Goal: Task Accomplishment & Management: Manage account settings

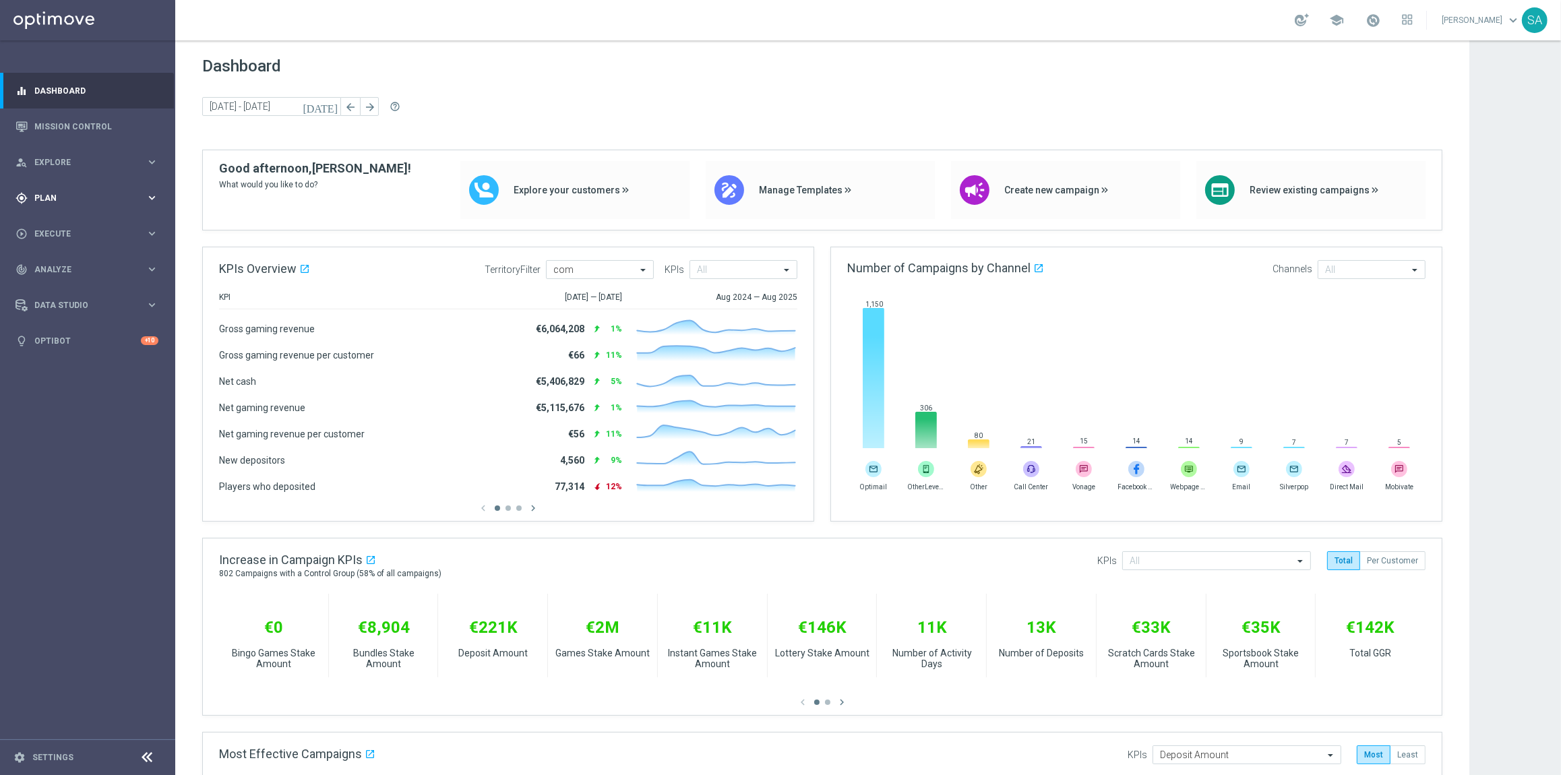
click at [78, 192] on div "gps_fixed Plan" at bounding box center [81, 198] width 130 height 12
click at [86, 222] on link "Target Groups" at bounding box center [87, 225] width 105 height 11
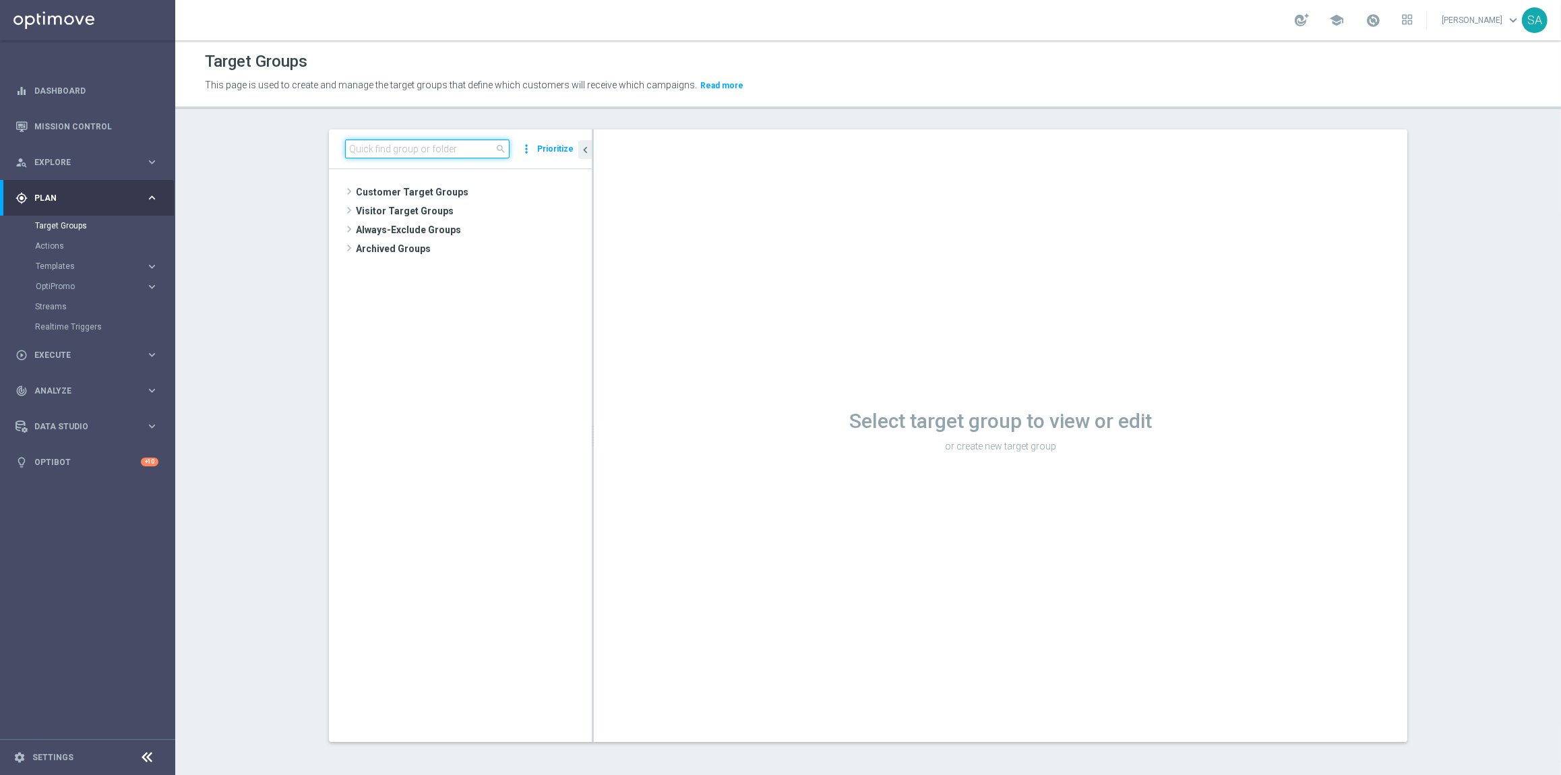
click at [377, 142] on input at bounding box center [427, 149] width 164 height 19
paste input "DE_ALL__SURVEY2025AUG_CHURN_Reminder__ALL_EMA_TAC_MIX"
type input "DE_ALL__SURVEY2025AUG_CHURN_Reminder__ALL_EMA_TAC_MIX"
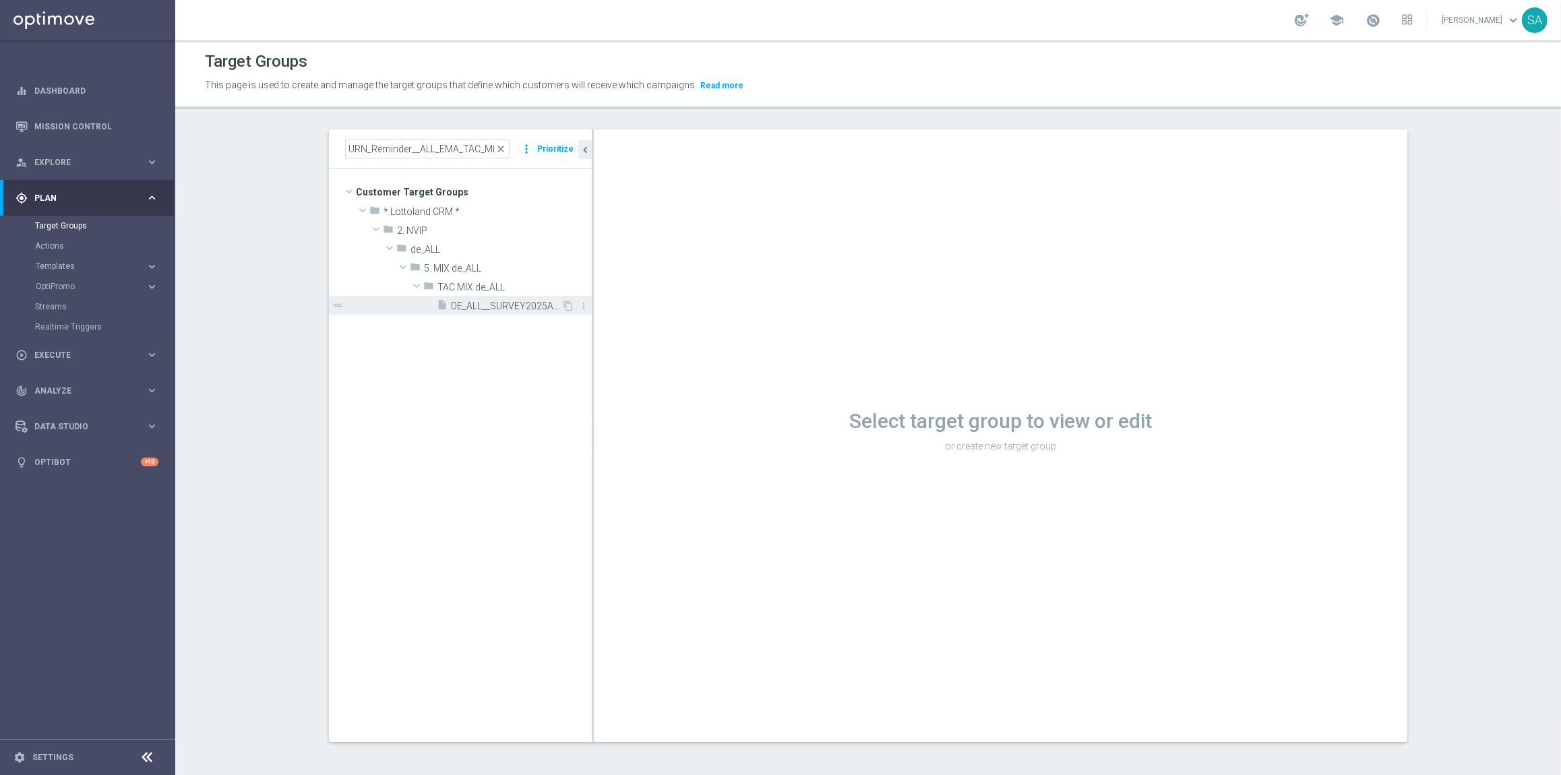
scroll to position [0, 0]
click at [504, 309] on span "DE_ALL__SURVEY2025AUG_CHURN_Reminder__ALL_EMA_TAC_MIX" at bounding box center [506, 306] width 111 height 11
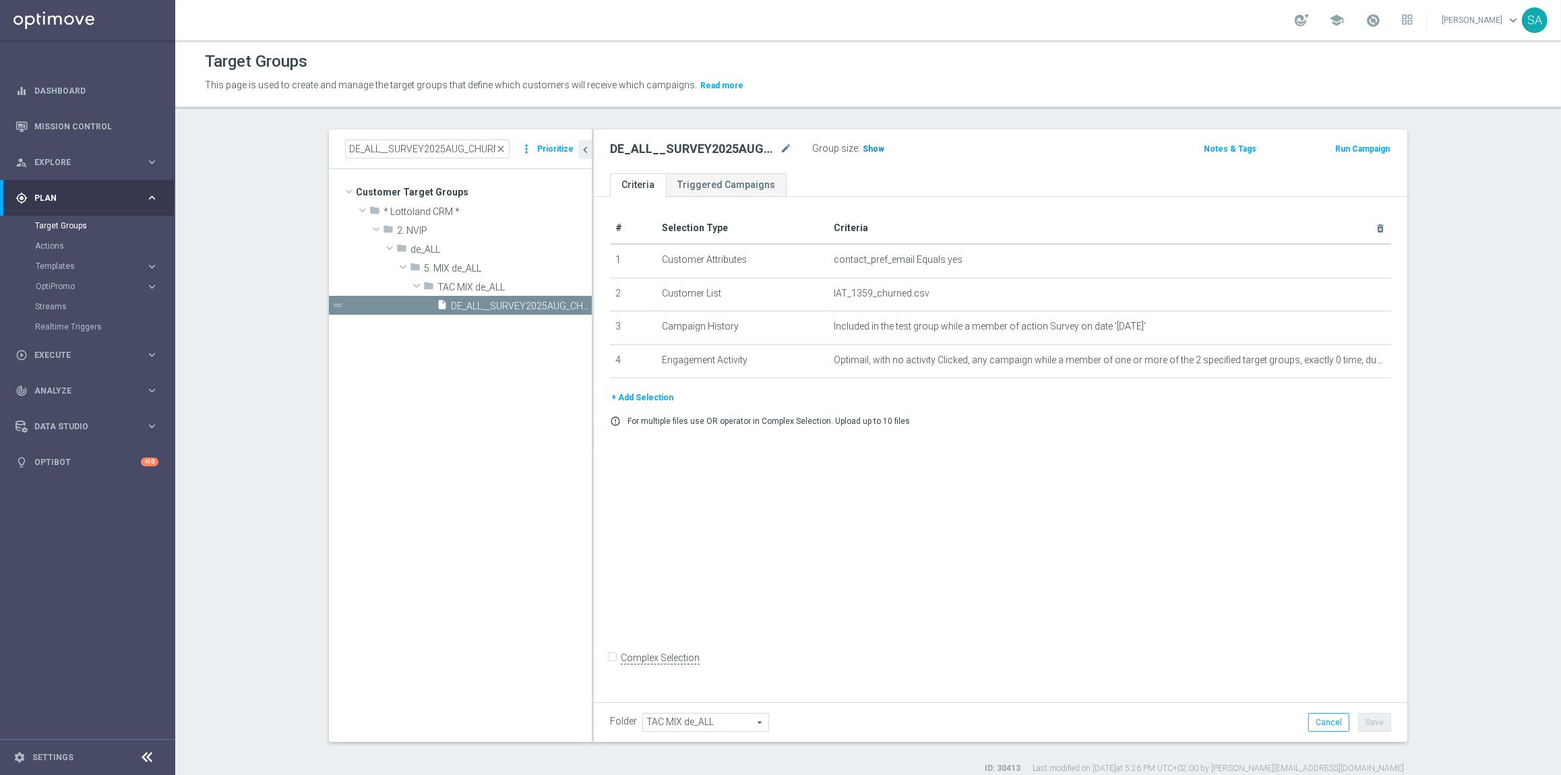
click at [870, 152] on span "Show" at bounding box center [874, 148] width 22 height 9
click at [569, 302] on icon "content_copy" at bounding box center [568, 306] width 11 height 11
click at [785, 147] on icon "mode_edit" at bounding box center [786, 149] width 12 height 16
click at [651, 149] on input "Copy of DE_ALL__SURVEY2025AUG_CHURN_Reminder__ALL_EMA_TAC_MIX" at bounding box center [701, 150] width 182 height 19
click at [711, 150] on input "DE_ALL__SURVEY2025AUG_CHURN_Reminder__ALL_EMA_TAC_MIX" at bounding box center [701, 150] width 182 height 19
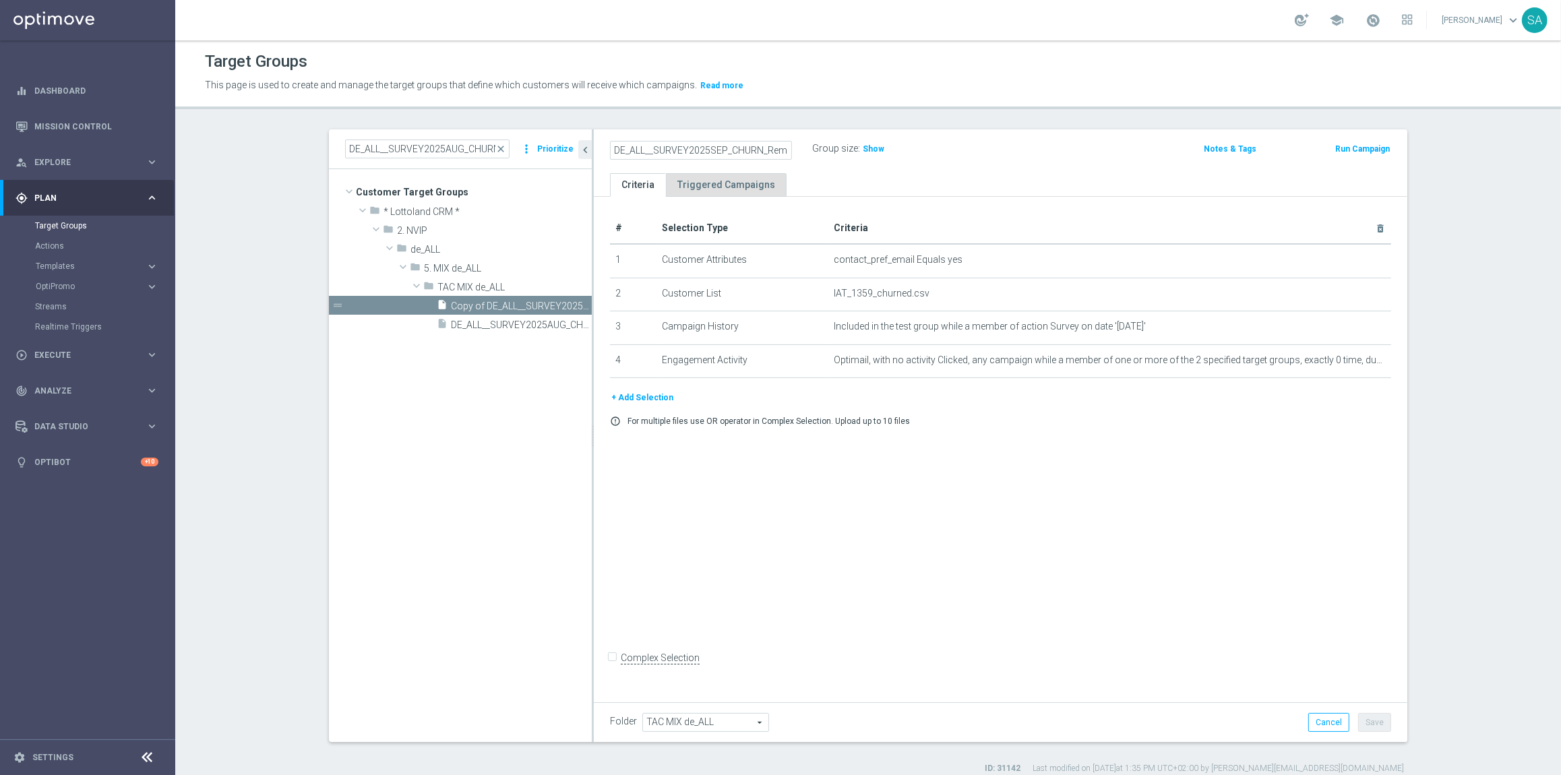
scroll to position [0, 108]
type input "DE_ALL__SURVEY2025SEP_CHURN_Reminder__ALL_EMA_TAC_MIX"
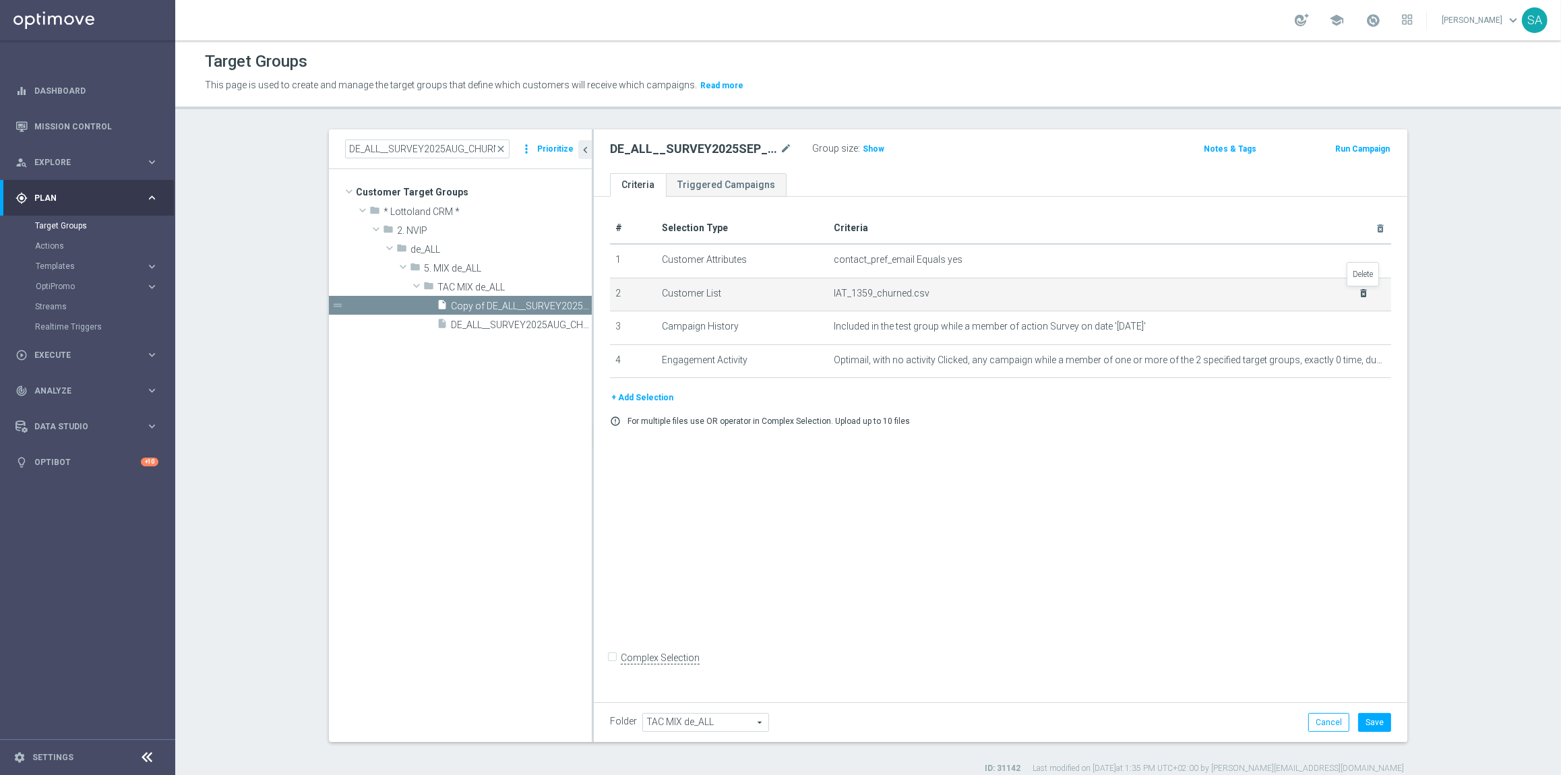
click at [1359, 293] on icon "delete_forever" at bounding box center [1364, 293] width 11 height 11
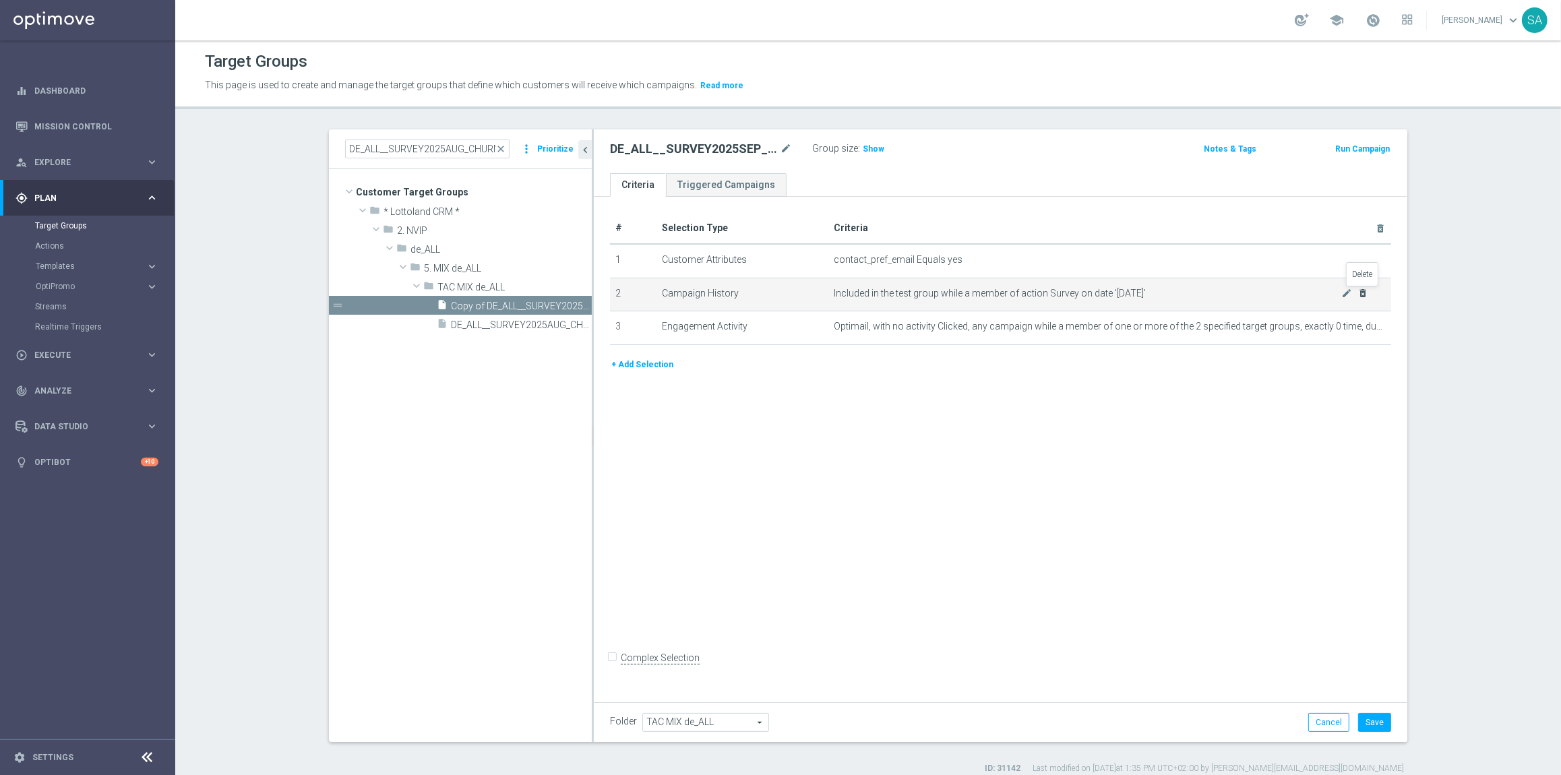
click at [1366, 288] on icon "delete_forever" at bounding box center [1363, 293] width 11 height 11
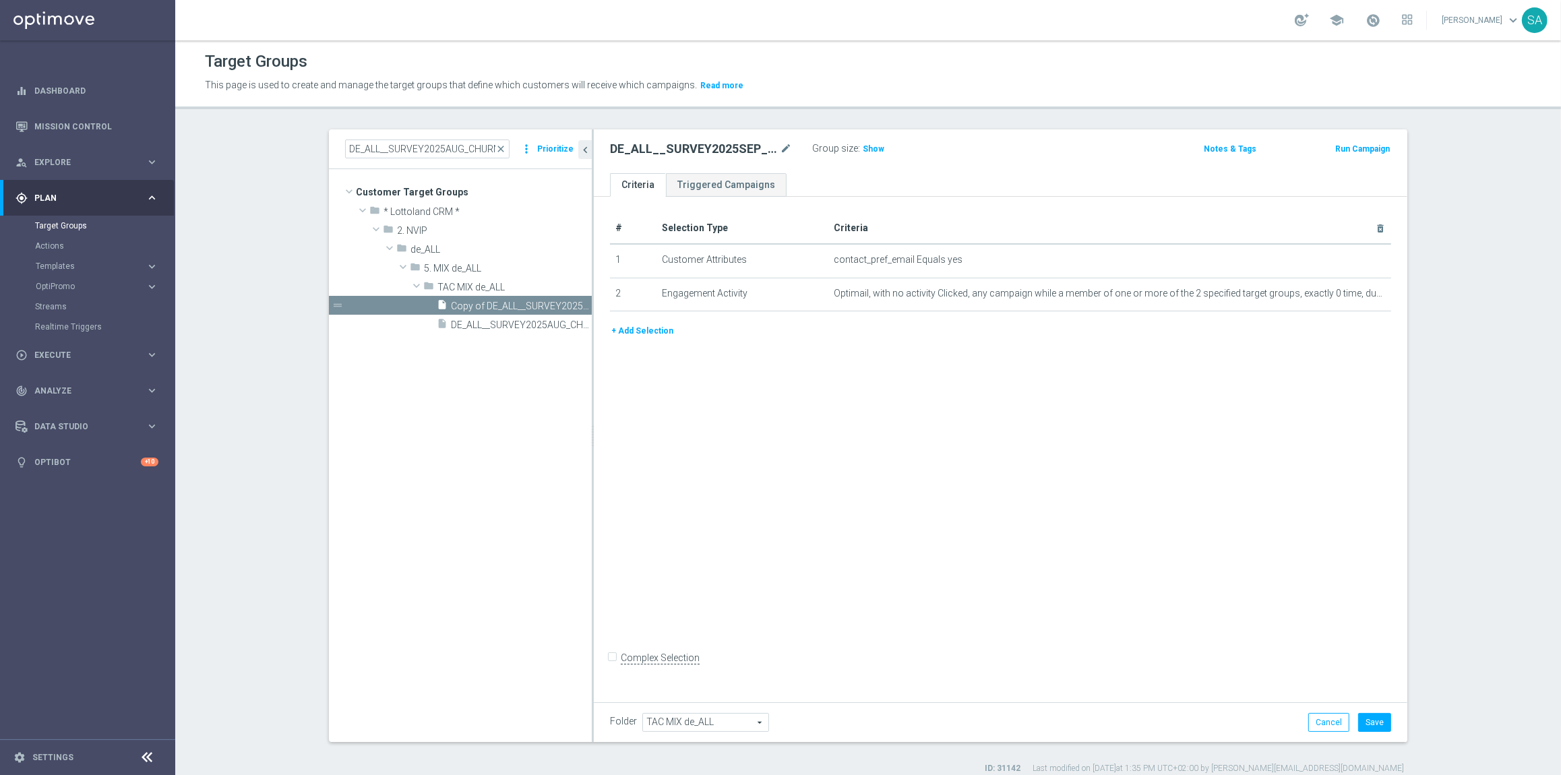
click at [646, 326] on button "+ Add Selection" at bounding box center [642, 331] width 65 height 15
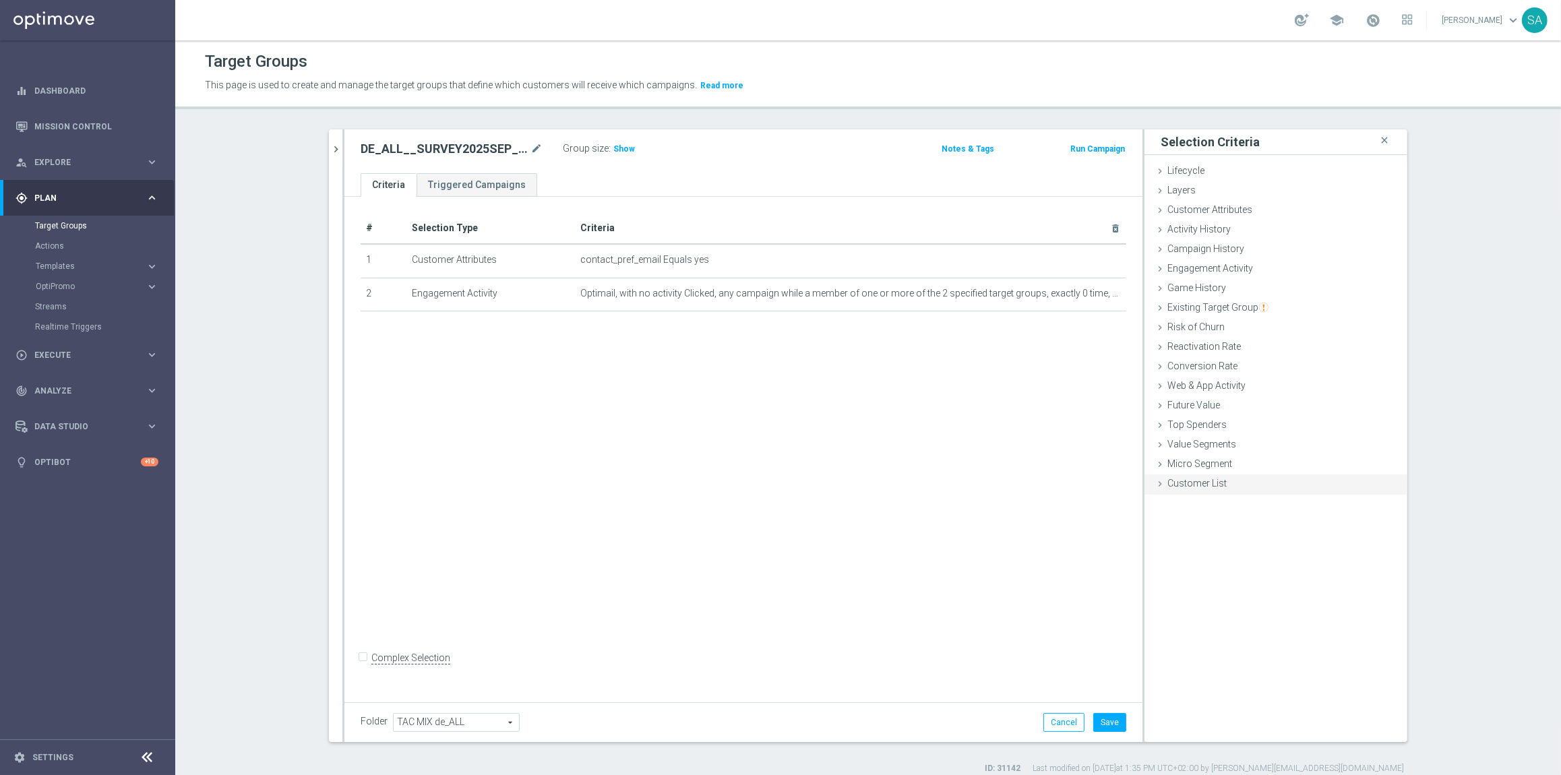
click at [1216, 478] on span "Customer List" at bounding box center [1196, 483] width 59 height 11
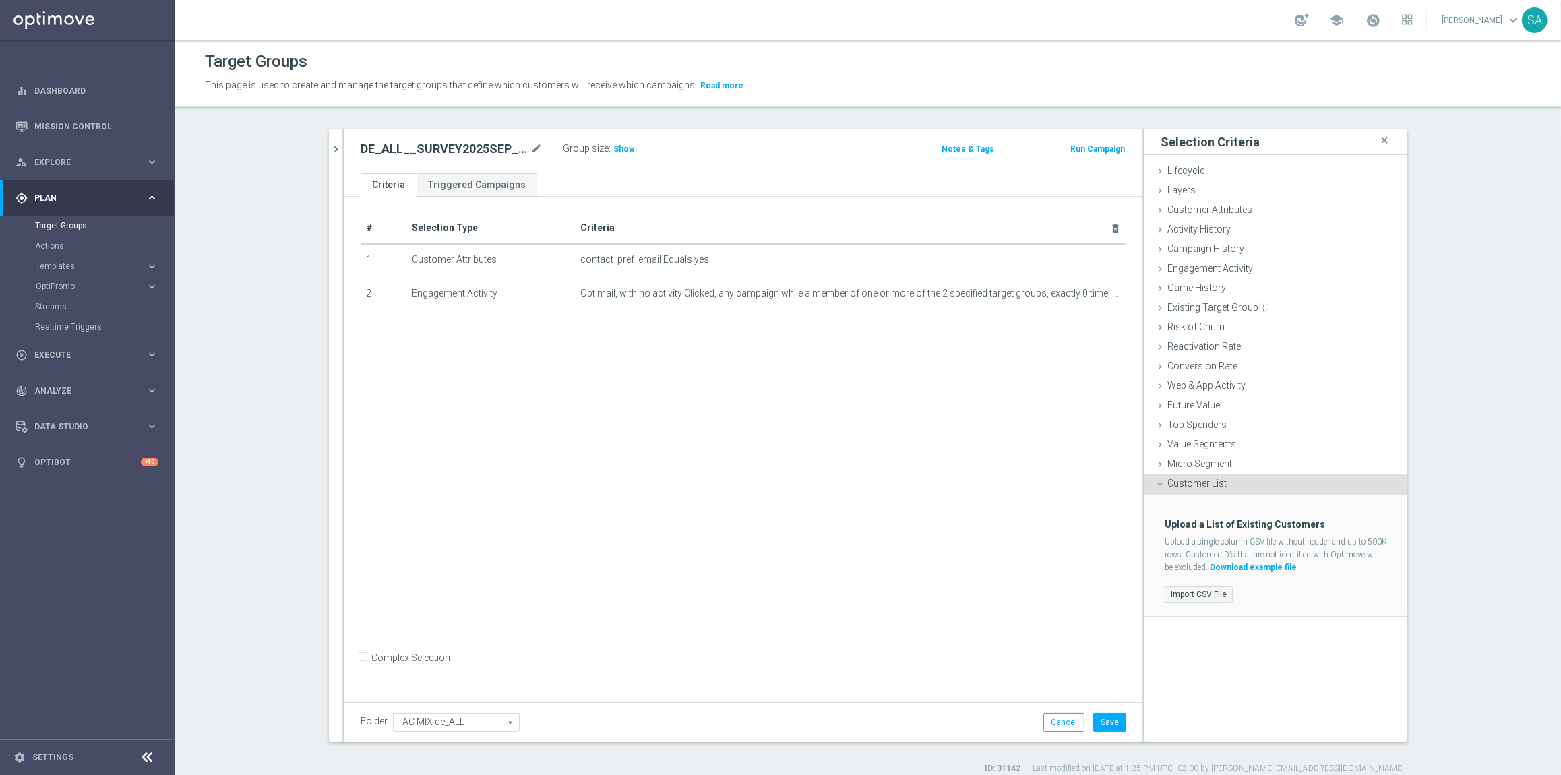
click at [1213, 587] on label "Import CSV File" at bounding box center [1199, 594] width 68 height 17
click at [0, 0] on input "Import CSV File" at bounding box center [0, 0] width 0 height 0
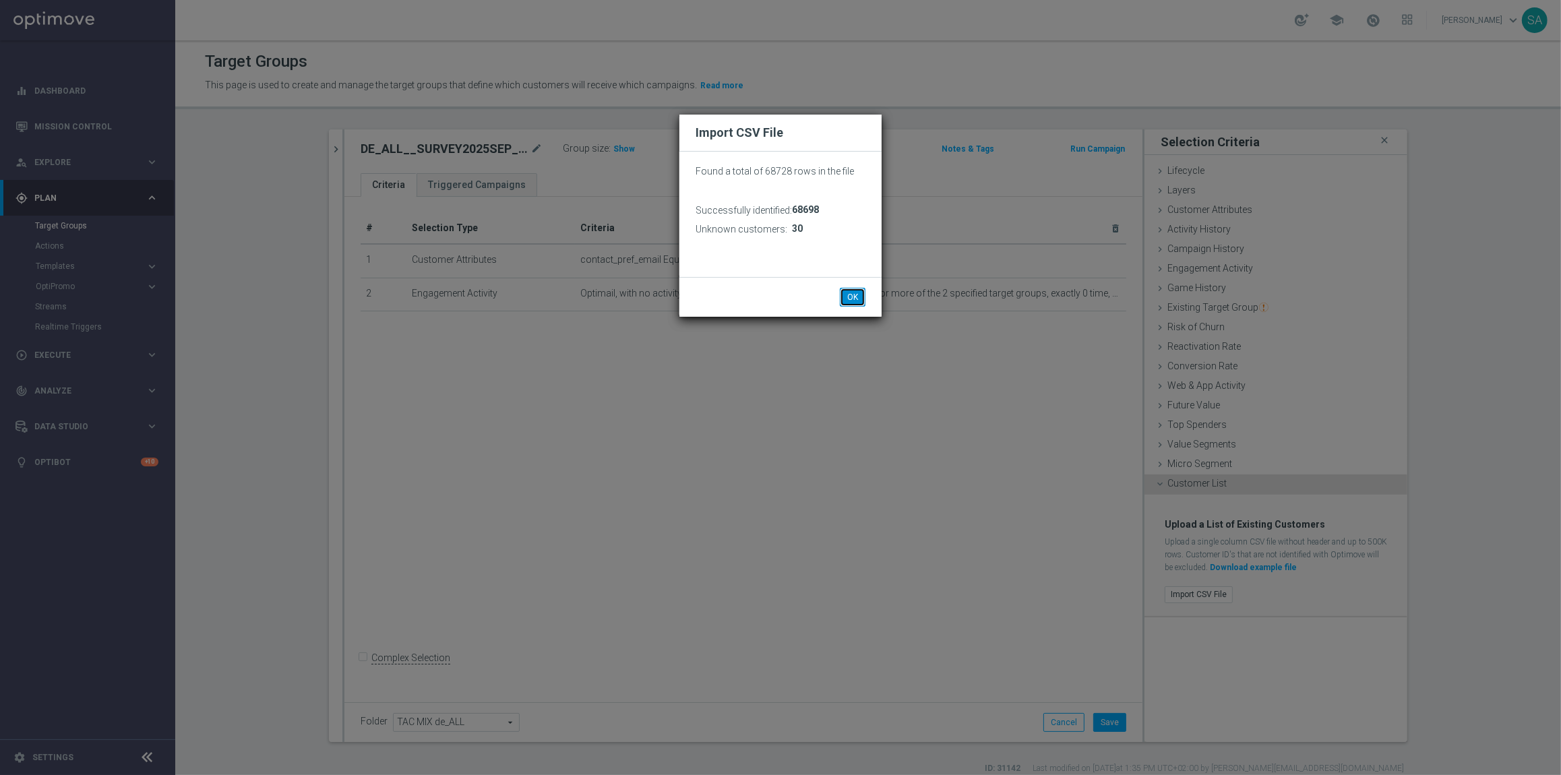
click at [859, 295] on button "OK" at bounding box center [853, 297] width 26 height 19
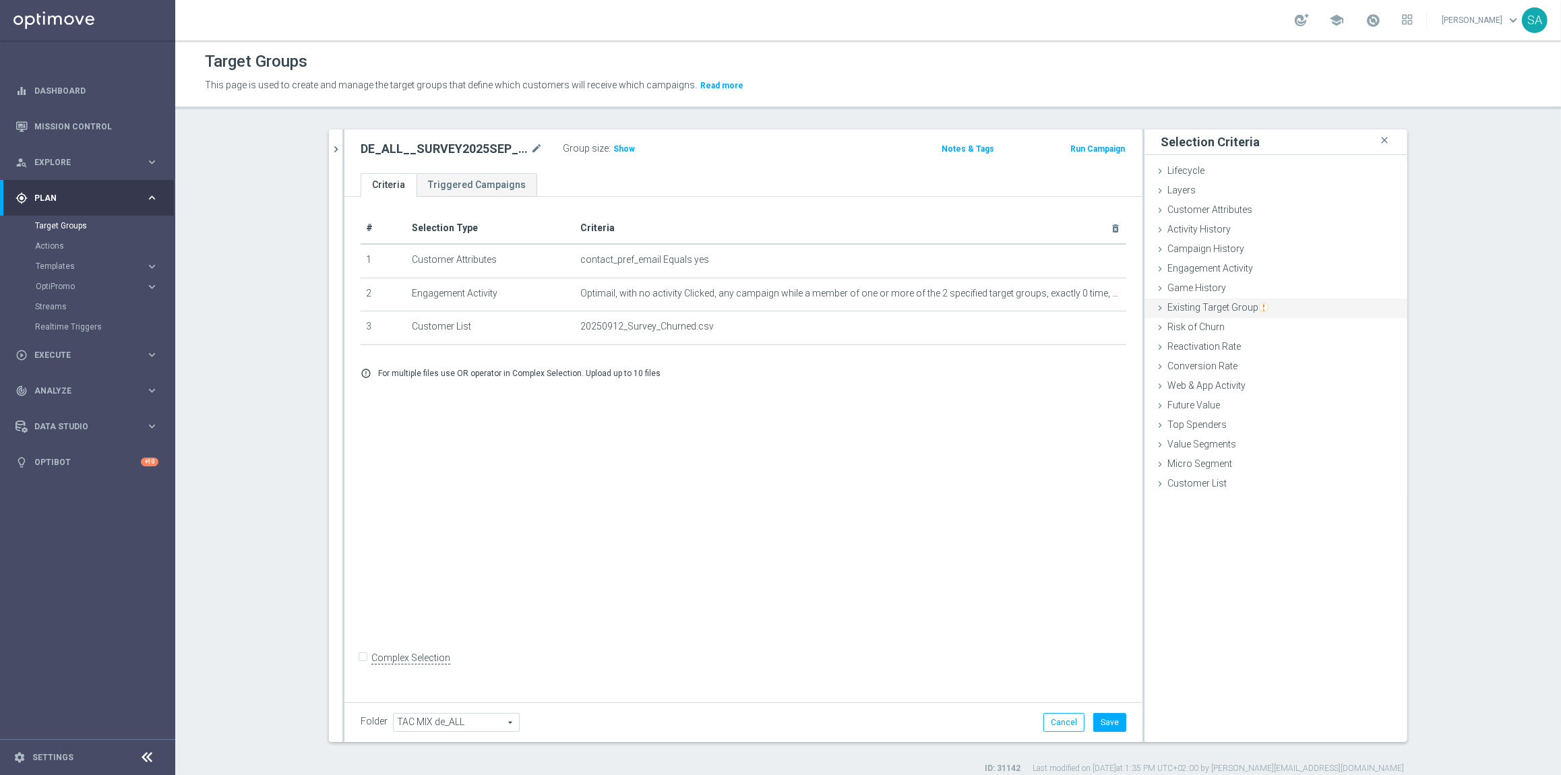
click at [1229, 305] on span "Existing Target Group" at bounding box center [1217, 307] width 101 height 11
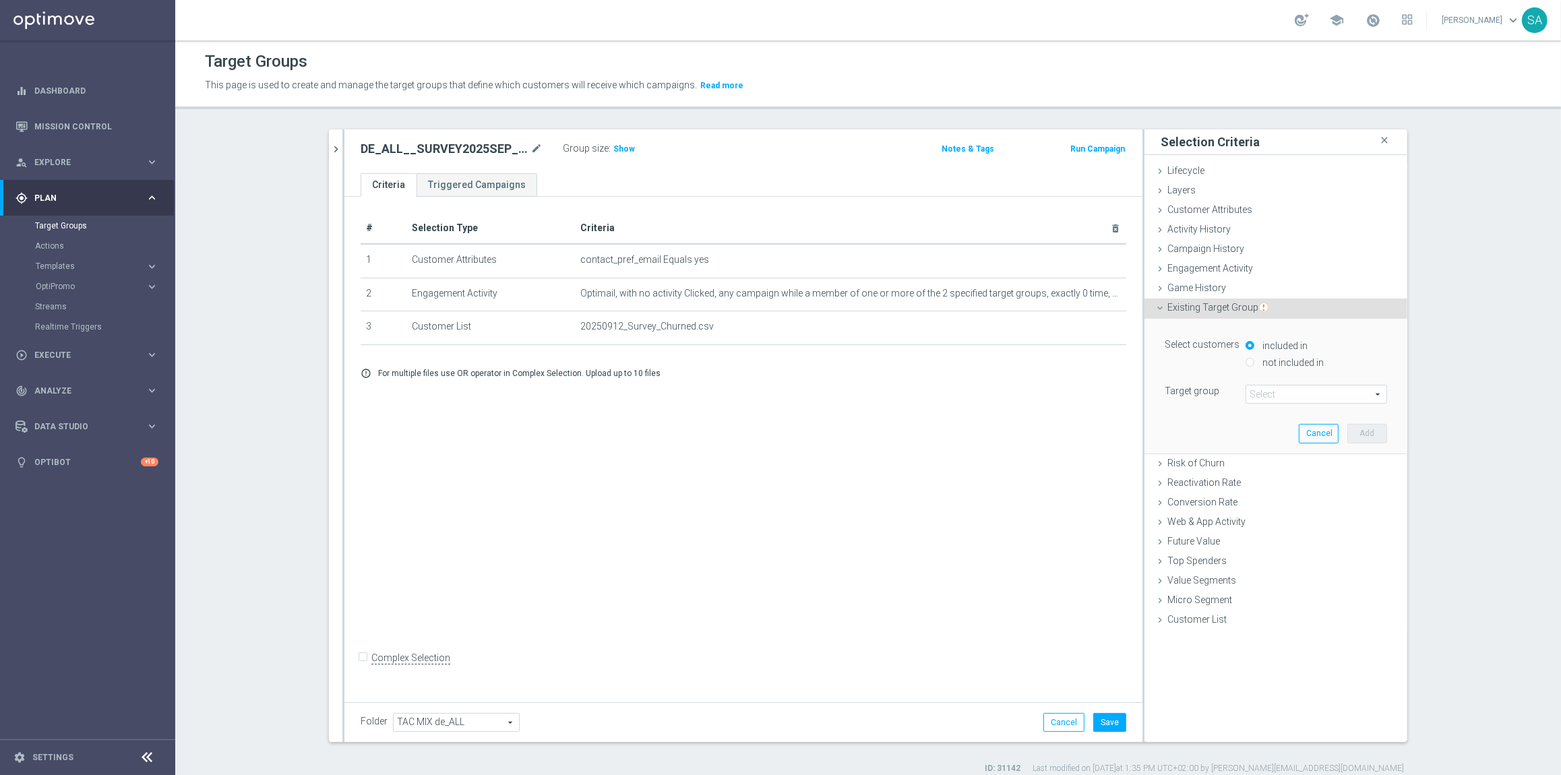
click at [1312, 392] on span at bounding box center [1316, 395] width 140 height 18
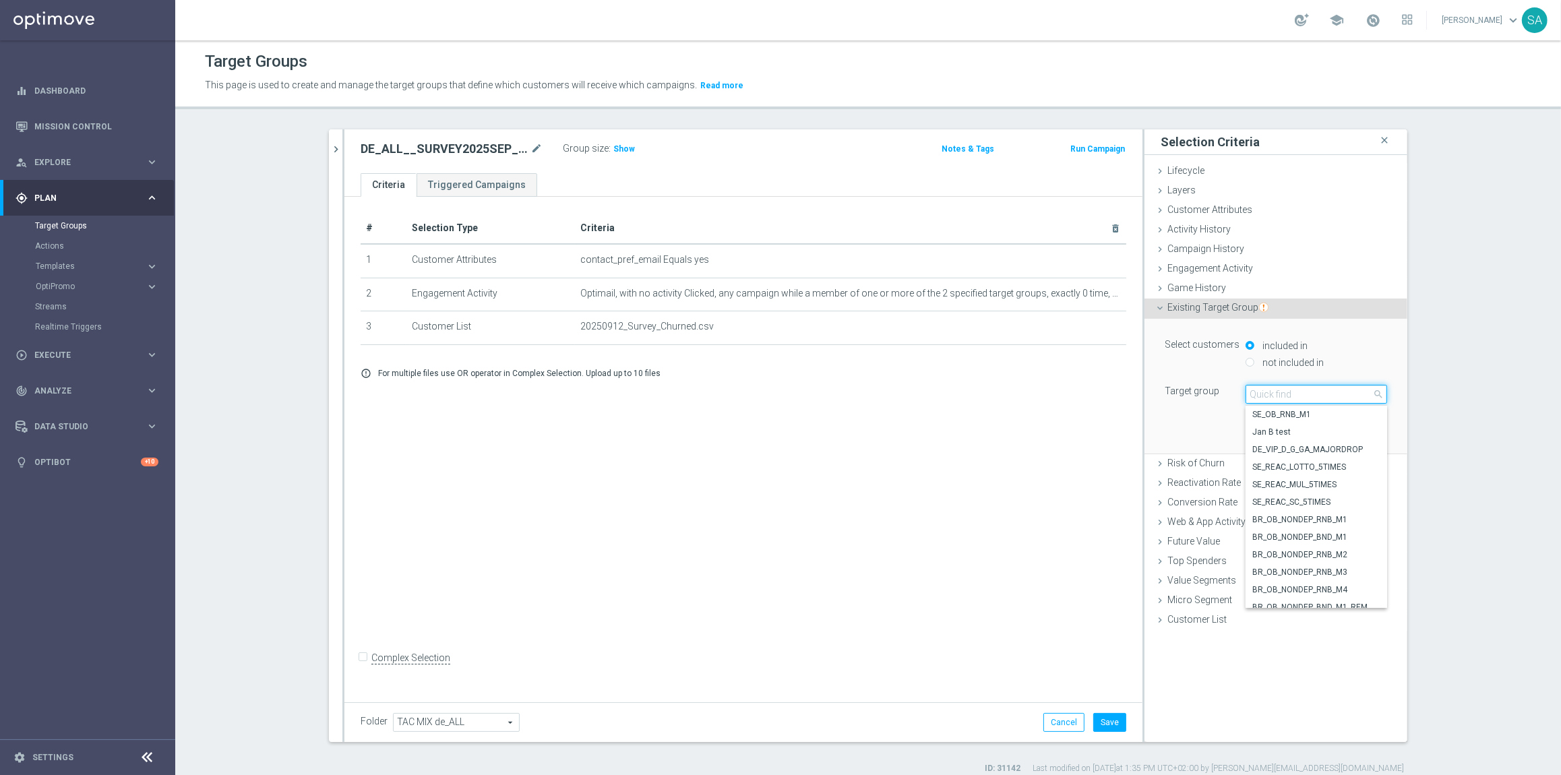
click at [1312, 392] on input "search" at bounding box center [1317, 394] width 142 height 19
type input "BASE - DE"
click at [1322, 414] on span "BASE - DE" at bounding box center [1316, 414] width 128 height 11
type input "BASE - DE"
click at [1375, 433] on button "Add" at bounding box center [1367, 433] width 40 height 19
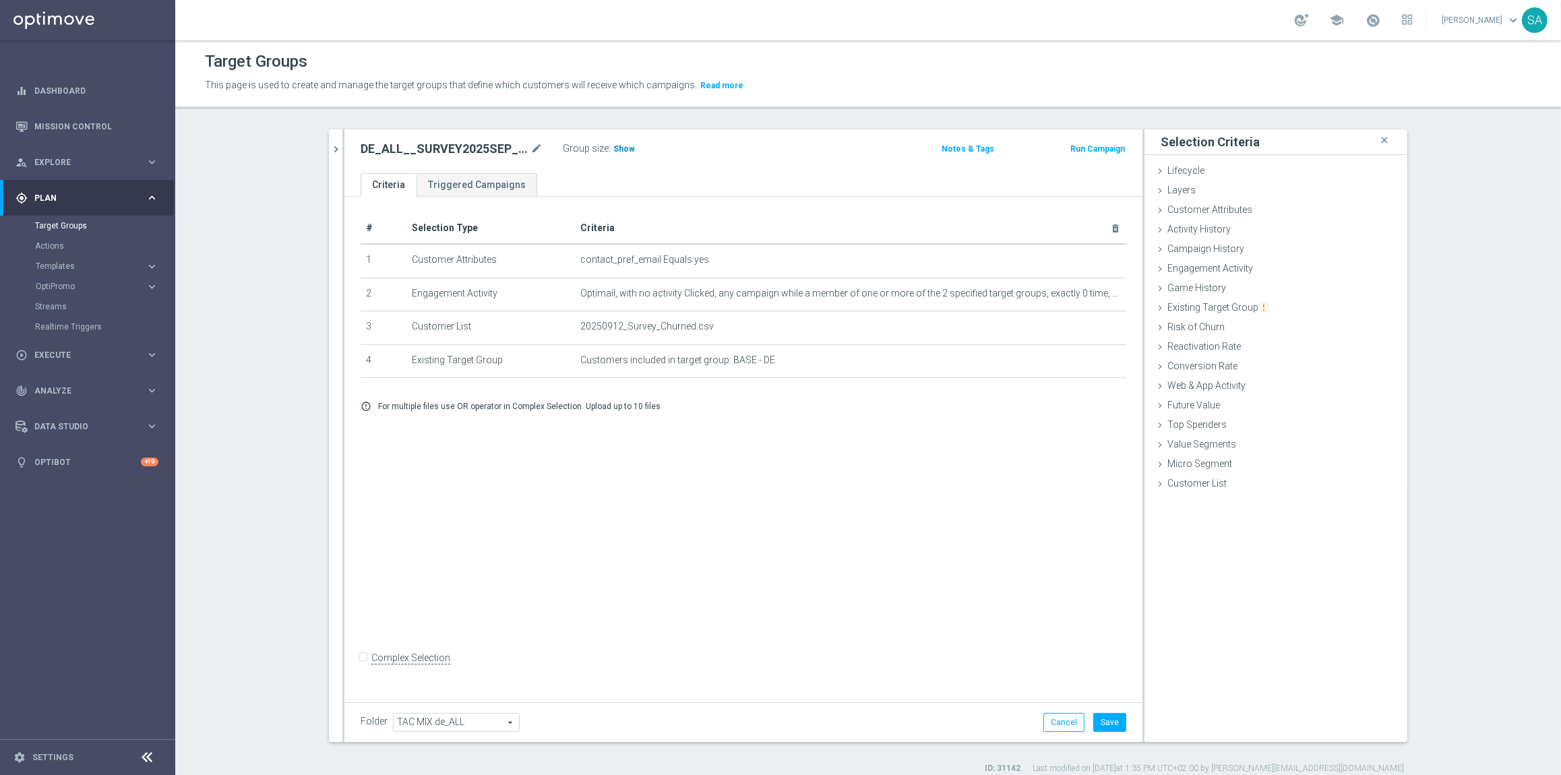
click at [618, 147] on span "Show" at bounding box center [624, 148] width 22 height 9
click at [1103, 257] on icon "delete_forever" at bounding box center [1099, 260] width 11 height 11
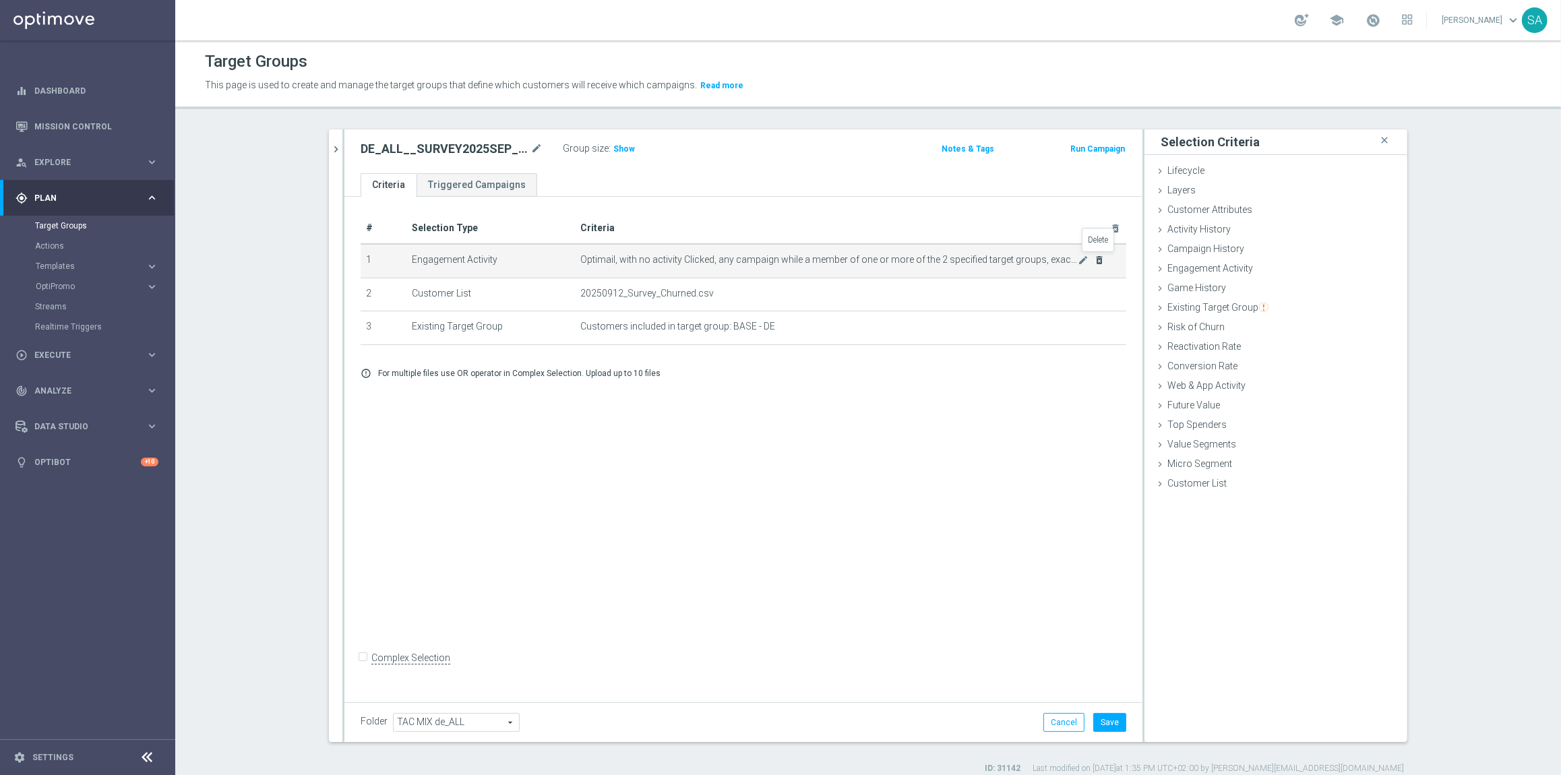
click at [1103, 257] on icon "delete_forever" at bounding box center [1099, 260] width 11 height 11
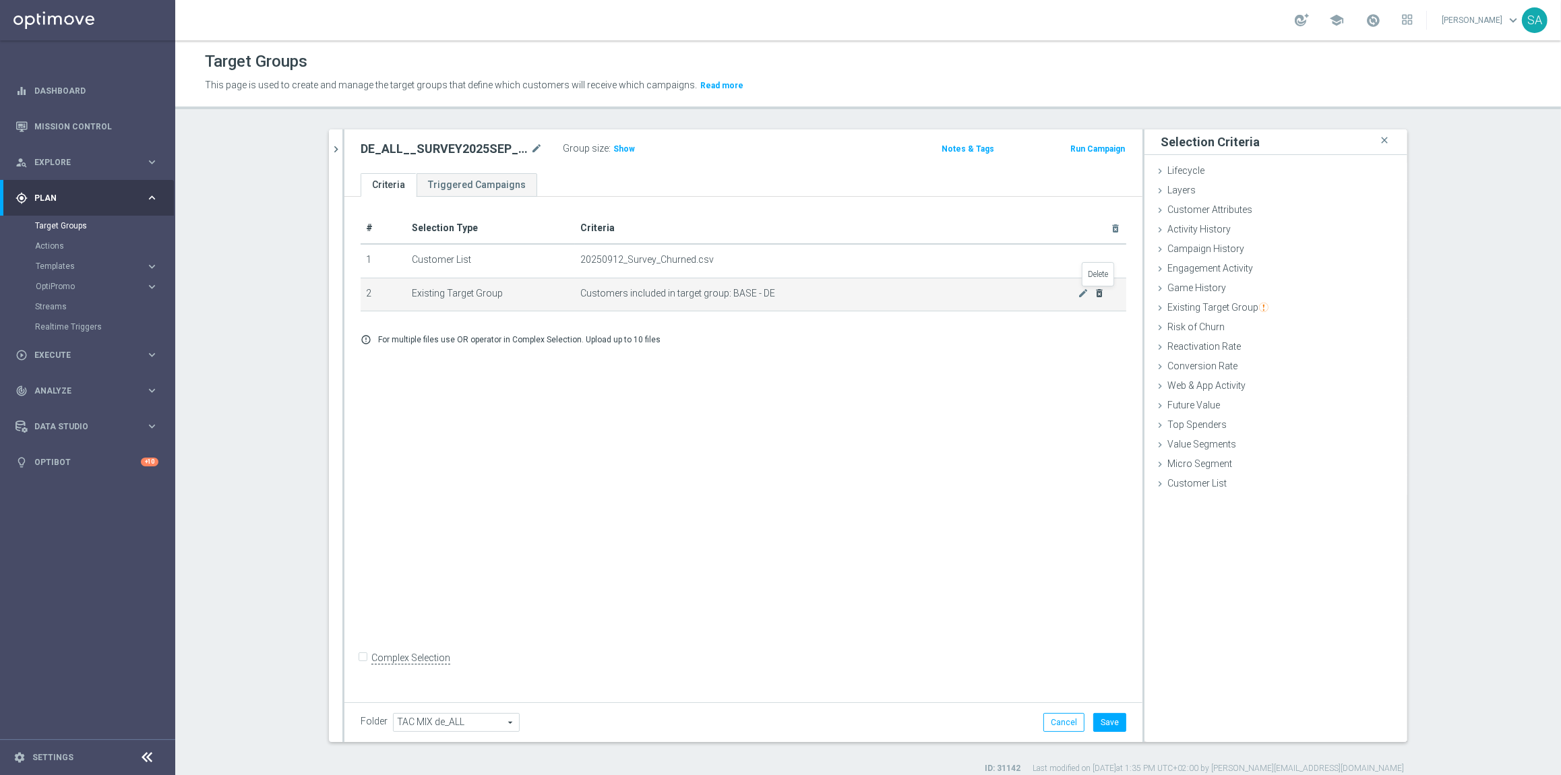
click at [1102, 294] on icon "delete_forever" at bounding box center [1099, 293] width 11 height 11
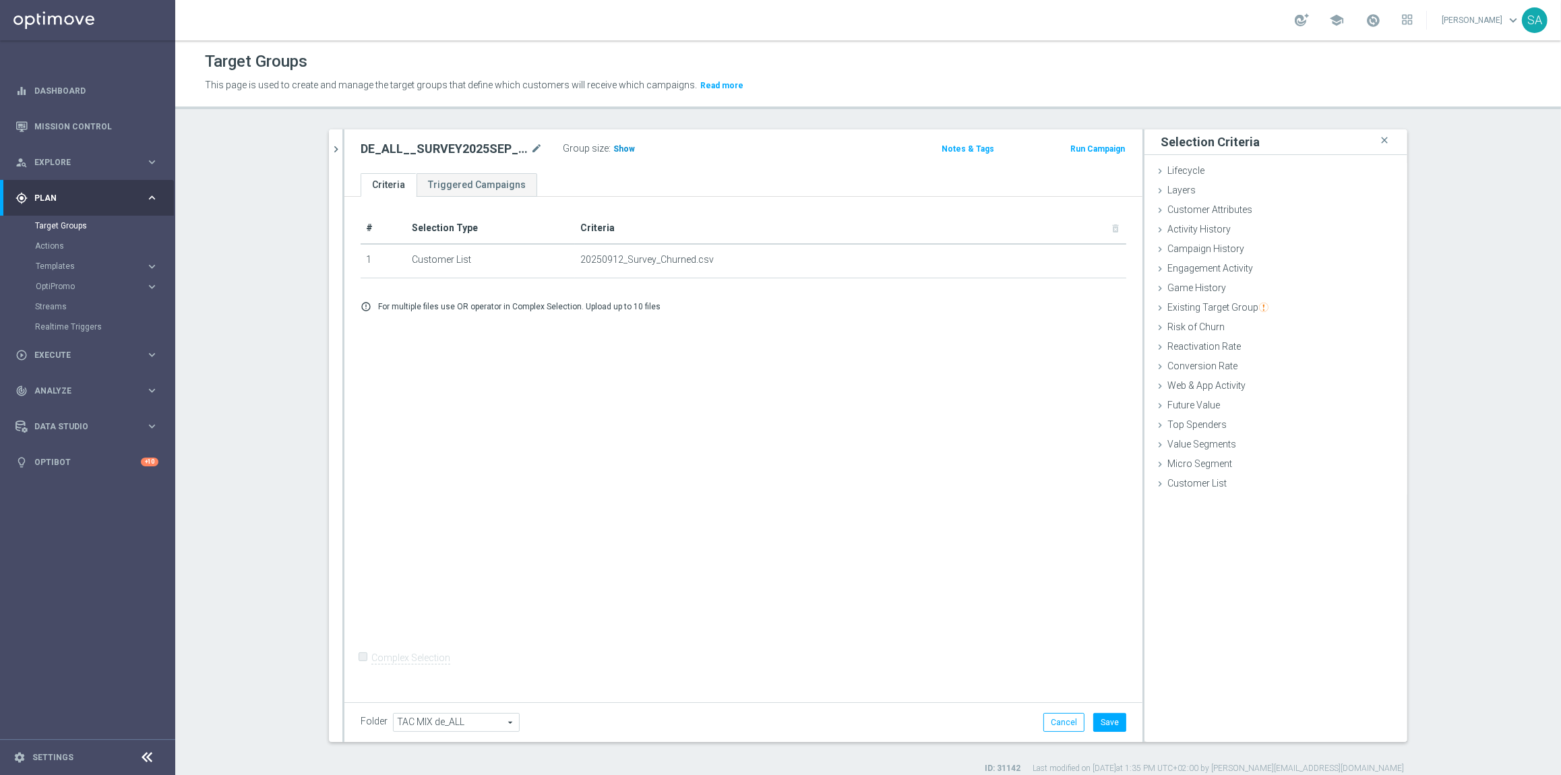
click at [626, 148] on span "Show" at bounding box center [624, 148] width 22 height 9
click at [1237, 310] on span "Existing Target Group" at bounding box center [1217, 307] width 101 height 11
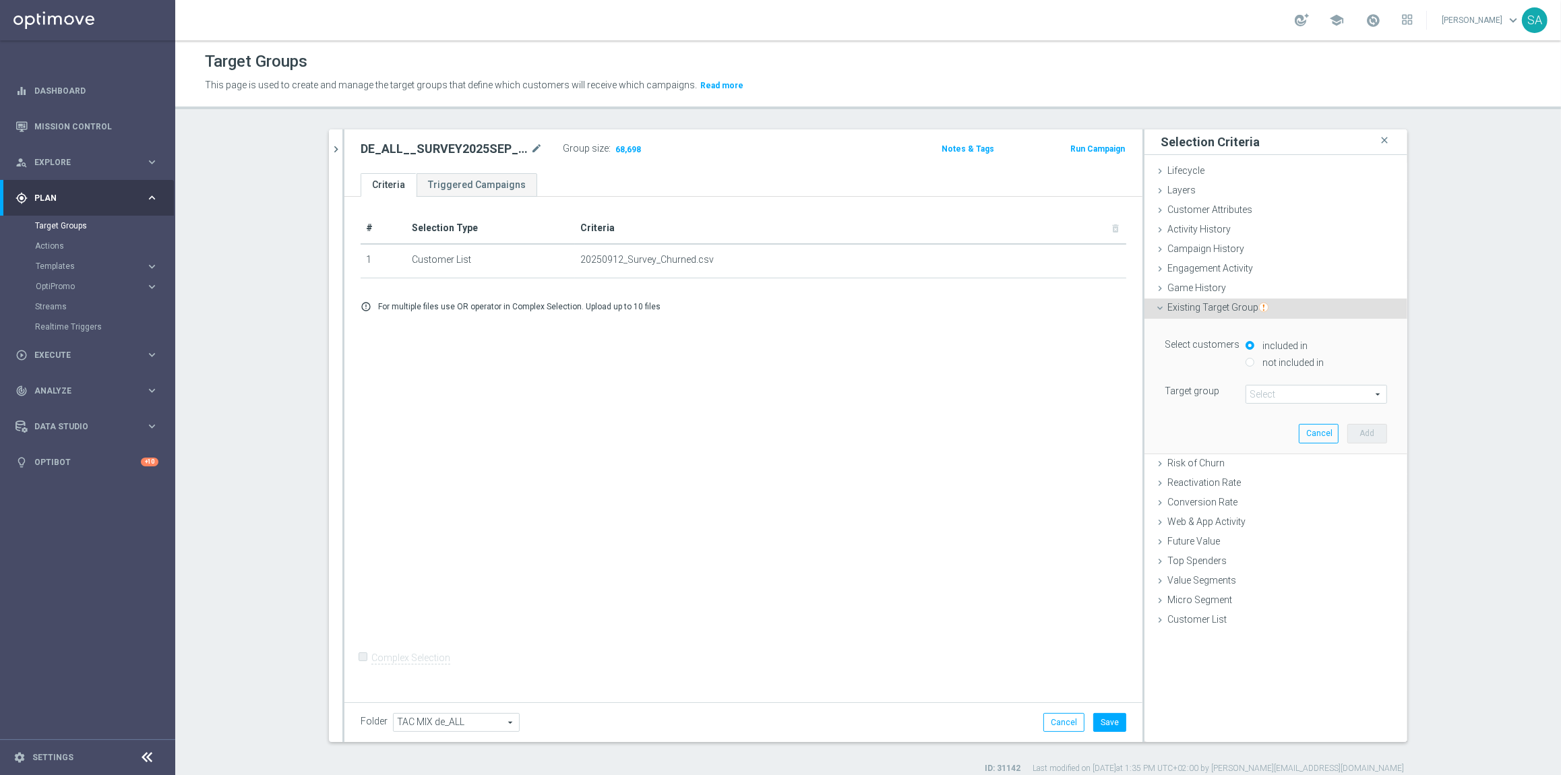
click at [1273, 389] on span at bounding box center [1316, 395] width 140 height 18
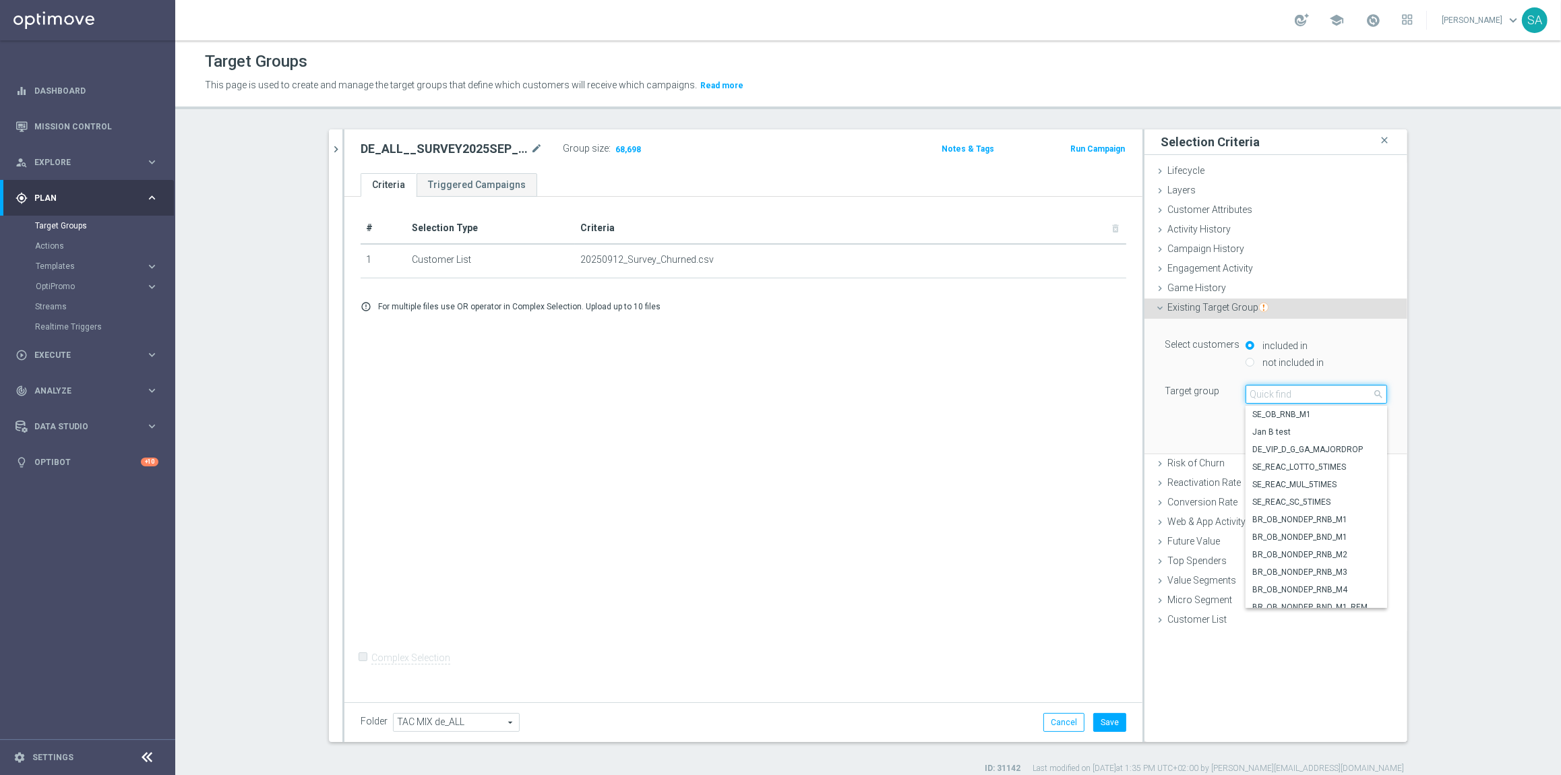
click at [1273, 389] on input "search" at bounding box center [1317, 394] width 142 height 19
type input "BASE - DE"
click at [1311, 414] on span "BASE - DE" at bounding box center [1316, 414] width 128 height 11
type input "BASE - DE"
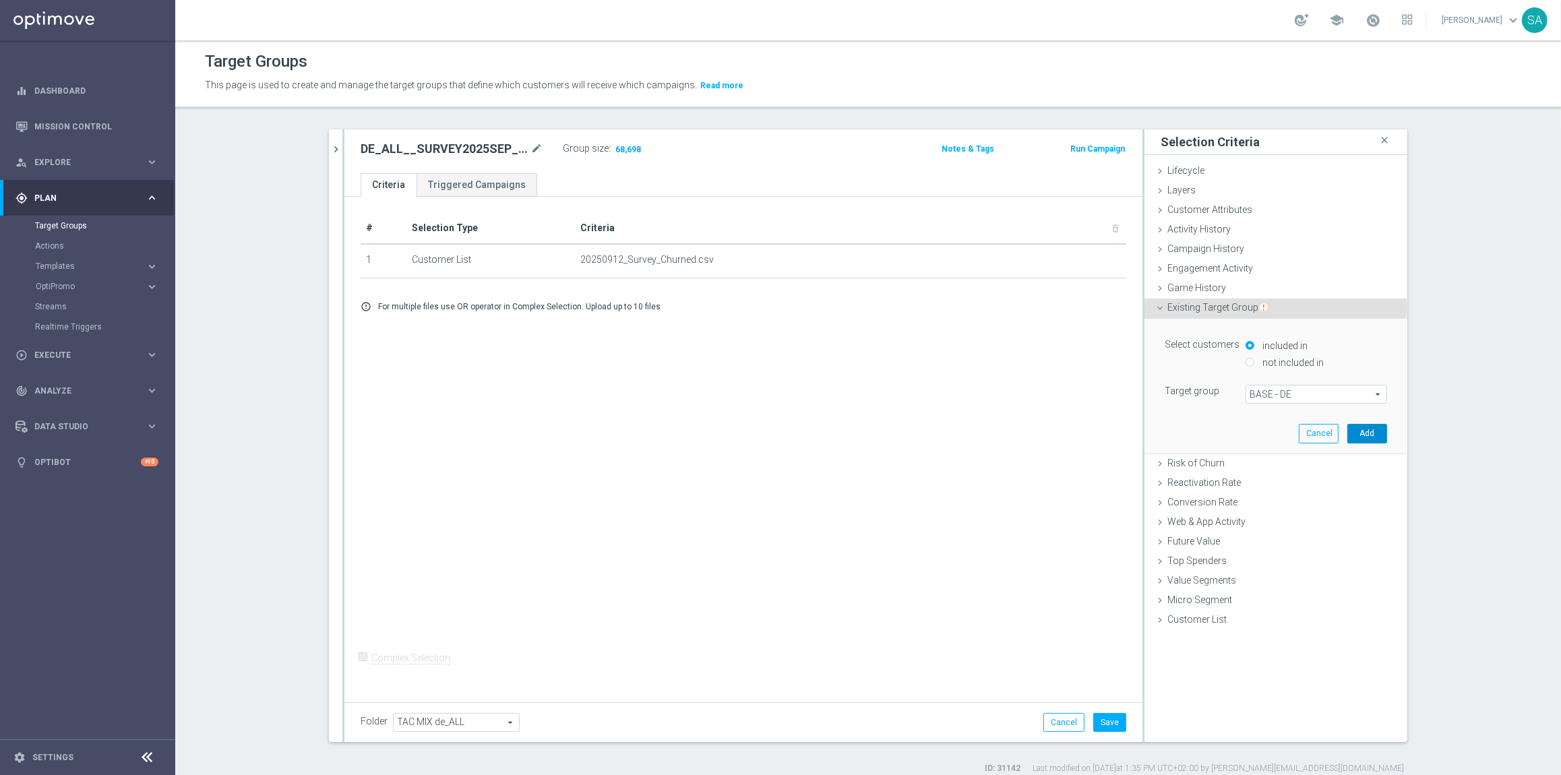
click at [1376, 432] on button "Add" at bounding box center [1367, 433] width 40 height 19
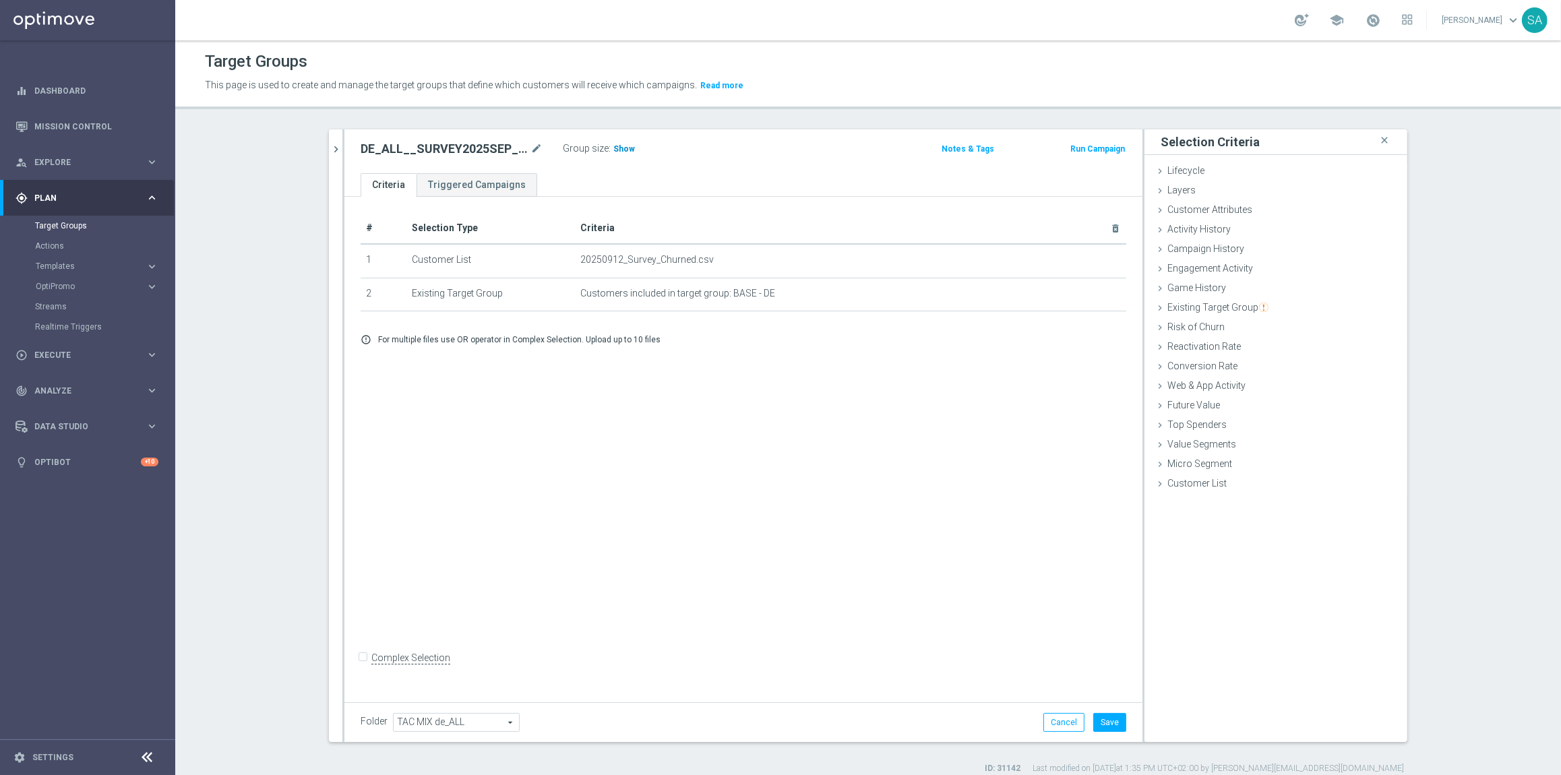
click at [621, 147] on span "Show" at bounding box center [624, 148] width 22 height 9
click at [1264, 206] on div "Customer Attributes done" at bounding box center [1275, 211] width 263 height 20
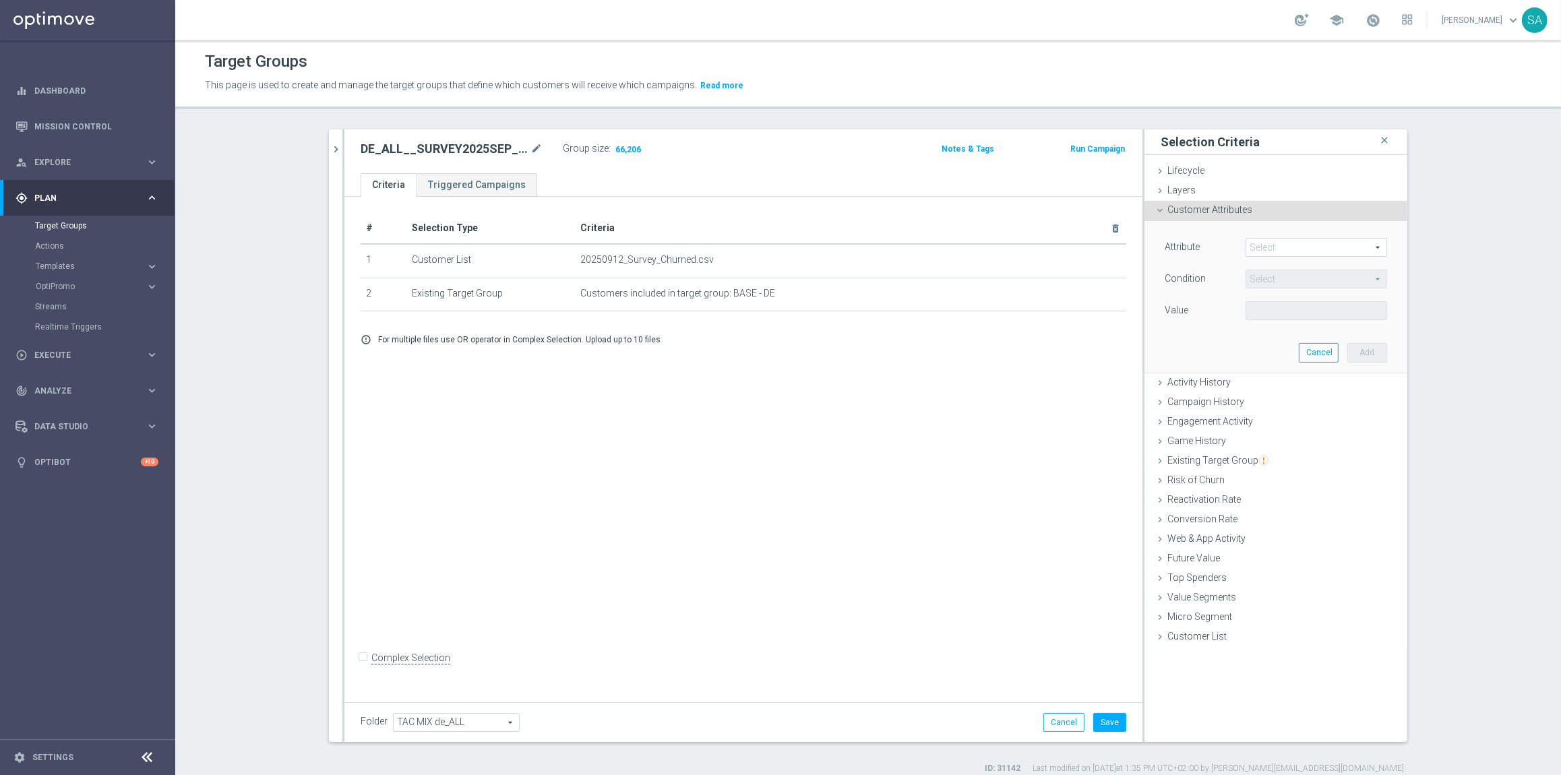
click at [1284, 252] on span at bounding box center [1316, 248] width 140 height 18
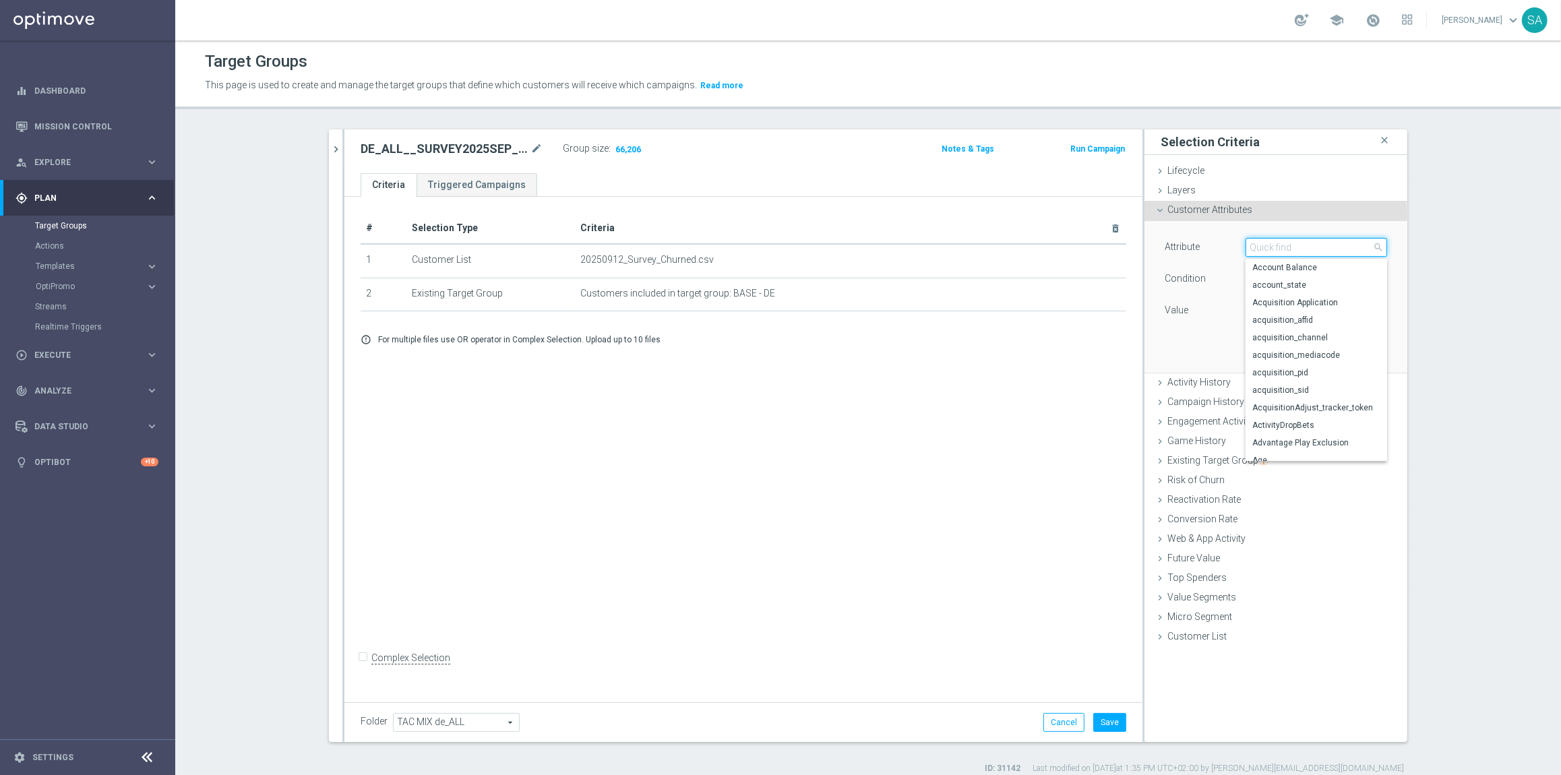
click at [1284, 252] on input "search" at bounding box center [1317, 247] width 142 height 19
type input "c"
type input "pref"
click at [1324, 280] on span "contact_pref_email" at bounding box center [1316, 285] width 128 height 11
type input "contact_pref_email"
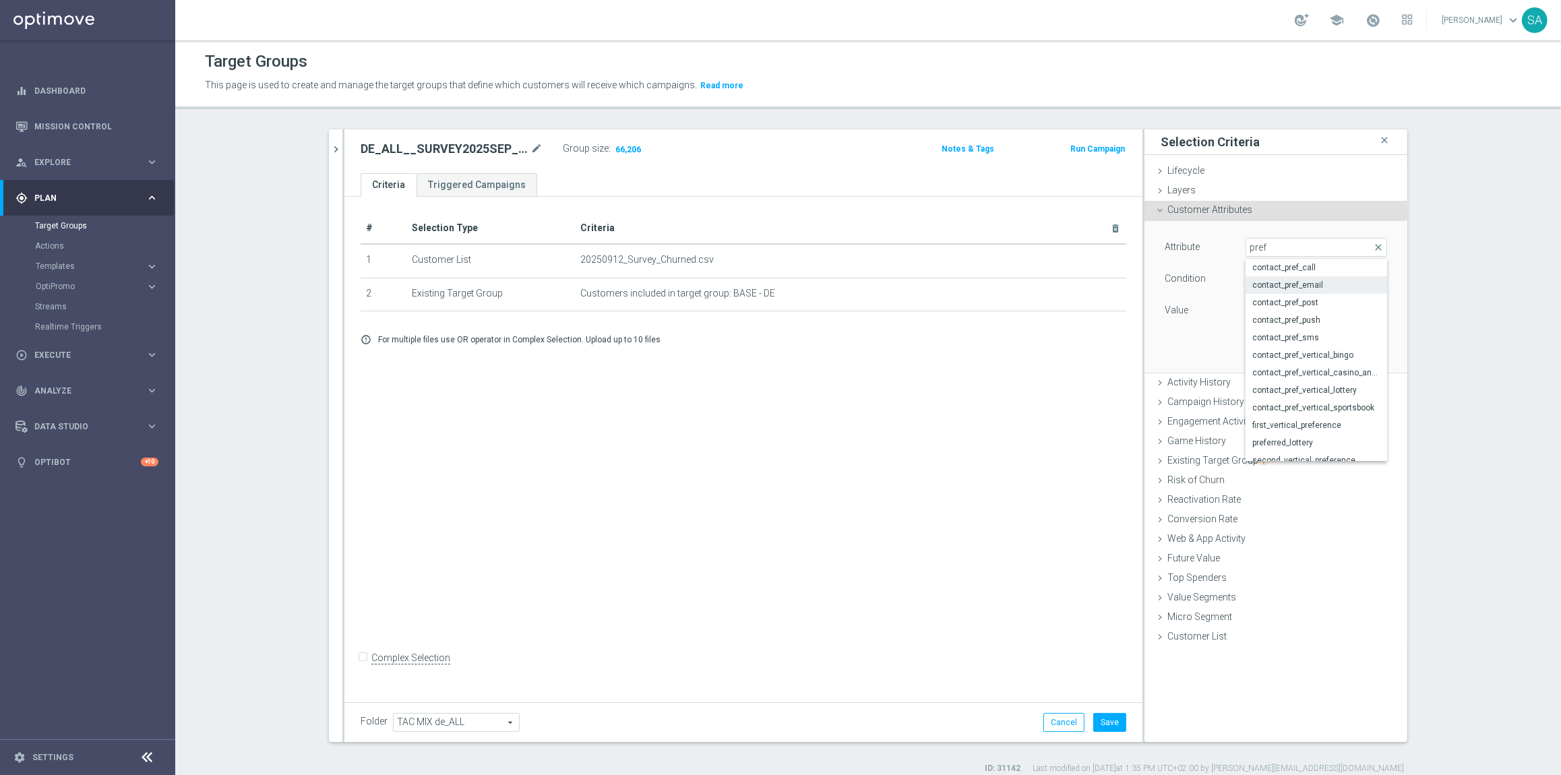
type input "Equals"
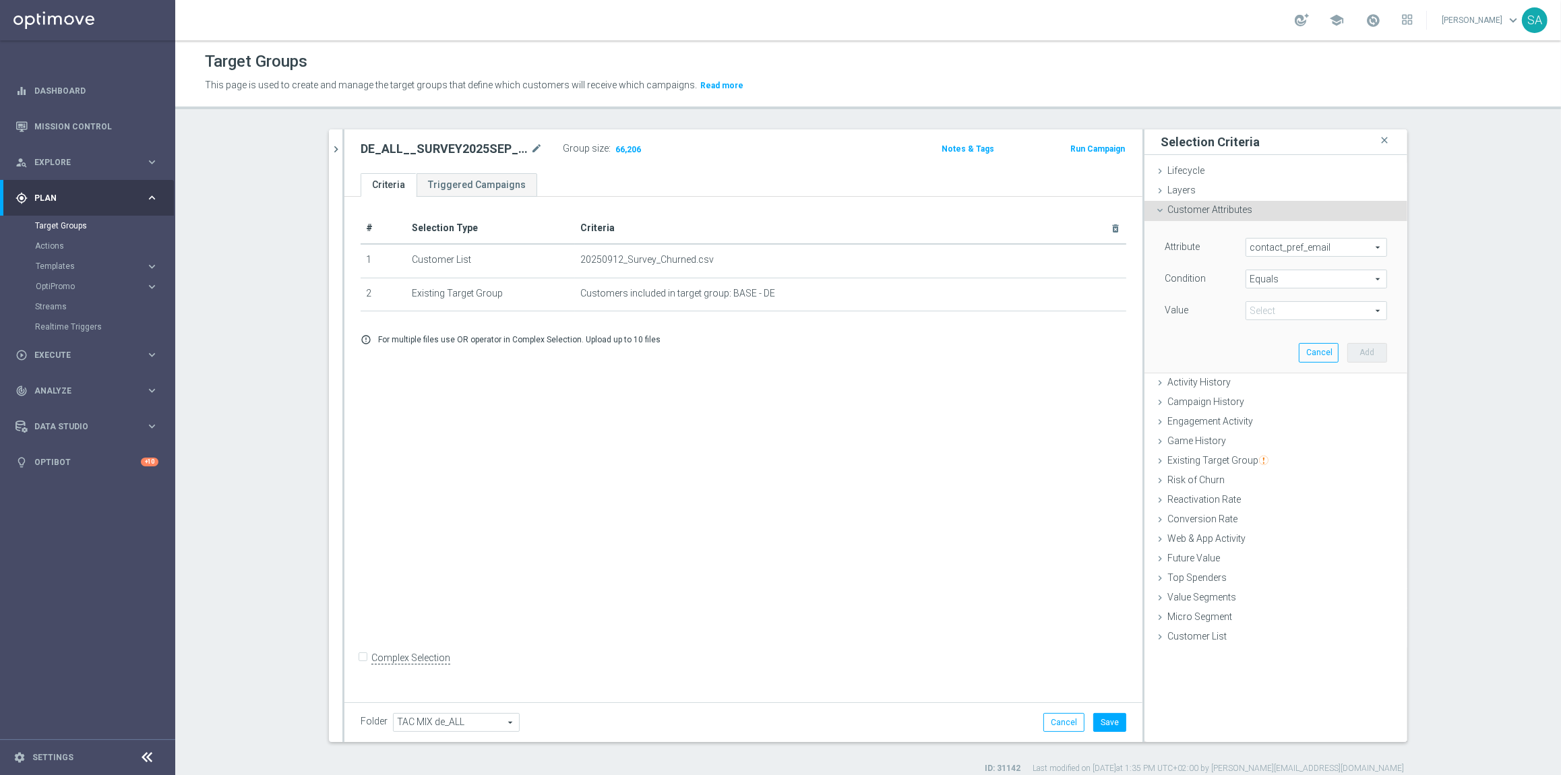
click at [1301, 300] on div "Attribute contact_pref_email contact_pref_email arrow_drop_down search Conditio…" at bounding box center [1276, 280] width 222 height 85
click at [1295, 310] on span at bounding box center [1316, 311] width 140 height 18
click at [1284, 351] on span "yes" at bounding box center [1316, 348] width 128 height 11
type input "yes"
click at [1367, 357] on button "Add" at bounding box center [1367, 352] width 40 height 19
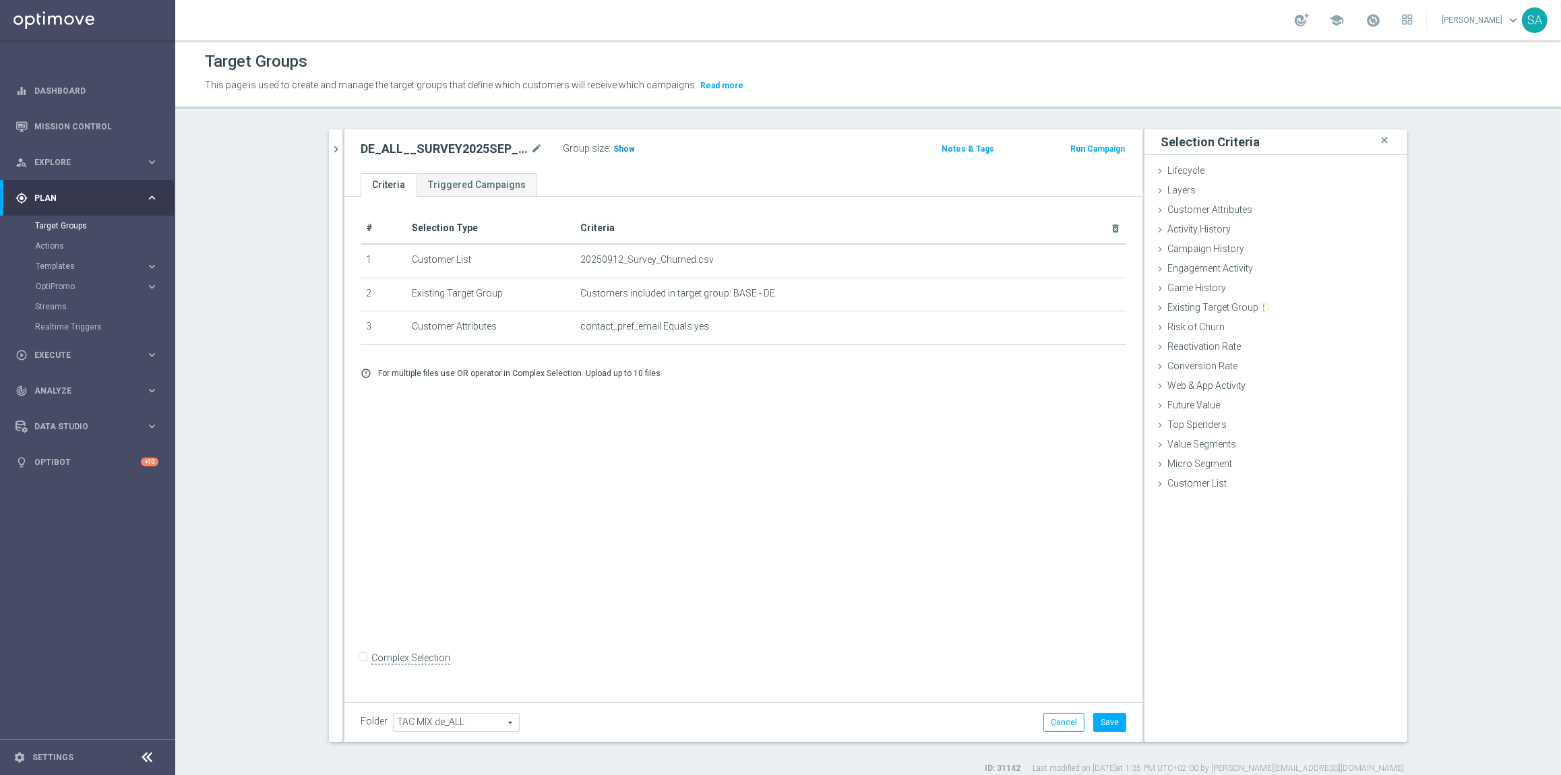
click at [623, 148] on span "Show" at bounding box center [624, 148] width 22 height 9
click at [1246, 264] on span "Engagement Activity" at bounding box center [1210, 268] width 86 height 11
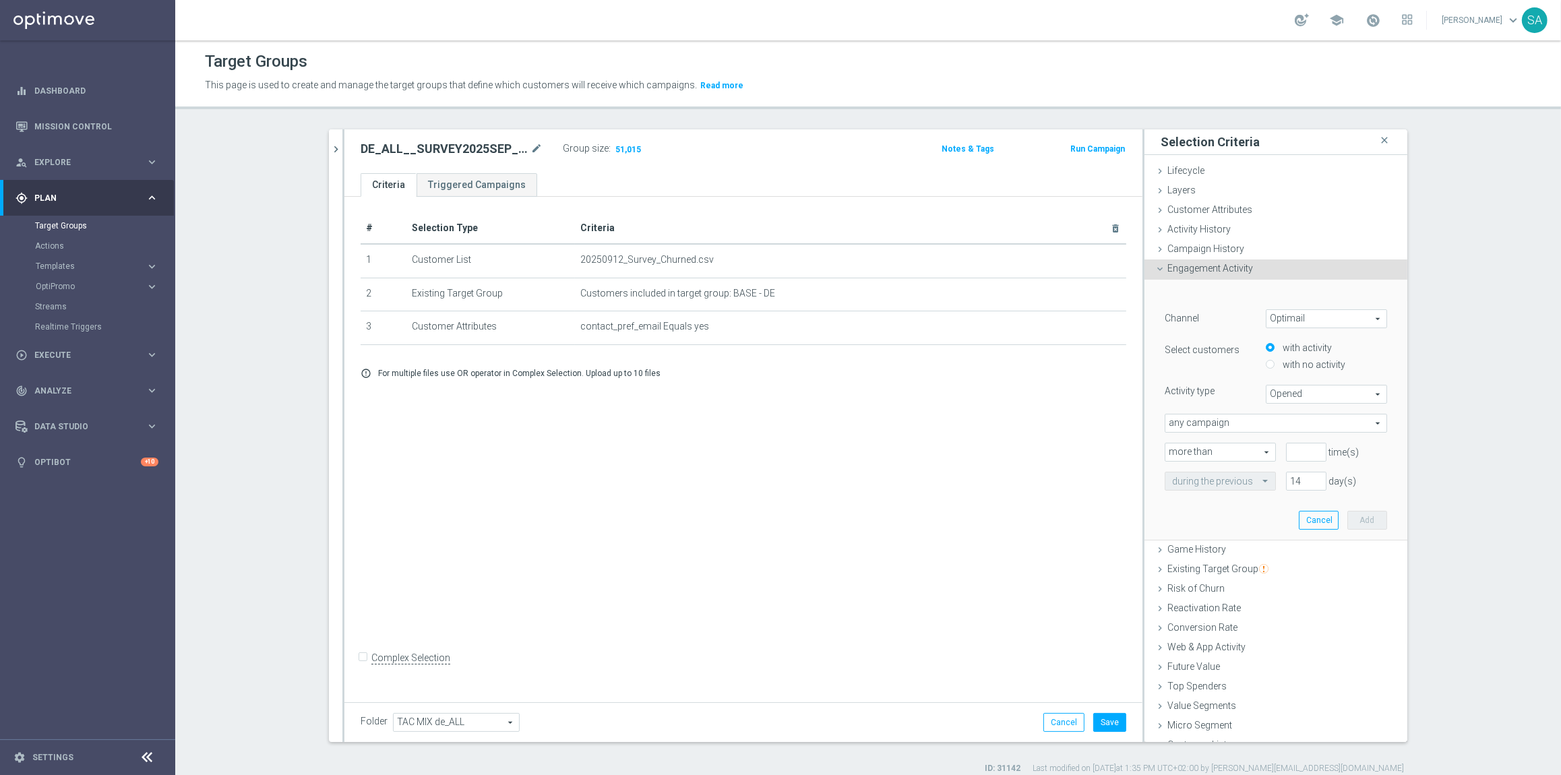
click at [1317, 363] on label "with no activity" at bounding box center [1312, 365] width 66 height 12
click at [1274, 363] on input "with no activity" at bounding box center [1270, 365] width 9 height 9
radio input "true"
click at [1308, 393] on span "Opened" at bounding box center [1326, 395] width 120 height 18
click at [1308, 423] on label "Clicked" at bounding box center [1326, 432] width 120 height 18
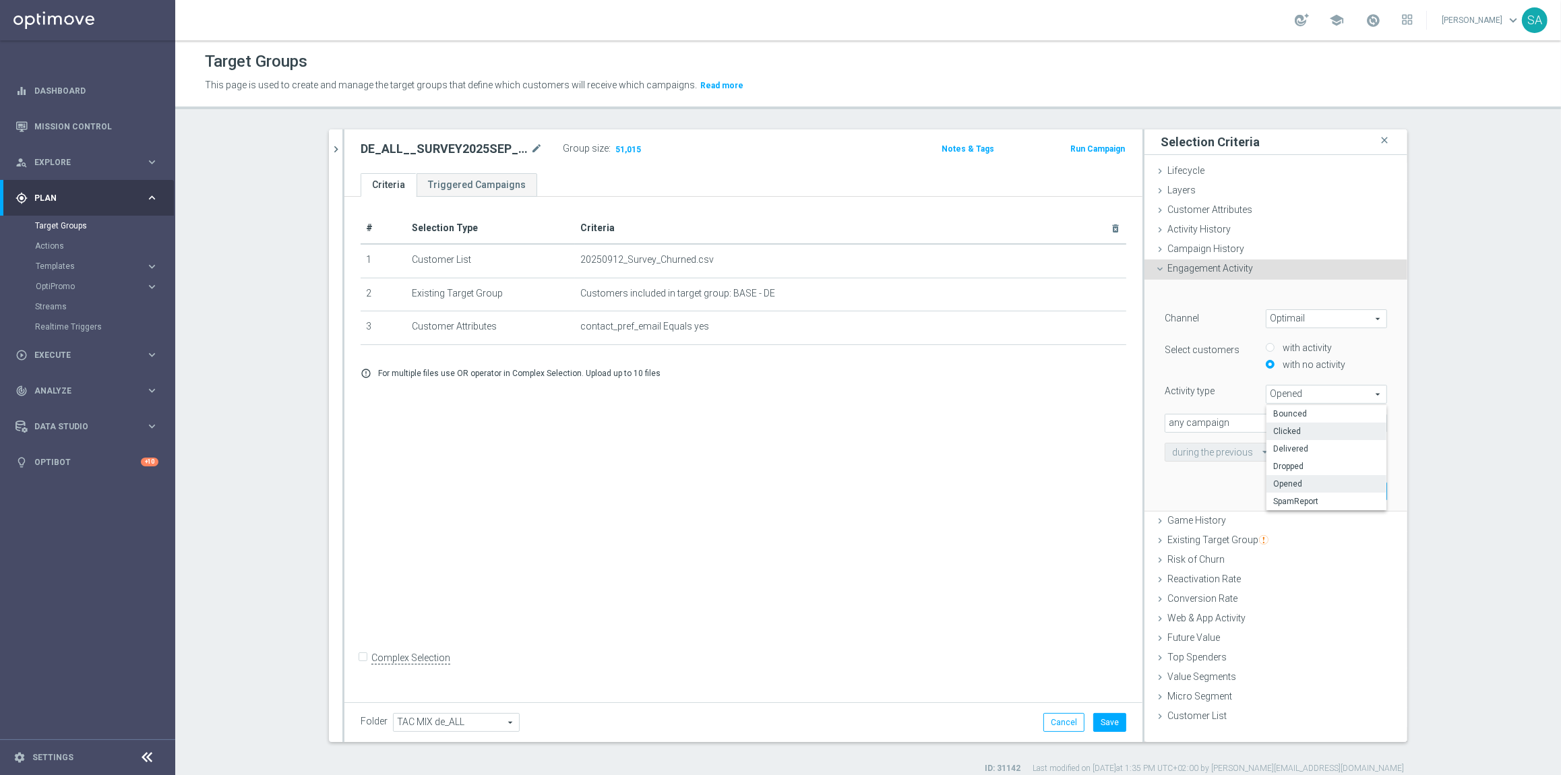
type input "Clicked"
click at [1257, 420] on span "any campaign" at bounding box center [1275, 423] width 221 height 18
click at [1252, 472] on span "one or more actions" at bounding box center [1276, 477] width 208 height 11
type input "one or more actions"
click at [1233, 447] on span at bounding box center [1275, 452] width 221 height 18
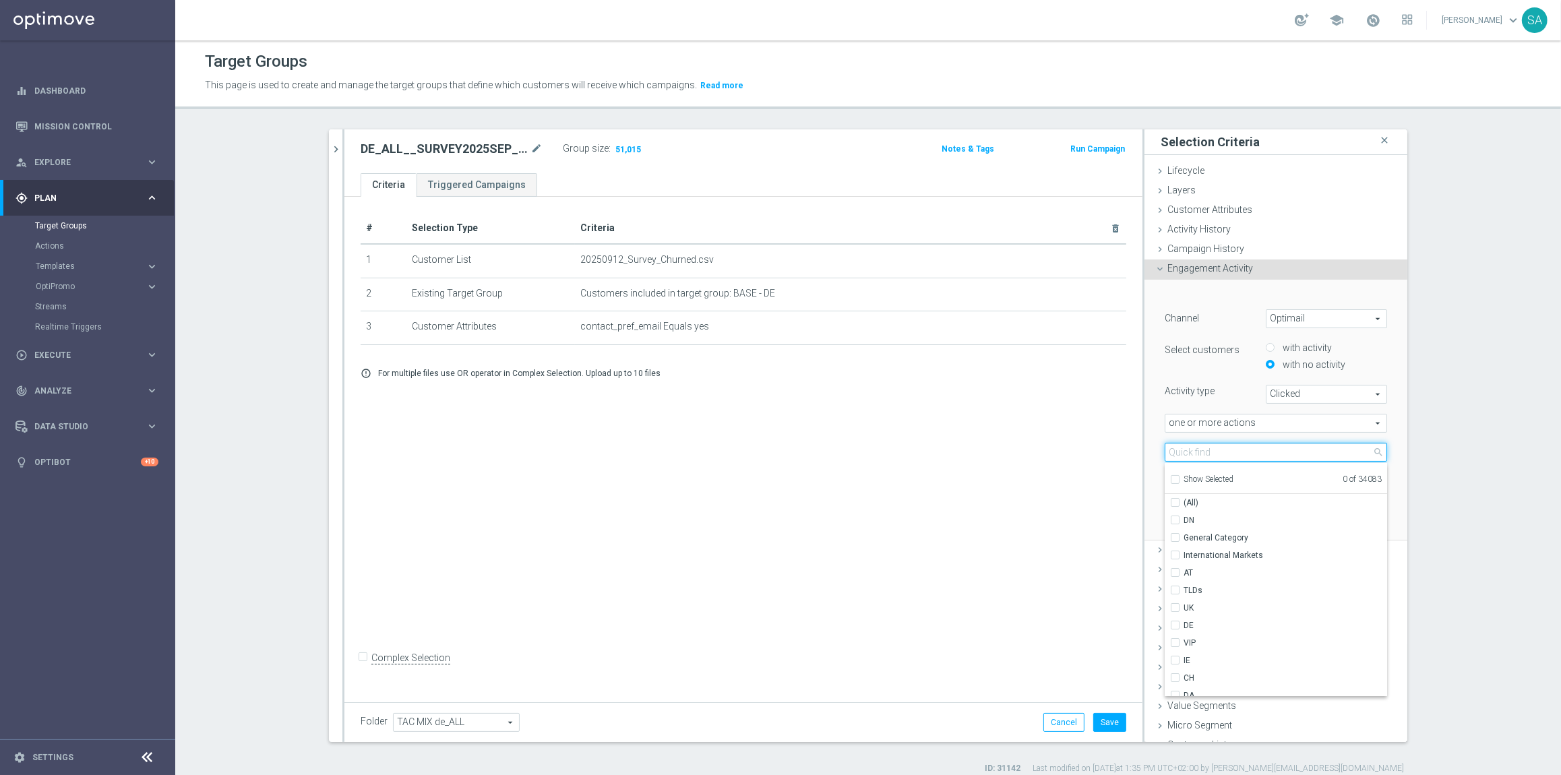
click at [1233, 447] on input "search" at bounding box center [1276, 452] width 222 height 19
paste input "Survey with 5€ Lottery-Voucher"
type input "Survey with 5€ Lottery-Voucher"
click at [1211, 525] on span "Survey with 5€ Lottery-Voucher" at bounding box center [1286, 520] width 204 height 11
click at [1184, 524] on input "Survey with 5€ Lottery-Voucher" at bounding box center [1179, 520] width 9 height 9
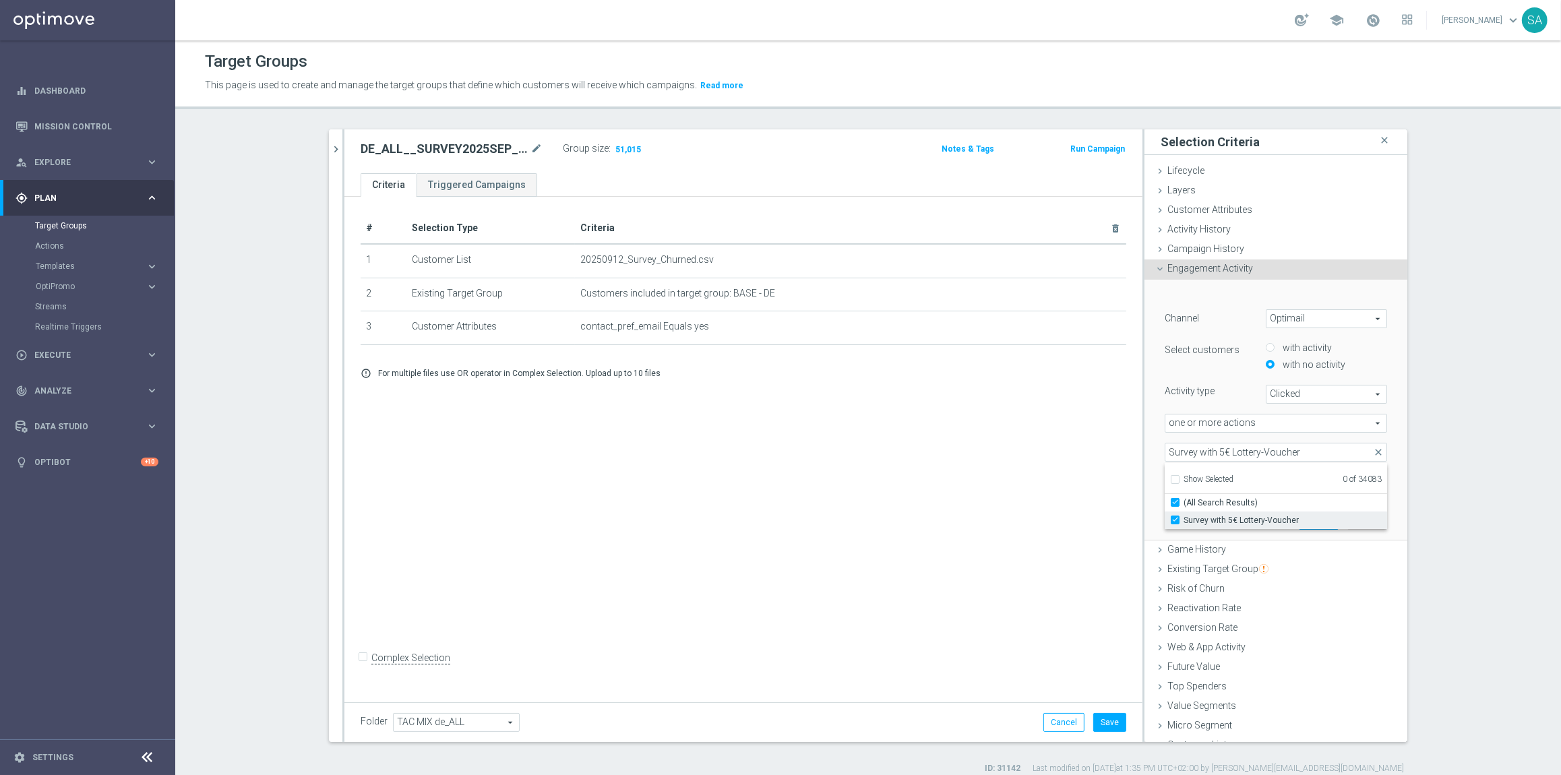
checkbox input "true"
type input "Survey with 5€ Lottery-Voucher"
checkbox input "true"
click at [1400, 388] on div "﻿ Channel Optimail Optimail arrow_drop_down search Select customers with activi…" at bounding box center [1275, 411] width 263 height 262
click at [1261, 453] on span "Survey with 5€ Lottery-Voucher" at bounding box center [1275, 452] width 221 height 18
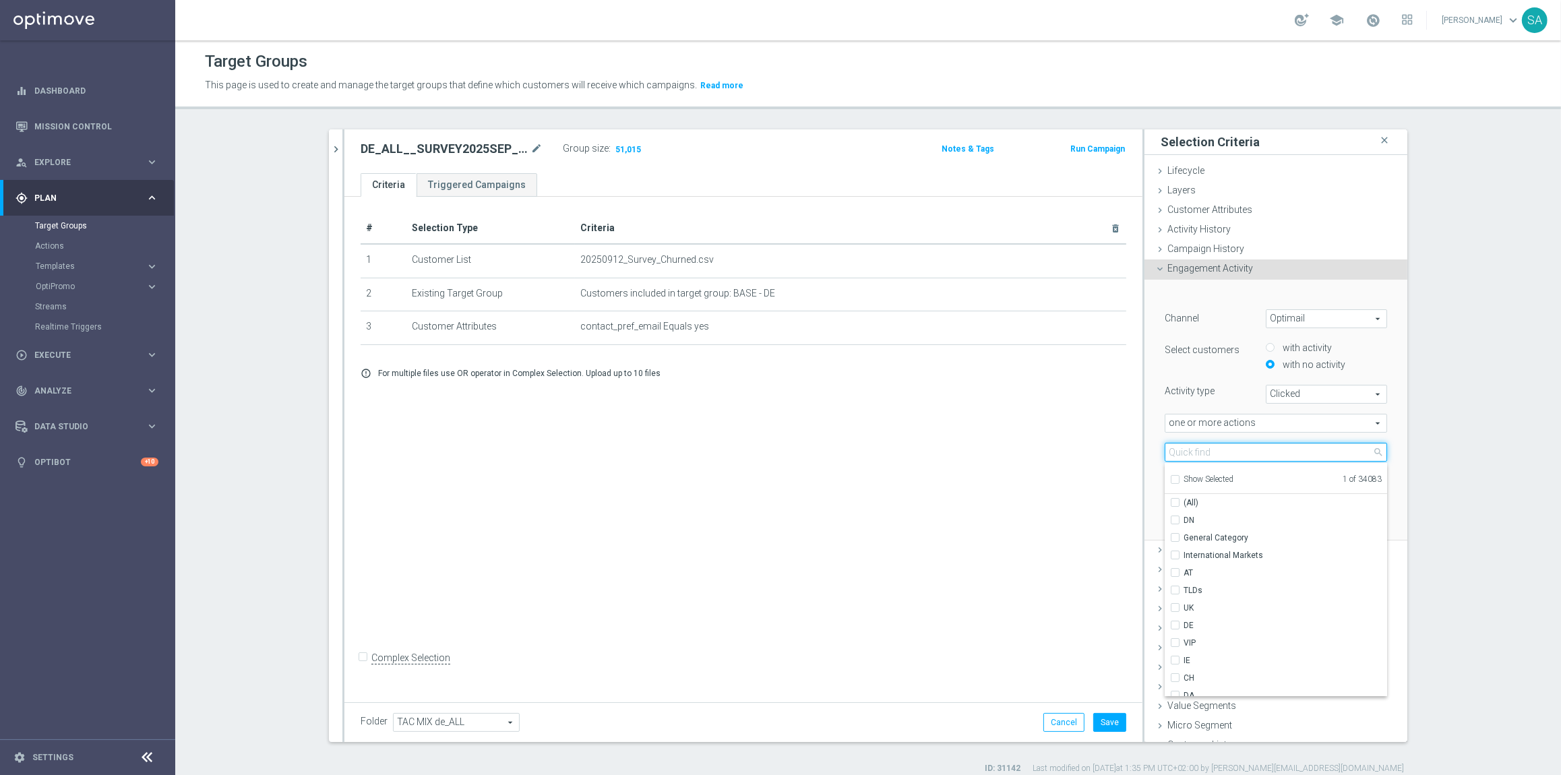
click at [1237, 452] on input "search" at bounding box center [1276, 452] width 222 height 19
paste input "Survey"
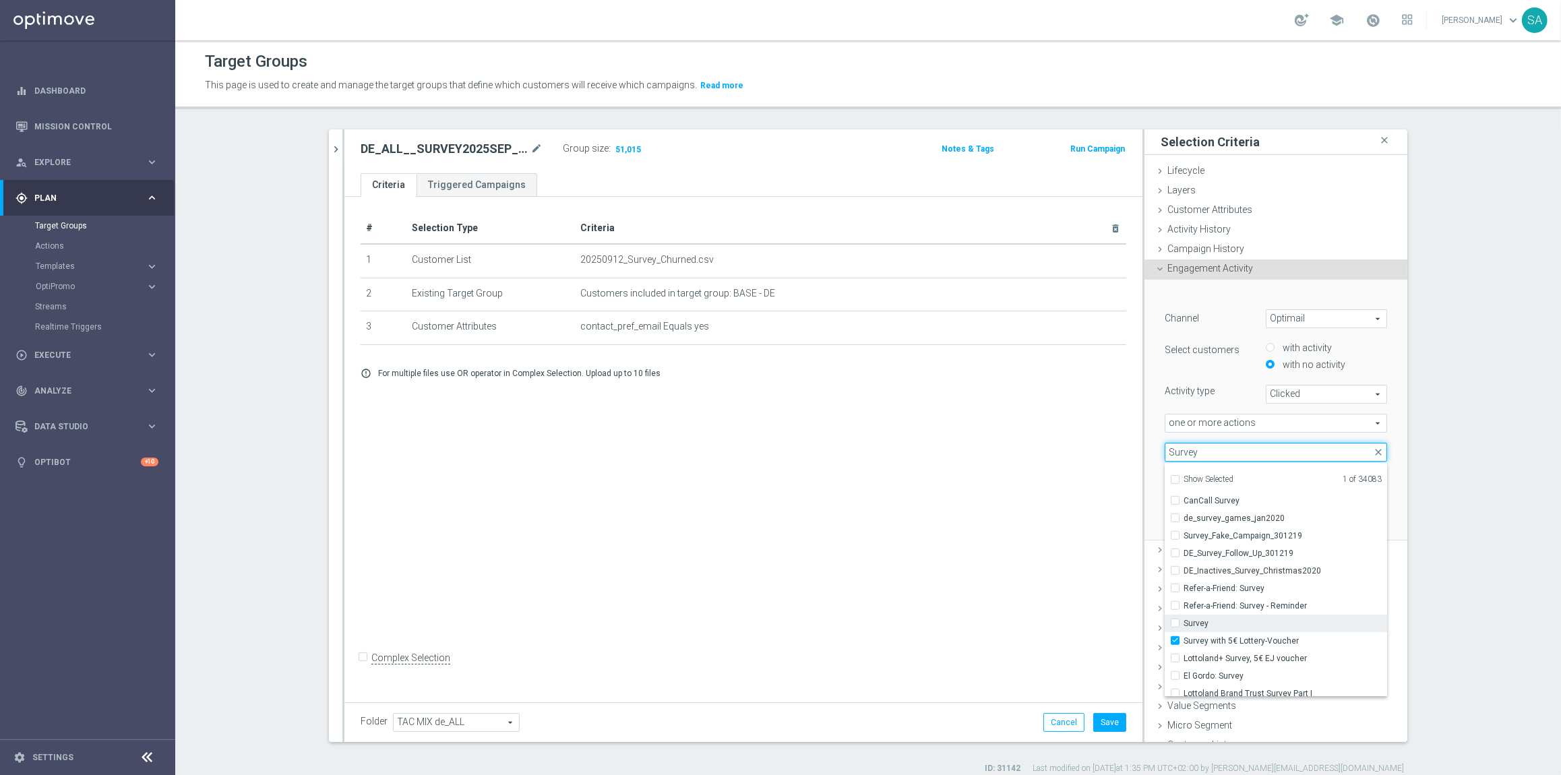
type input "Survey"
click at [1244, 628] on span "Survey" at bounding box center [1286, 623] width 204 height 11
click at [1184, 627] on input "Survey" at bounding box center [1179, 623] width 9 height 9
checkbox input "true"
type input "Selected 2 of 34083"
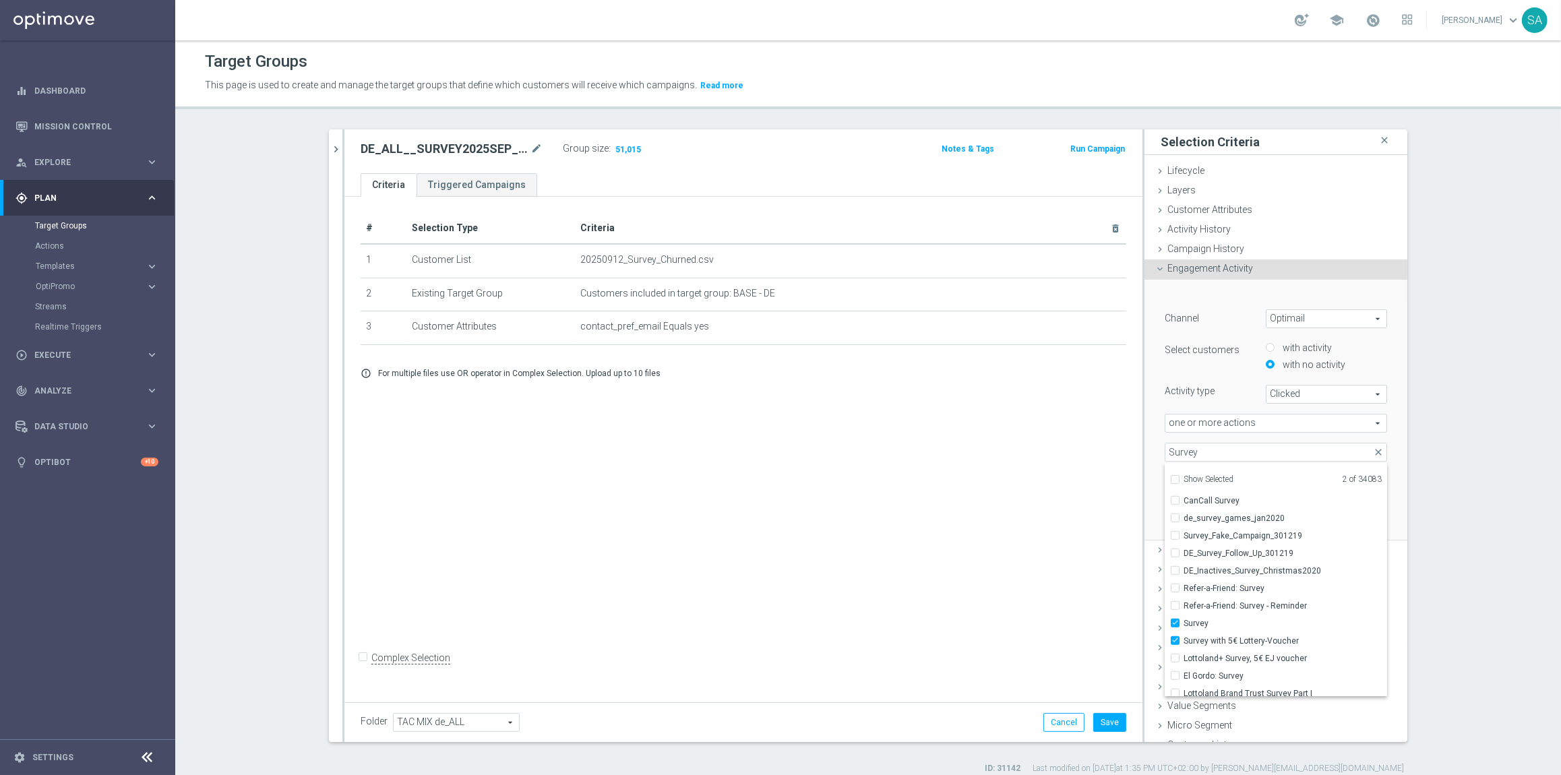
click at [1390, 365] on div "with activity with no activity" at bounding box center [1327, 358] width 142 height 34
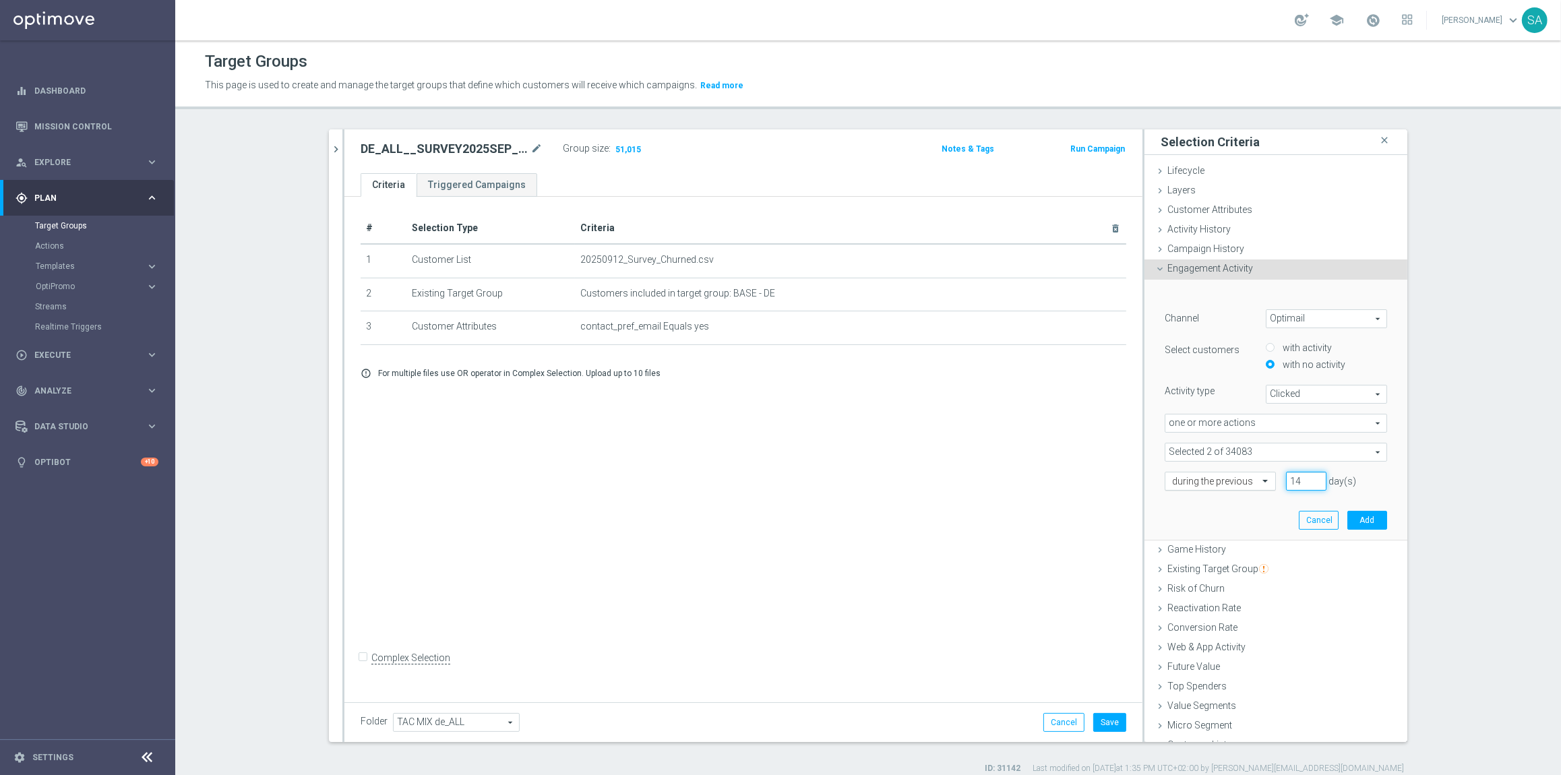
drag, startPoint x: 1304, startPoint y: 479, endPoint x: 1235, endPoint y: 477, distance: 68.8
click at [1235, 477] on div "during the previous 14 day(s)" at bounding box center [1276, 481] width 243 height 19
type input "90"
click at [1369, 513] on button "Add" at bounding box center [1367, 520] width 40 height 19
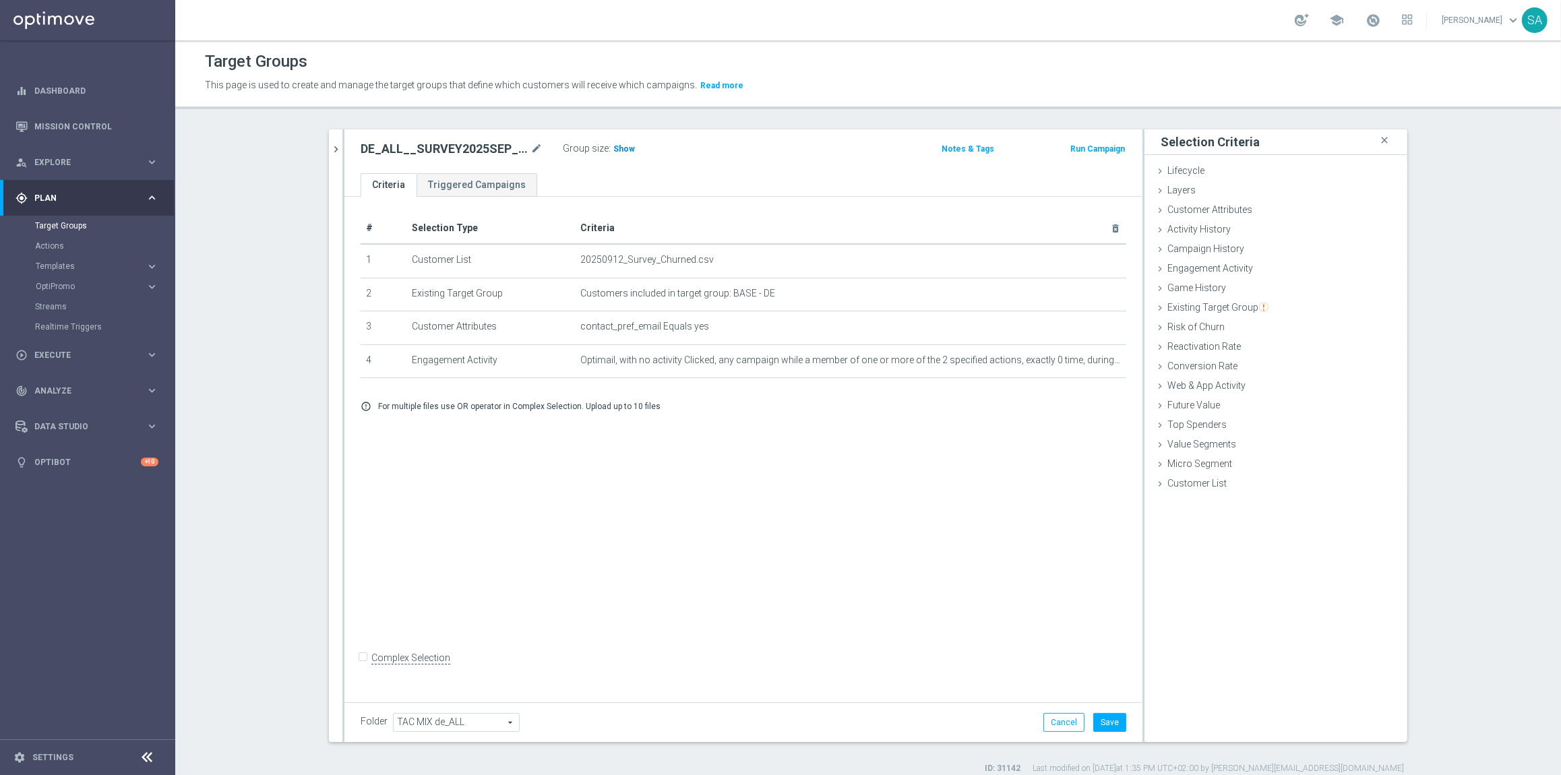
click at [617, 142] on h3 "Show" at bounding box center [624, 149] width 24 height 15
click at [1080, 359] on icon "mode_edit" at bounding box center [1083, 360] width 11 height 11
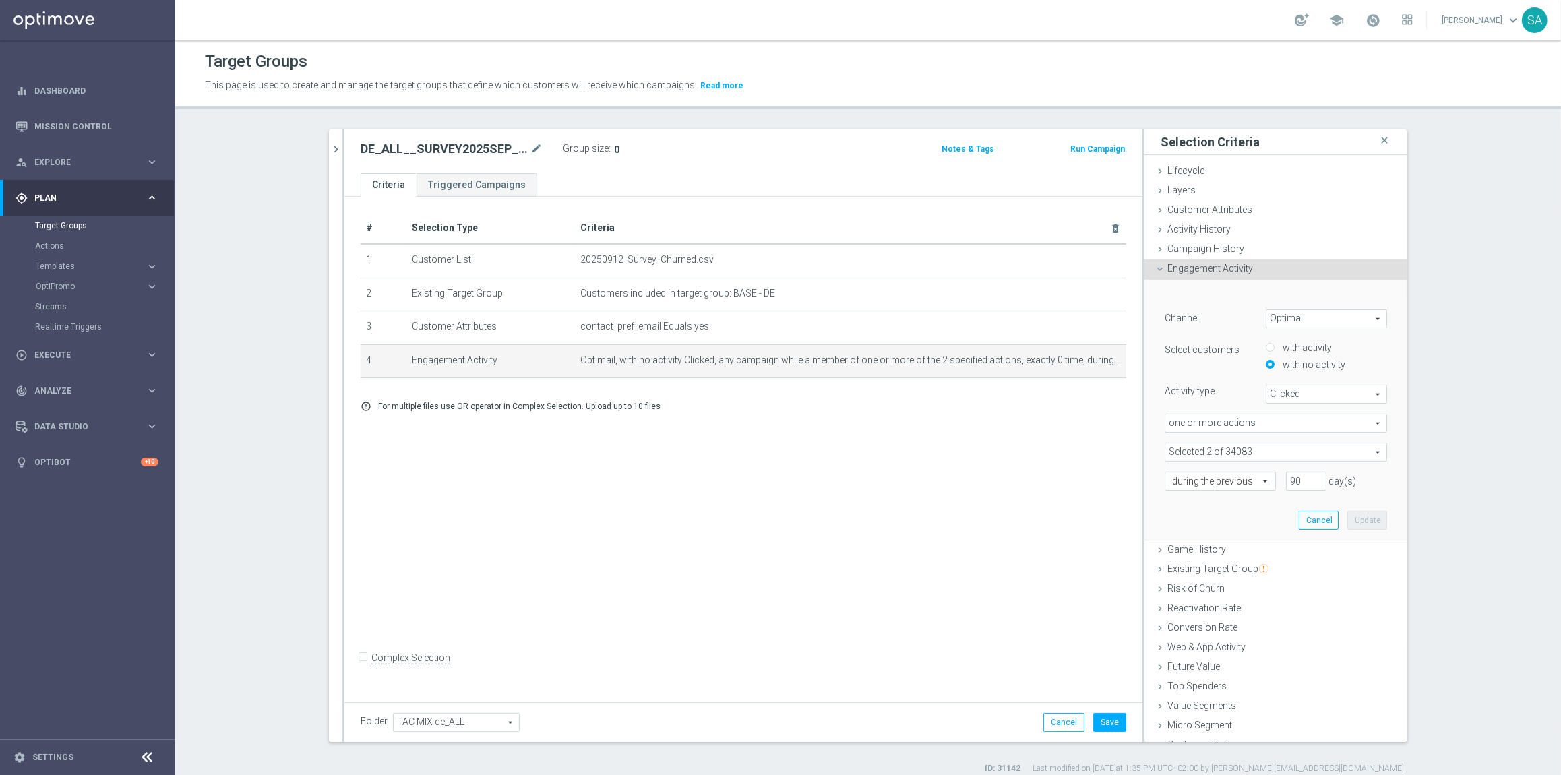
click at [1310, 342] on label "with activity" at bounding box center [1305, 348] width 53 height 12
click at [1274, 344] on input "with activity" at bounding box center [1270, 348] width 9 height 9
radio input "true"
click at [1299, 360] on label "with no activity" at bounding box center [1312, 365] width 66 height 12
click at [1274, 361] on input "with no activity" at bounding box center [1270, 365] width 9 height 9
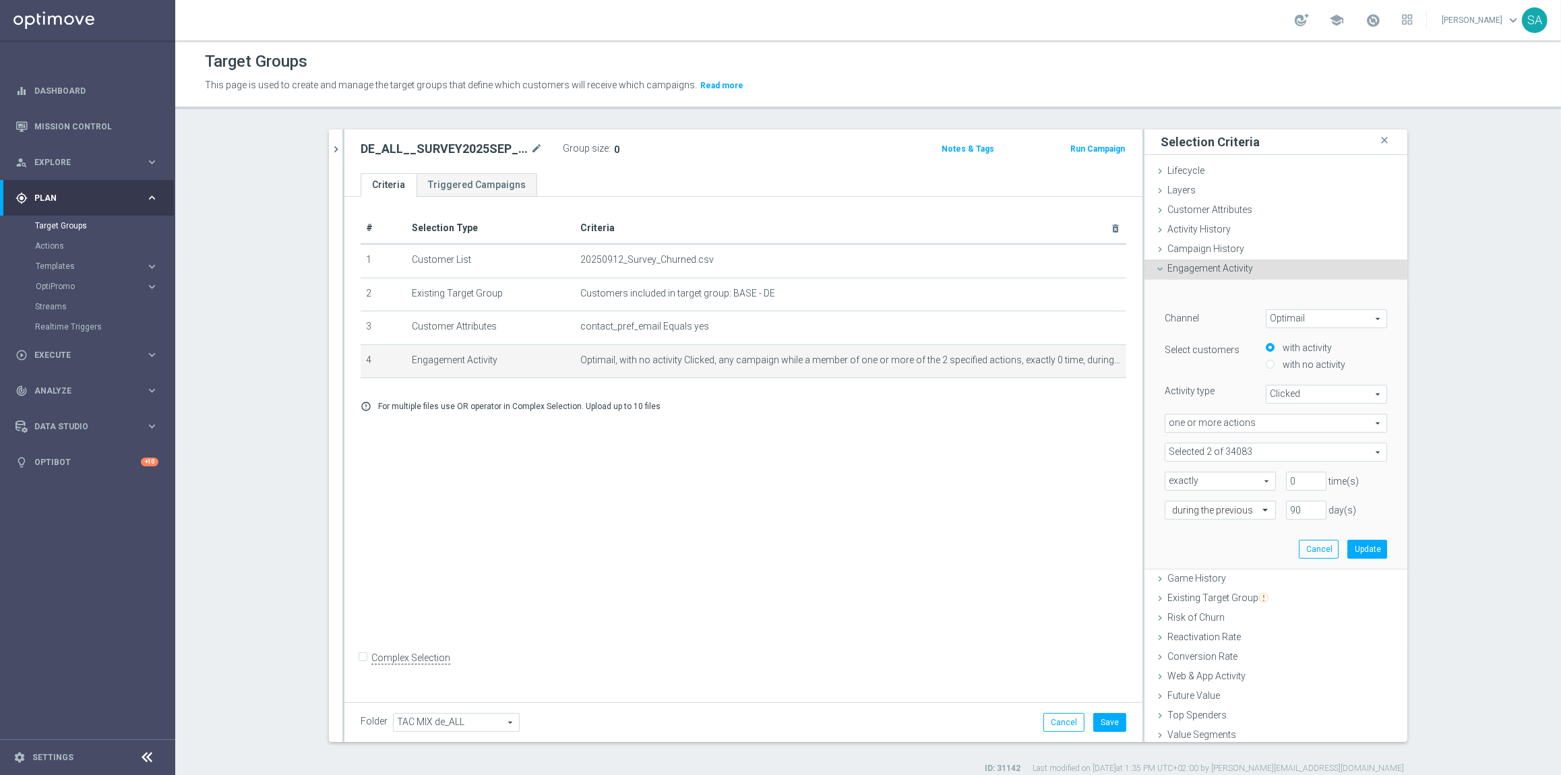
radio input "true"
click at [1204, 245] on span "Campaign History" at bounding box center [1205, 248] width 77 height 11
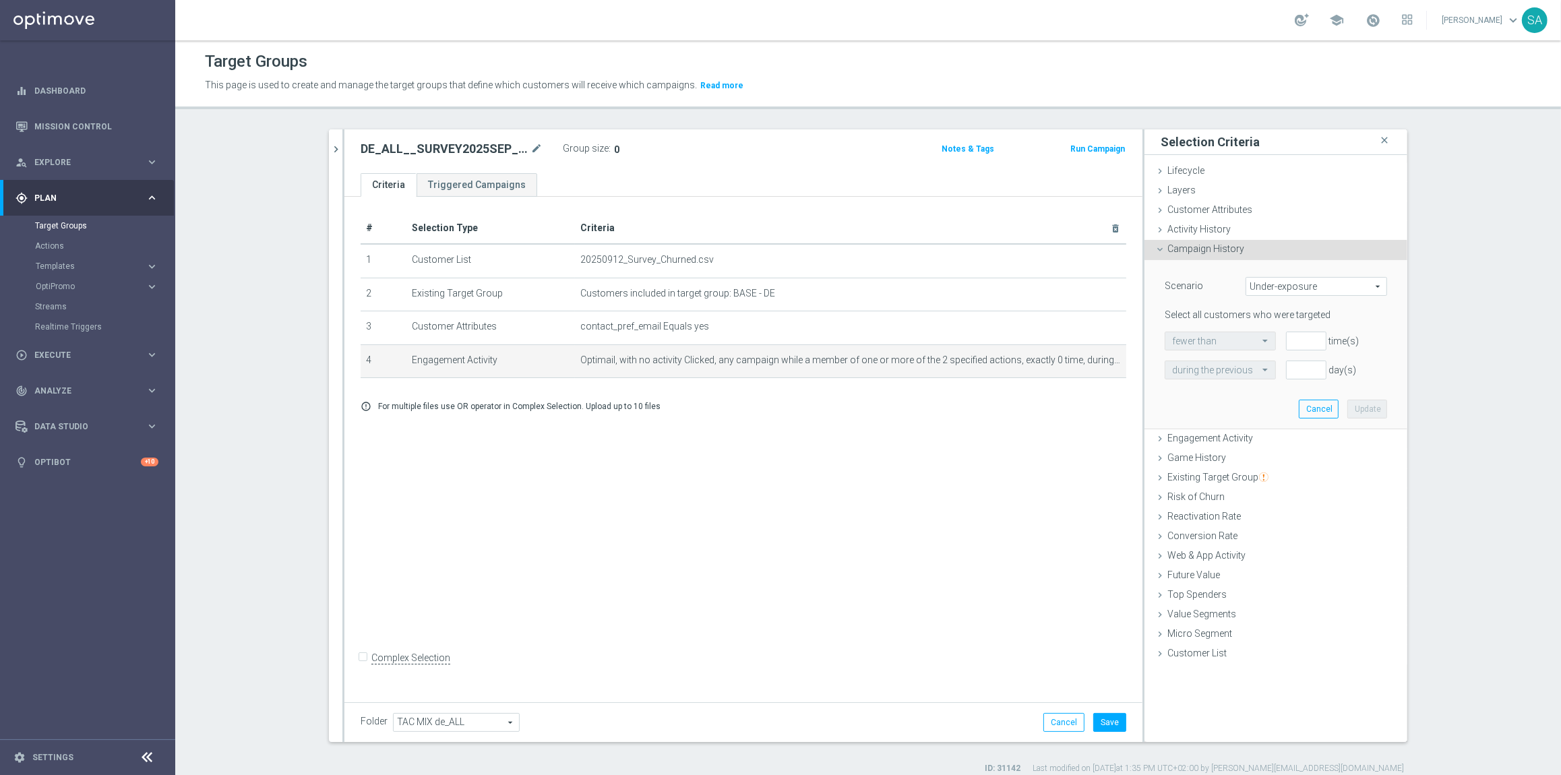
click at [1316, 282] on span "Under-exposure" at bounding box center [1316, 287] width 140 height 18
click at [1399, 271] on div "Scenario Under-exposure Under-exposure arrow_drop_down search Under-exposure In…" at bounding box center [1275, 345] width 263 height 170
click at [1229, 439] on span "Engagement Activity" at bounding box center [1210, 438] width 86 height 11
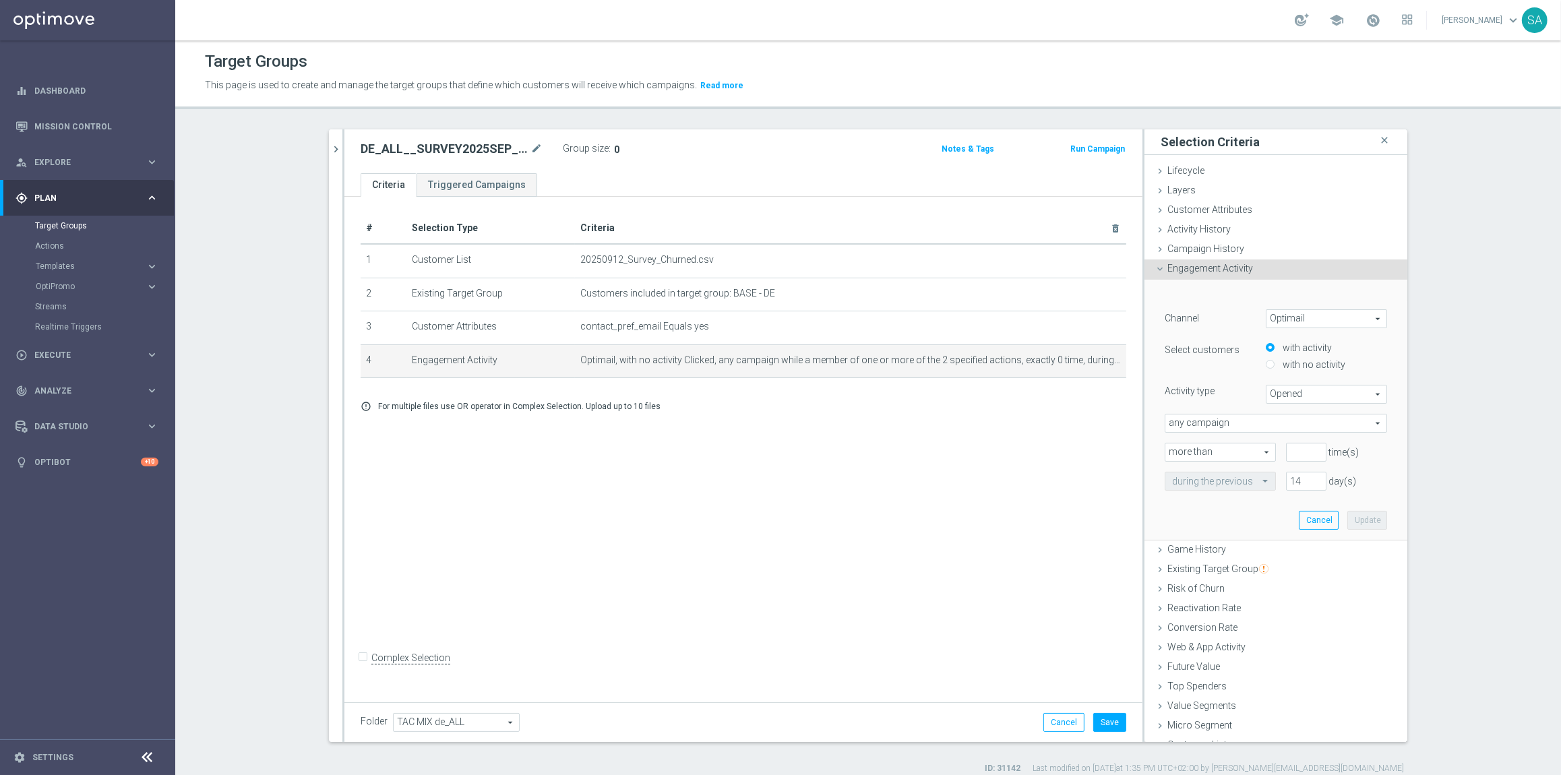
click at [1308, 390] on span "Opened" at bounding box center [1326, 395] width 120 height 18
click at [1073, 452] on div "# Selection Type Criteria delete_forever 1 Customer List 20250912_Survey_Churne…" at bounding box center [743, 447] width 798 height 500
click at [1062, 727] on button "Cancel" at bounding box center [1063, 722] width 41 height 19
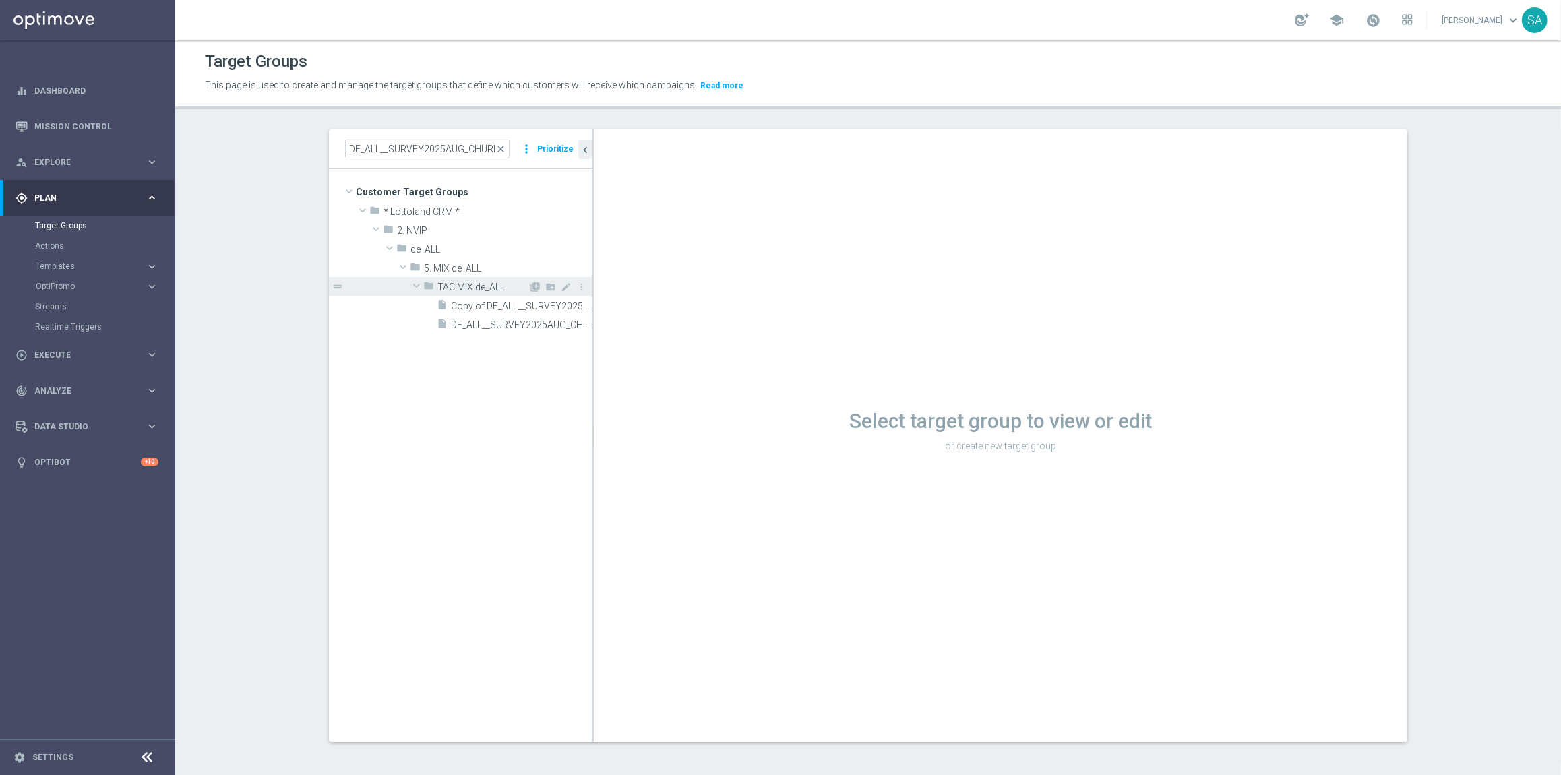
click at [532, 293] on div "library_add create_new_folder mode_edit more_vert" at bounding box center [558, 289] width 60 height 14
click at [420, 287] on span at bounding box center [416, 286] width 13 height 16
click at [485, 303] on span "Copy of DE_ALL__SURVEY2025AUG_CHURN_Reminder__ALL_EMA_TAC_MIX" at bounding box center [506, 306] width 111 height 11
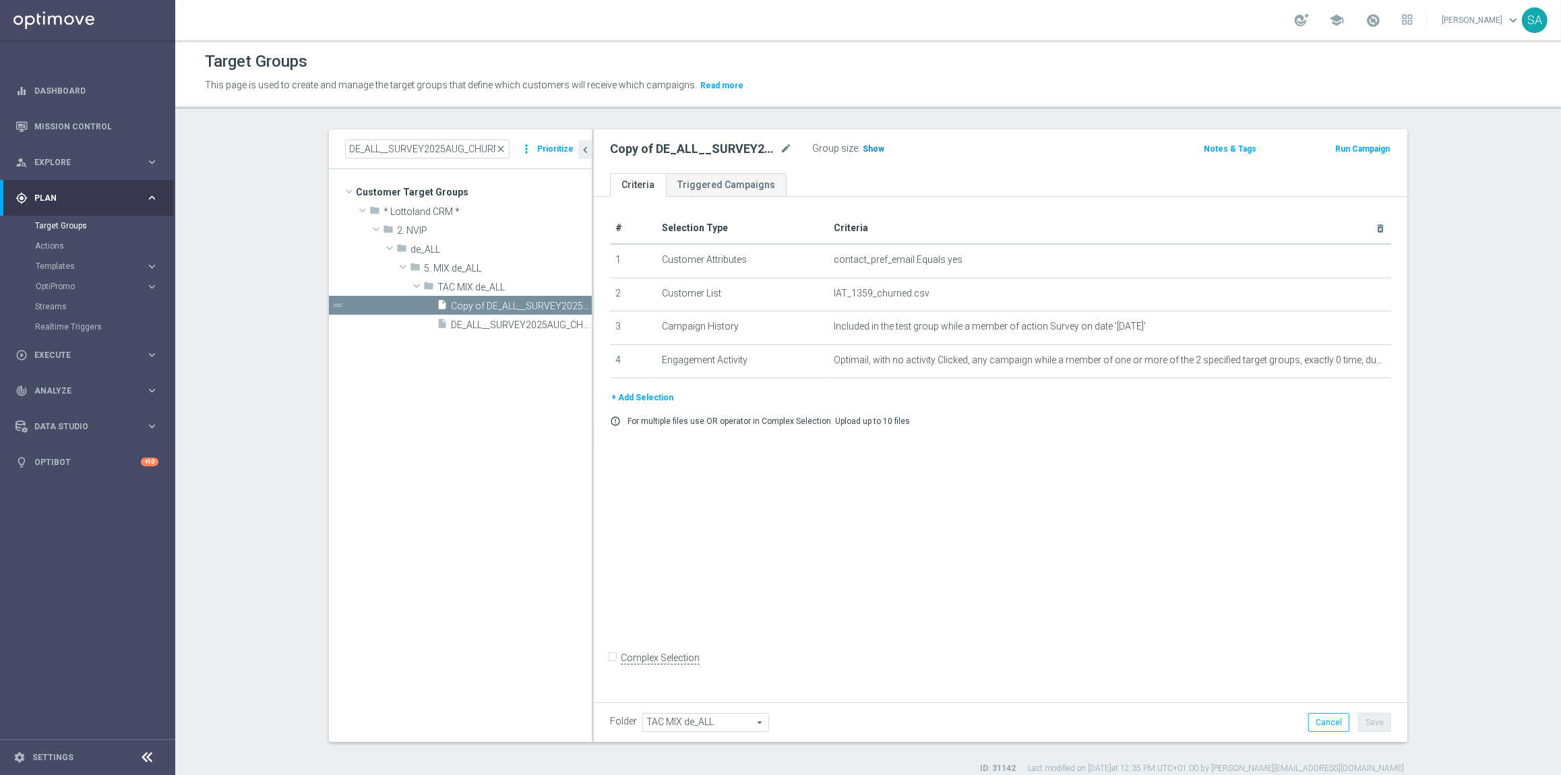
click at [878, 152] on span "Show" at bounding box center [874, 148] width 22 height 9
click at [780, 147] on icon "mode_edit" at bounding box center [786, 149] width 12 height 16
click at [649, 148] on input "Copy of DE_ALL__SURVEY2025AUG_CHURN_Reminder__ALL_EMA_TAC_MIX" at bounding box center [701, 150] width 182 height 19
click at [706, 149] on input "DE_ALL__SURVEY2025AUG_CHURN_Reminder__ALL_EMA_TAC_MIX" at bounding box center [701, 150] width 182 height 19
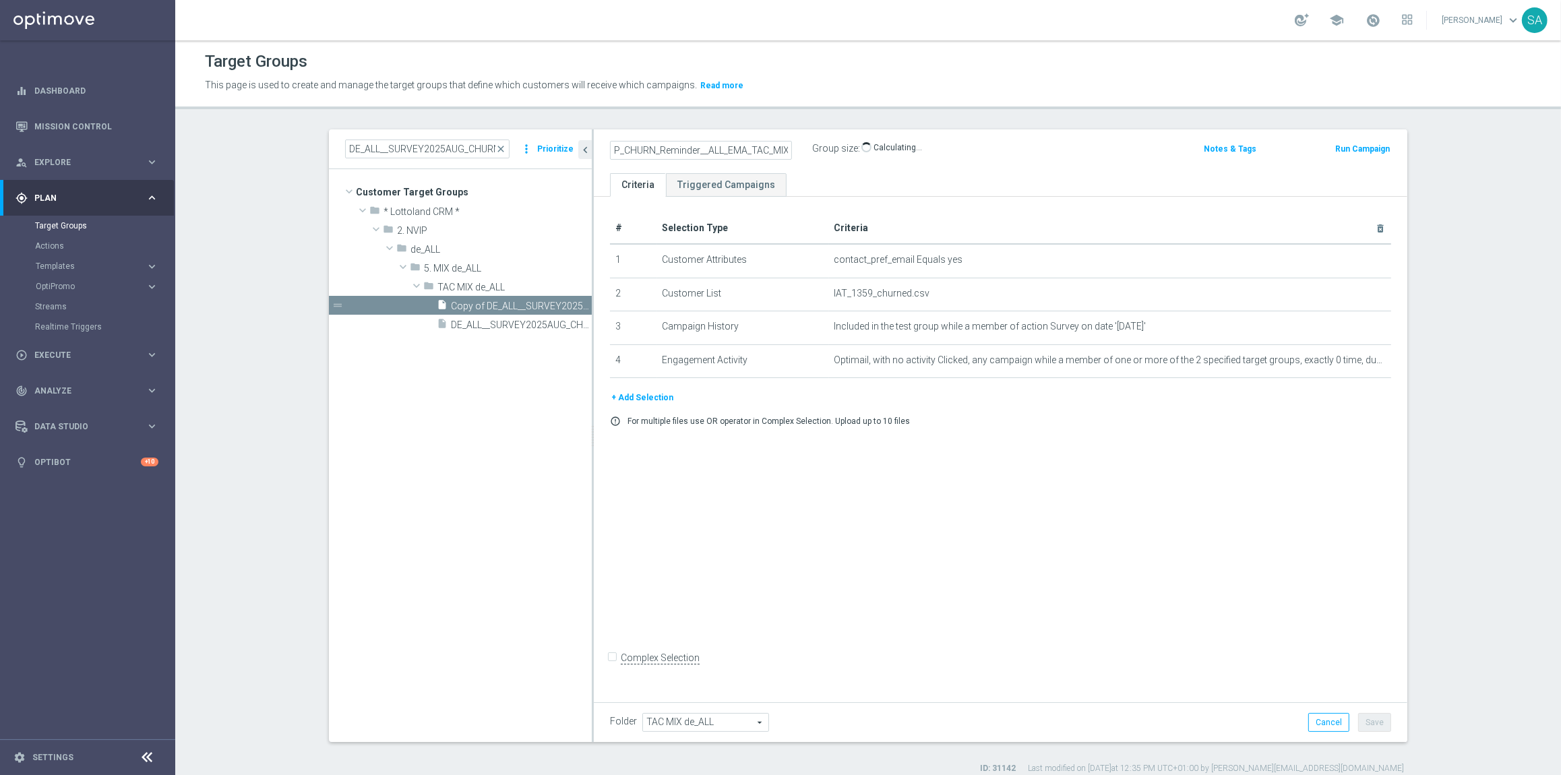
type input "DE_ALL__SURVEY2025SEP_CHURN_Reminder__ALL_EMA_TAC_MIX"
click at [1383, 228] on icon "delete_forever" at bounding box center [1380, 228] width 11 height 11
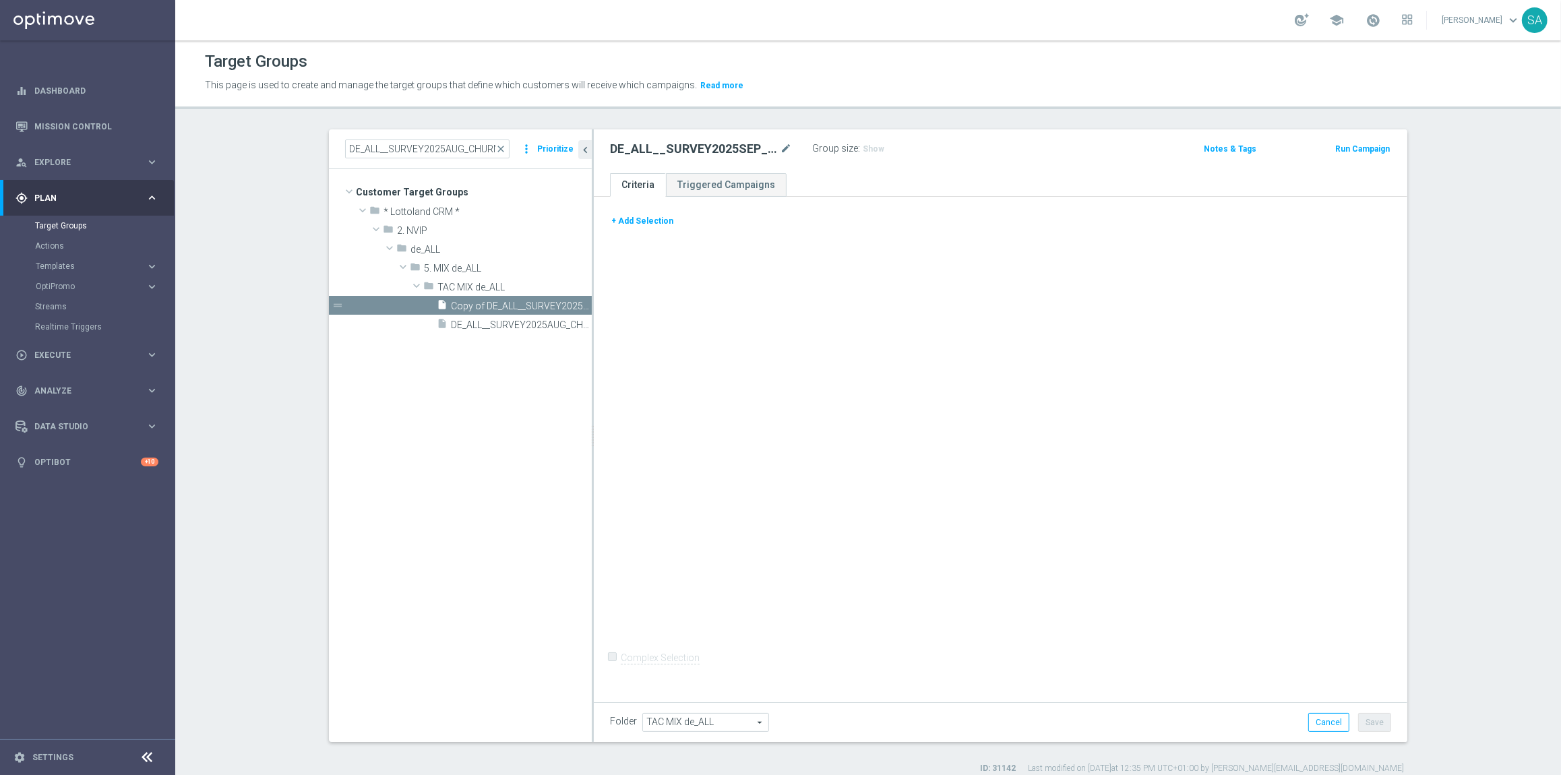
click at [653, 220] on button "+ Add Selection" at bounding box center [642, 221] width 65 height 15
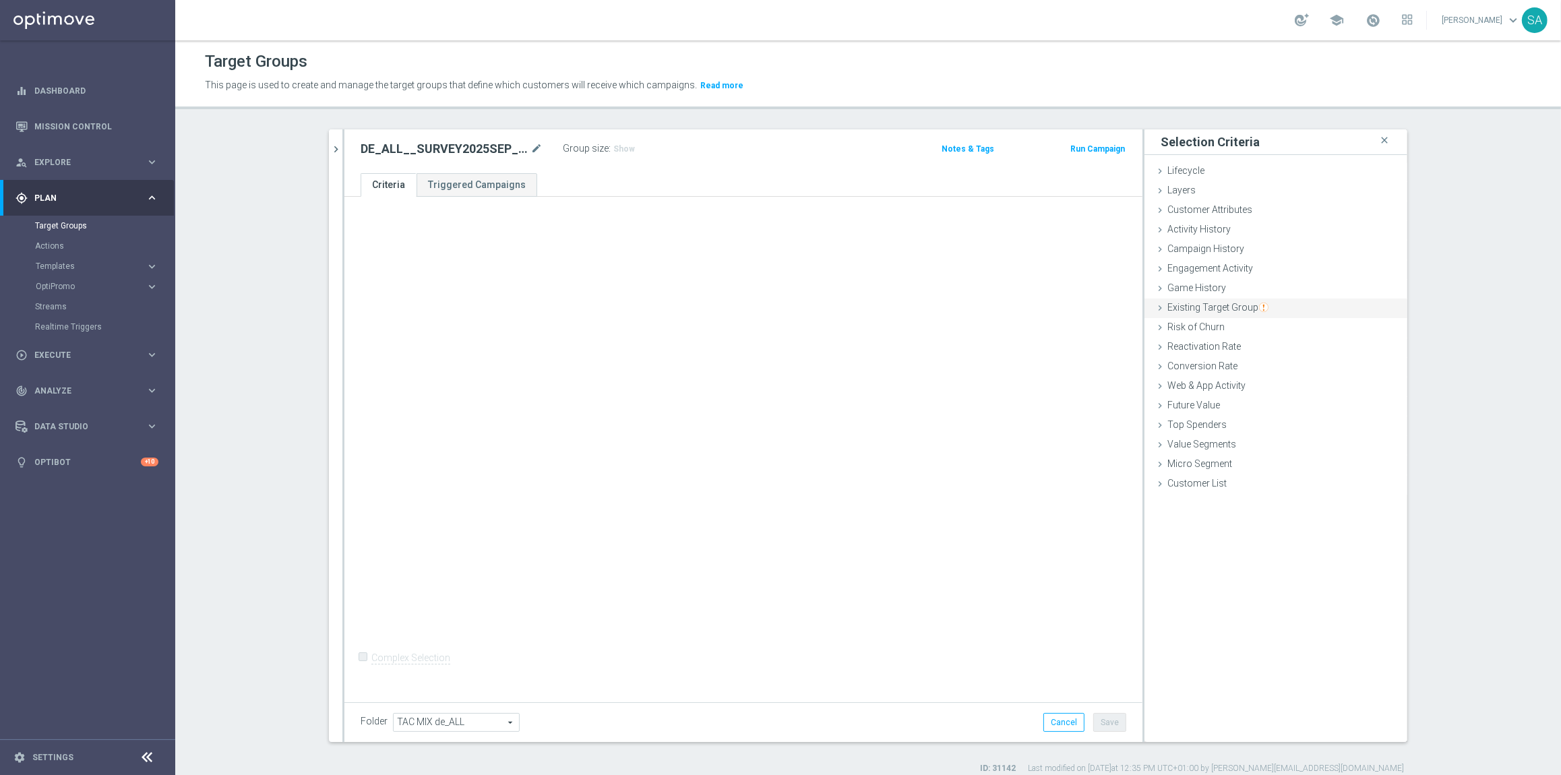
click at [1256, 306] on span "Existing Target Group" at bounding box center [1217, 307] width 101 height 11
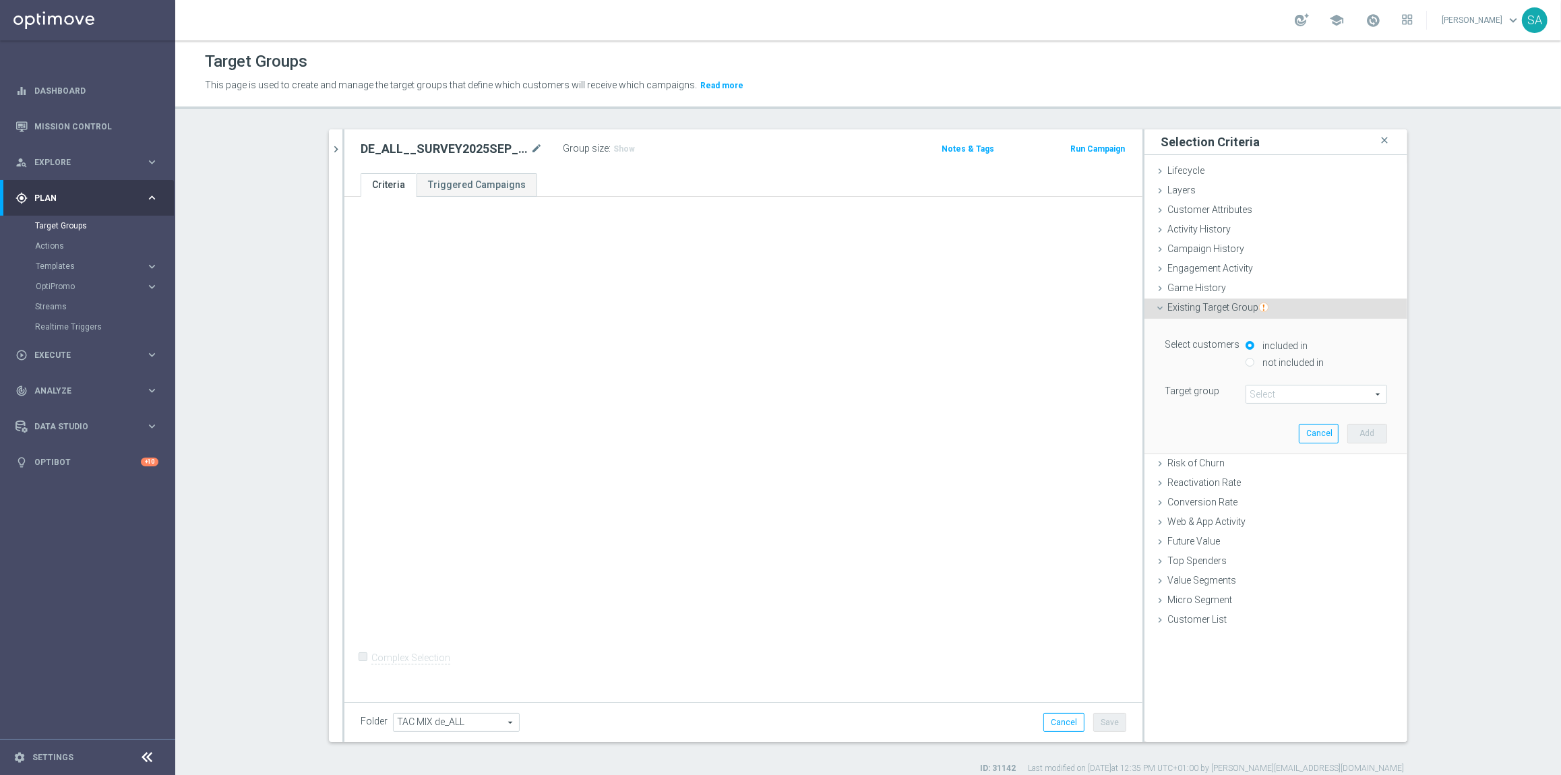
click at [1287, 386] on span at bounding box center [1316, 395] width 140 height 18
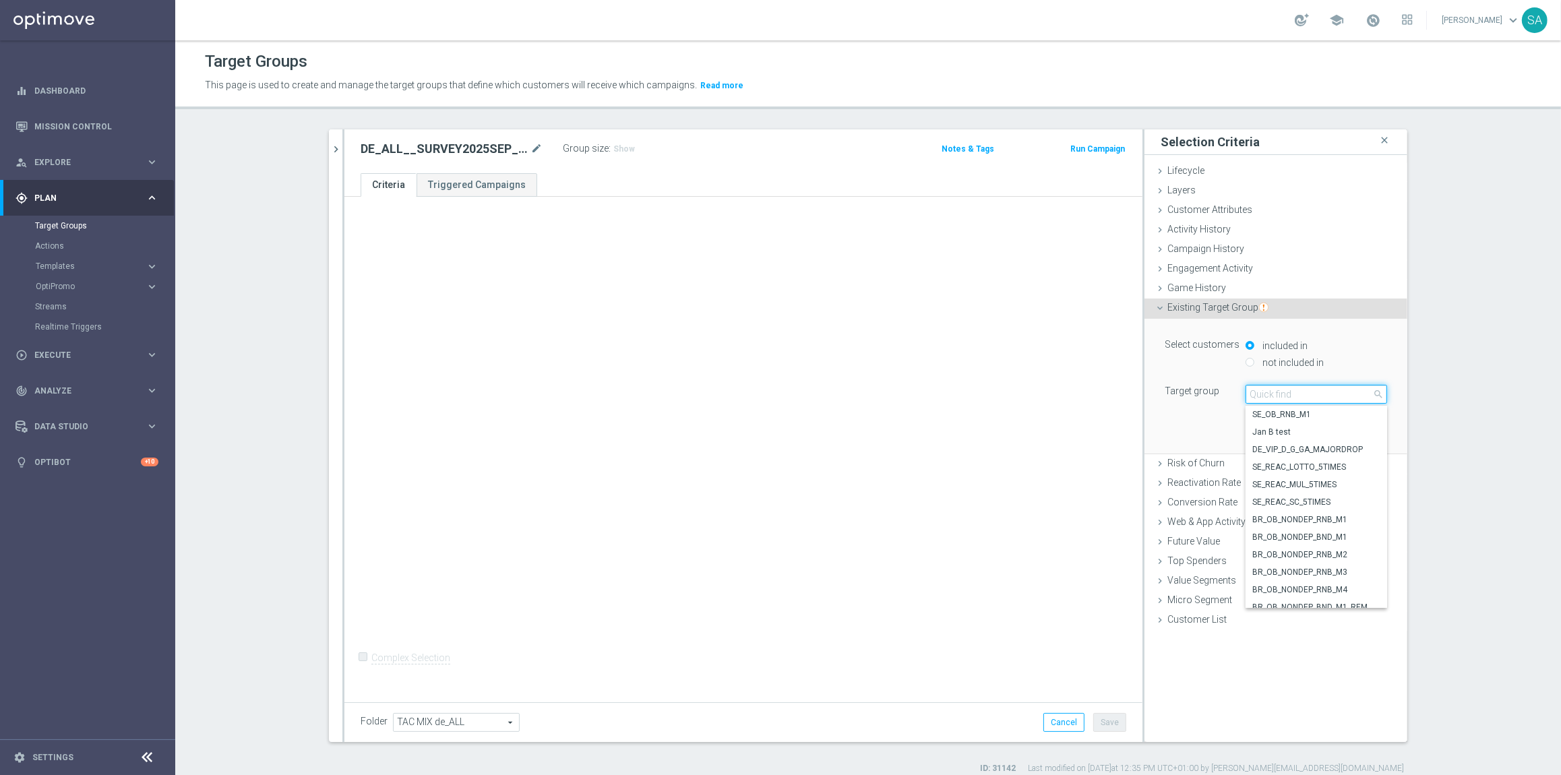
click at [1286, 388] on input "search" at bounding box center [1317, 394] width 142 height 19
type input "BASE - d"
click at [1303, 409] on span "BASE - DE" at bounding box center [1316, 414] width 128 height 11
type input "BASE - DE"
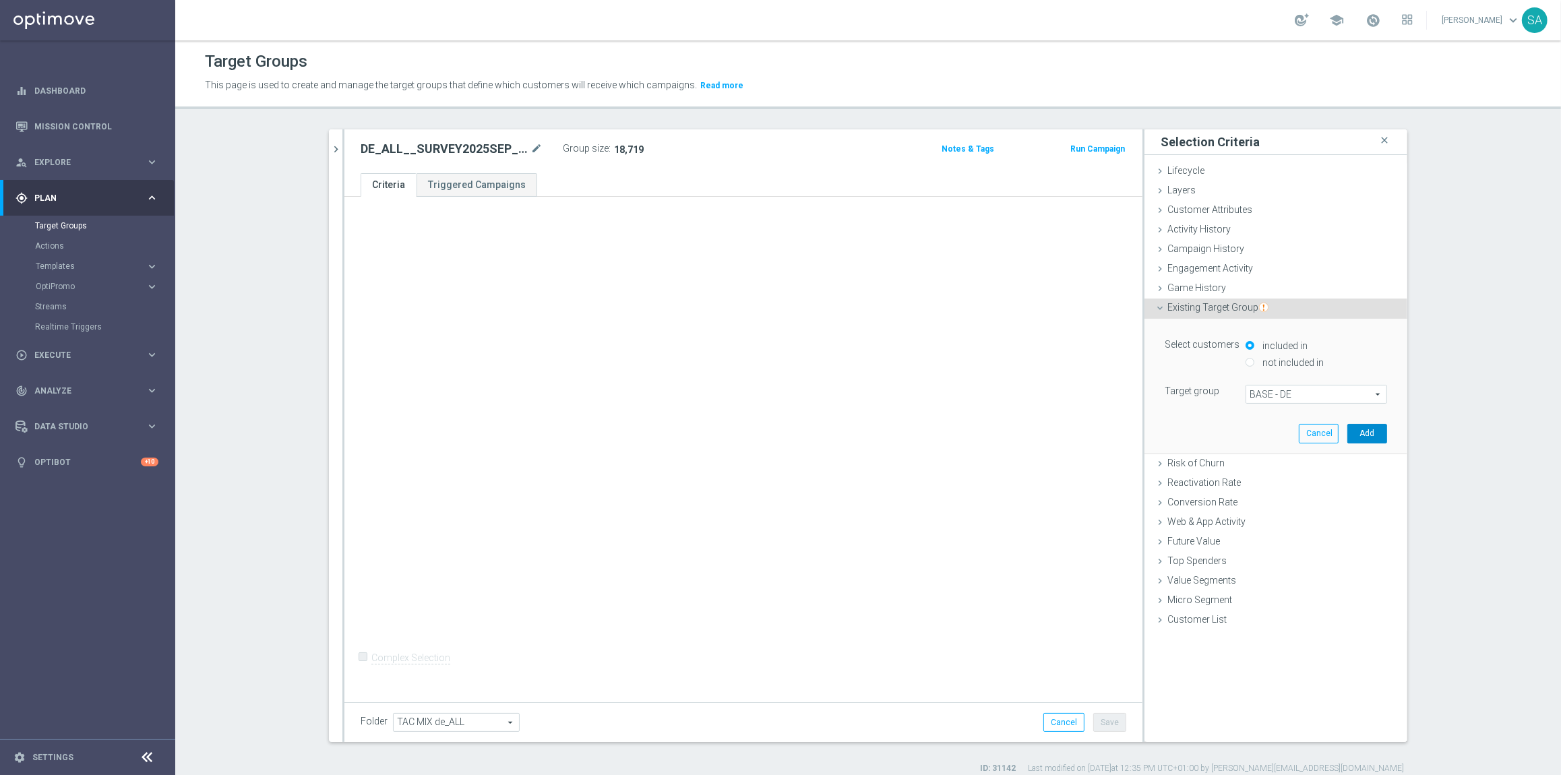
click at [1366, 435] on button "Add" at bounding box center [1367, 433] width 40 height 19
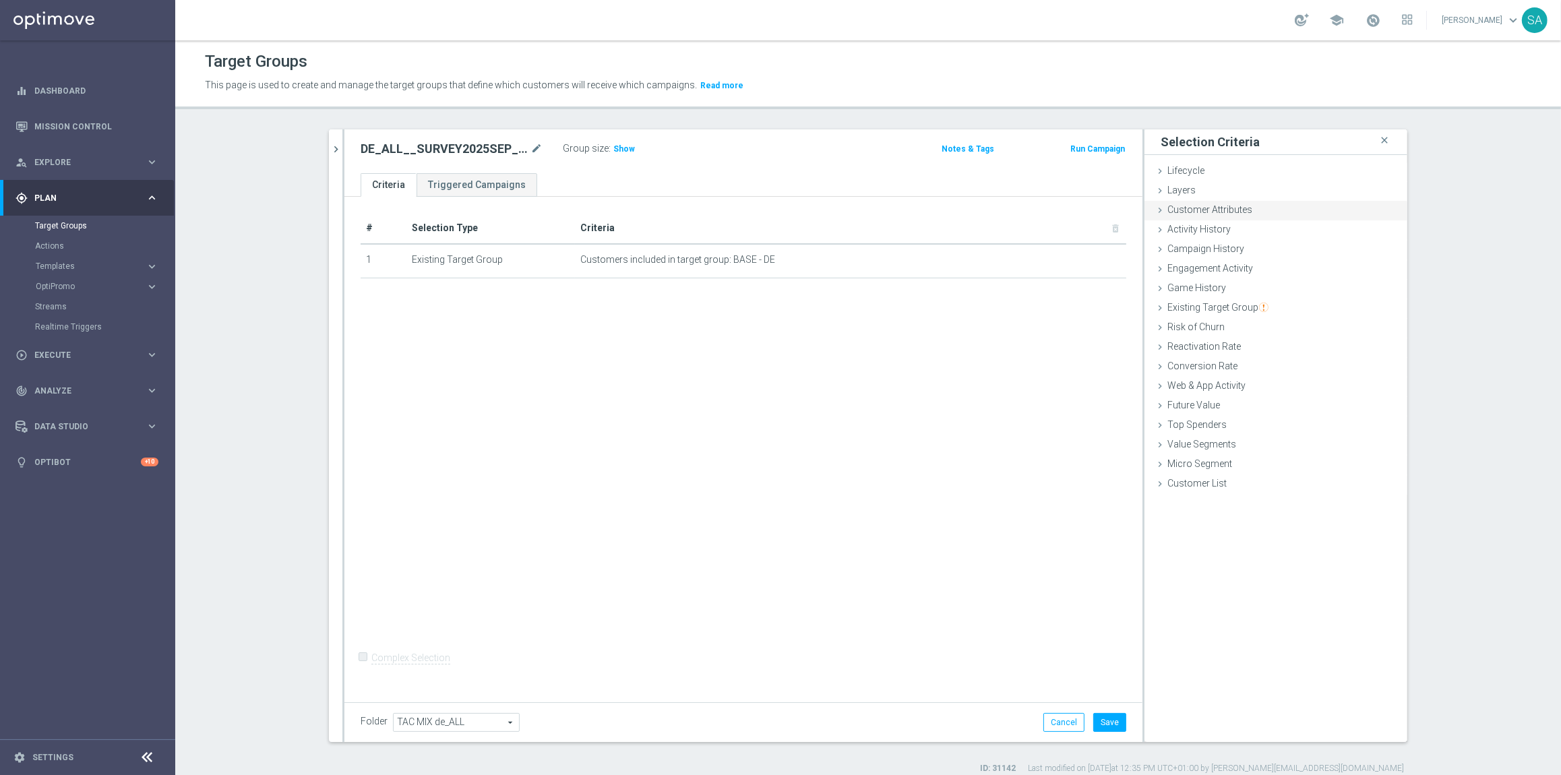
click at [1288, 202] on div "Customer Attributes done selection saved" at bounding box center [1275, 211] width 263 height 20
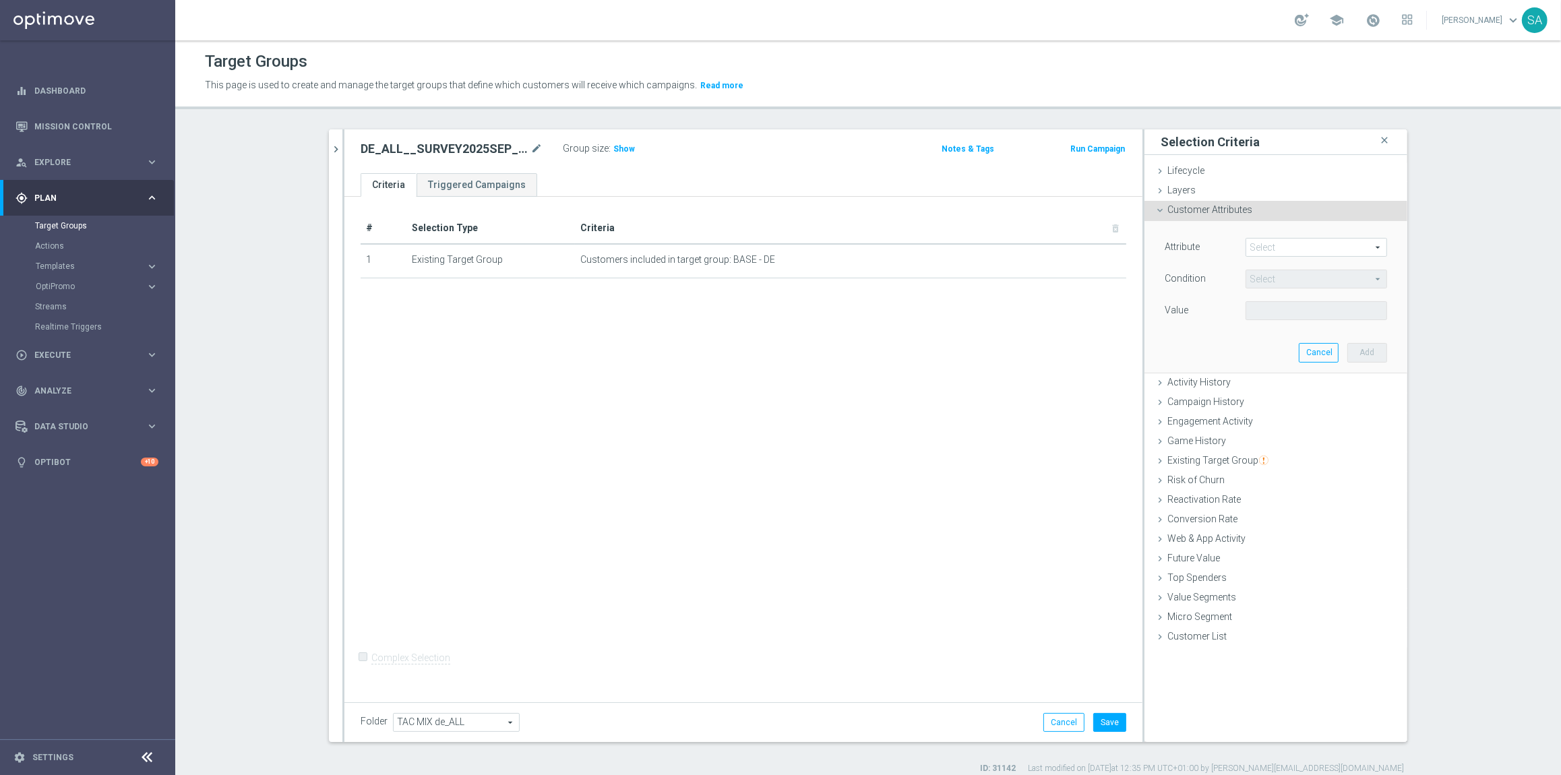
click at [1332, 252] on span at bounding box center [1316, 248] width 140 height 18
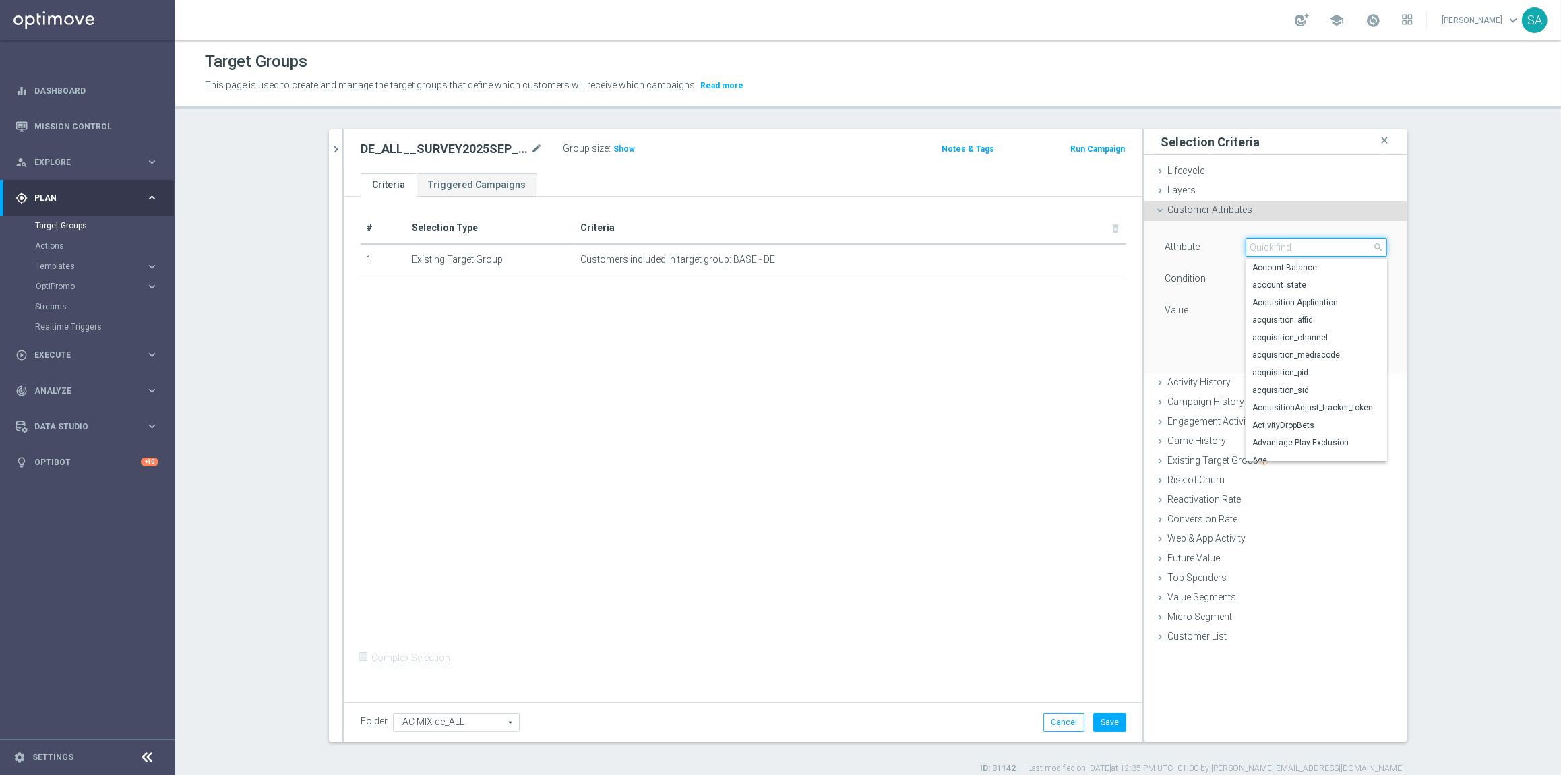
click at [1308, 248] on input "search" at bounding box center [1317, 247] width 142 height 19
type input "email"
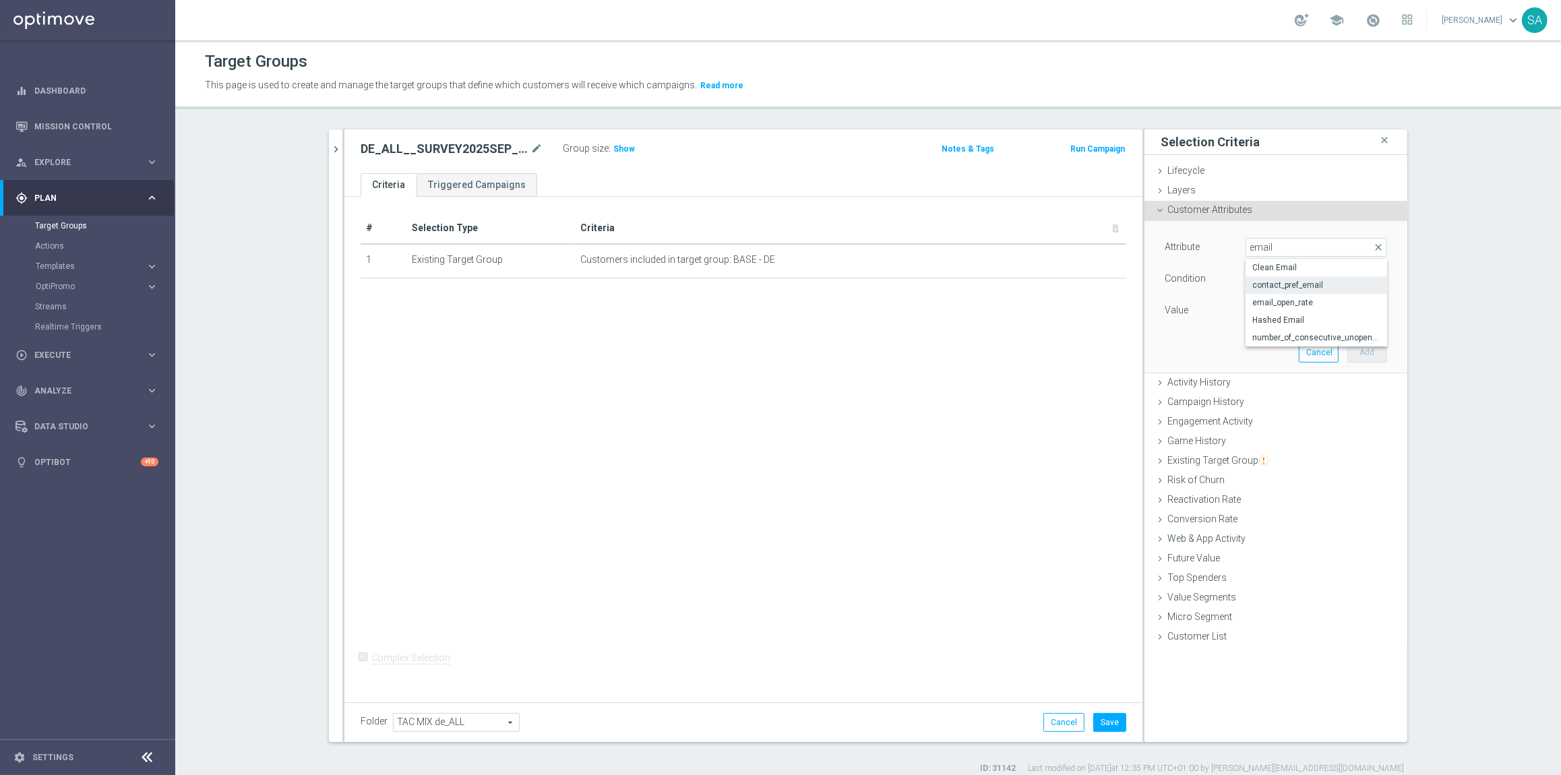
click at [1310, 278] on label "contact_pref_email" at bounding box center [1317, 285] width 142 height 18
type input "contact_pref_email"
type input "Equals"
click at [1295, 303] on span at bounding box center [1316, 311] width 140 height 18
click at [1277, 349] on span "yes" at bounding box center [1316, 348] width 128 height 11
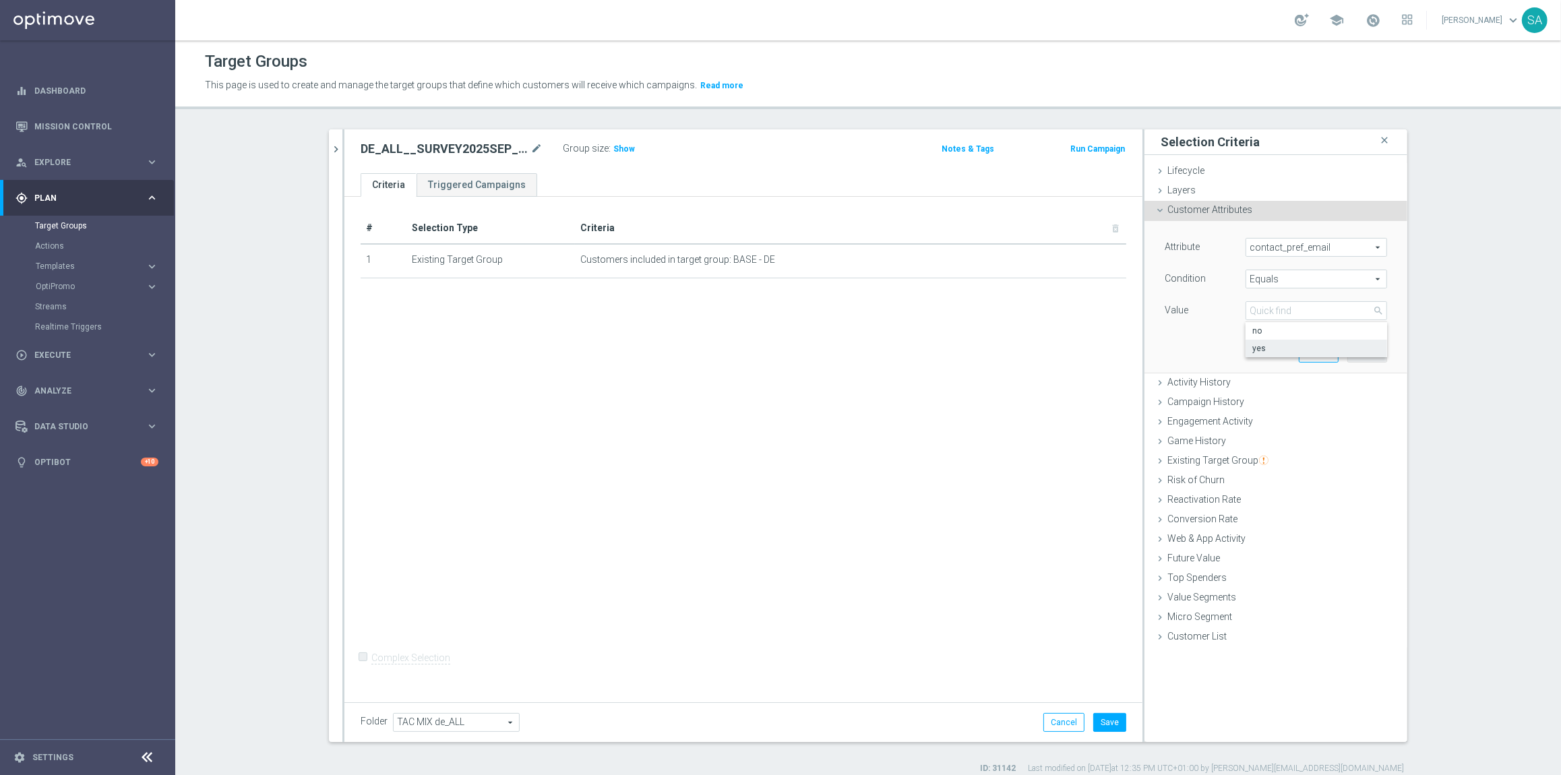
type input "yes"
click at [1374, 357] on button "Add" at bounding box center [1367, 352] width 40 height 19
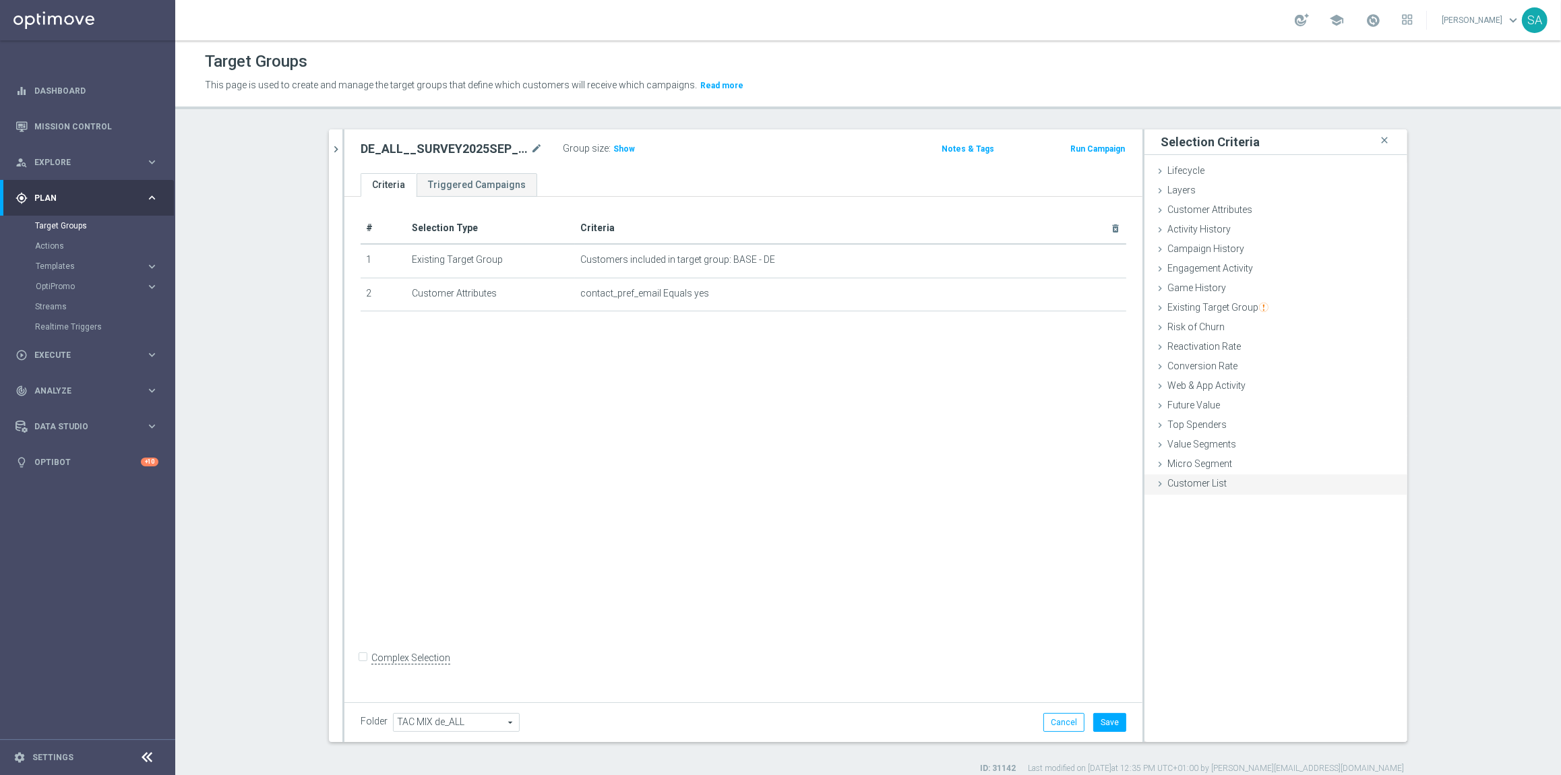
click at [1214, 478] on span "Customer List" at bounding box center [1196, 483] width 59 height 11
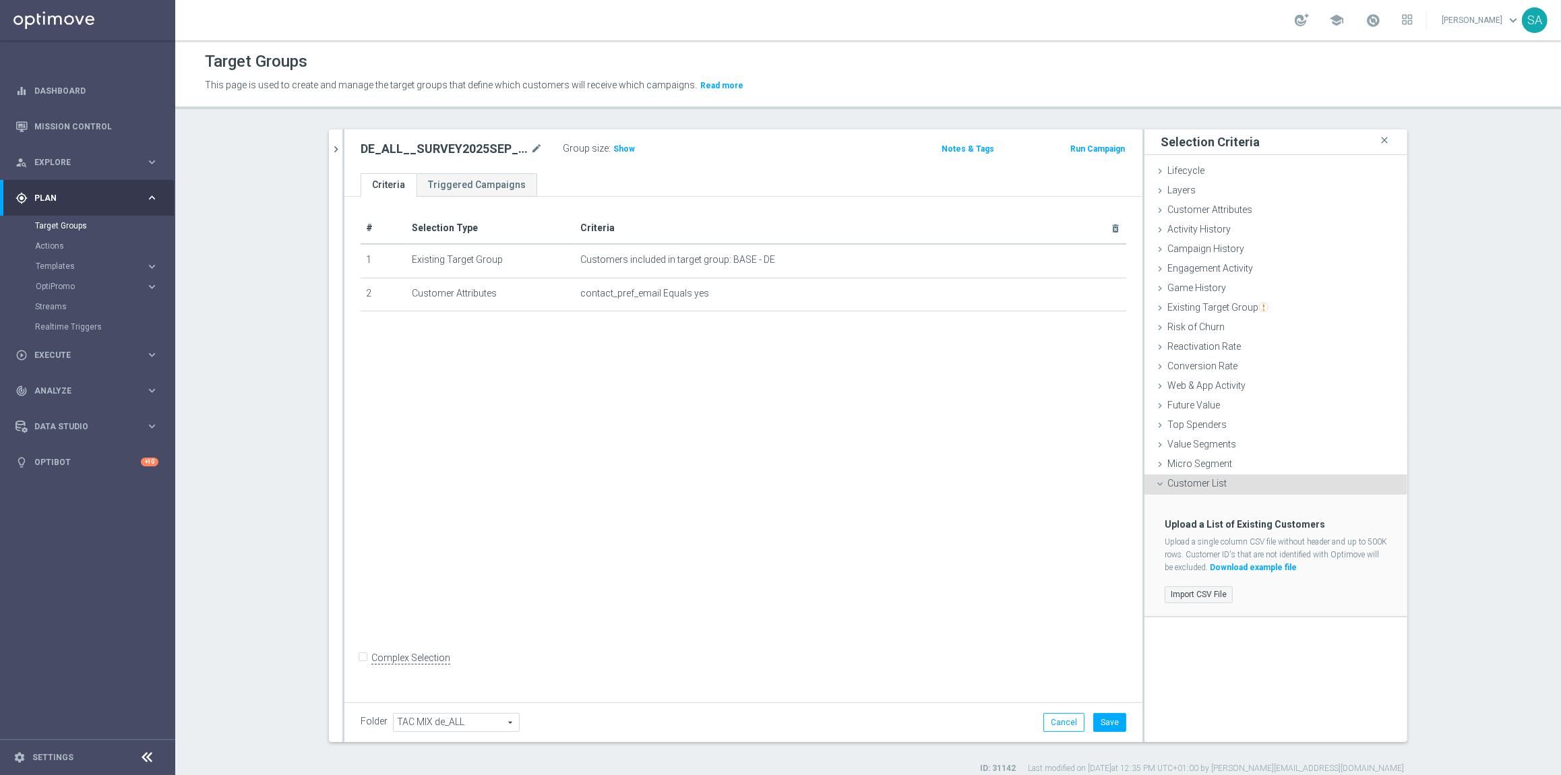
click at [1192, 592] on label "Import CSV File" at bounding box center [1199, 594] width 68 height 17
click at [0, 0] on input "Import CSV File" at bounding box center [0, 0] width 0 height 0
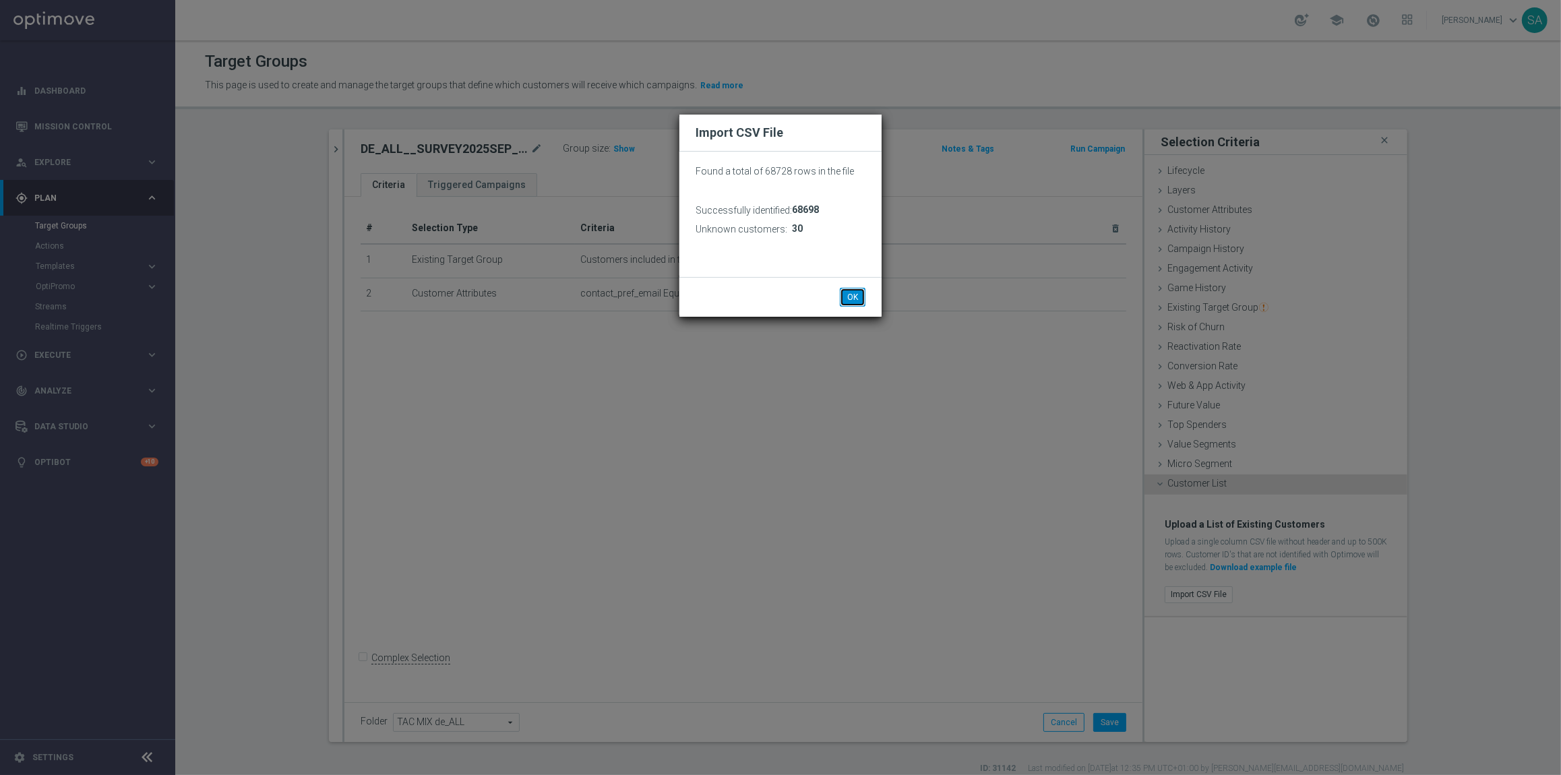
click at [861, 295] on button "OK" at bounding box center [853, 297] width 26 height 19
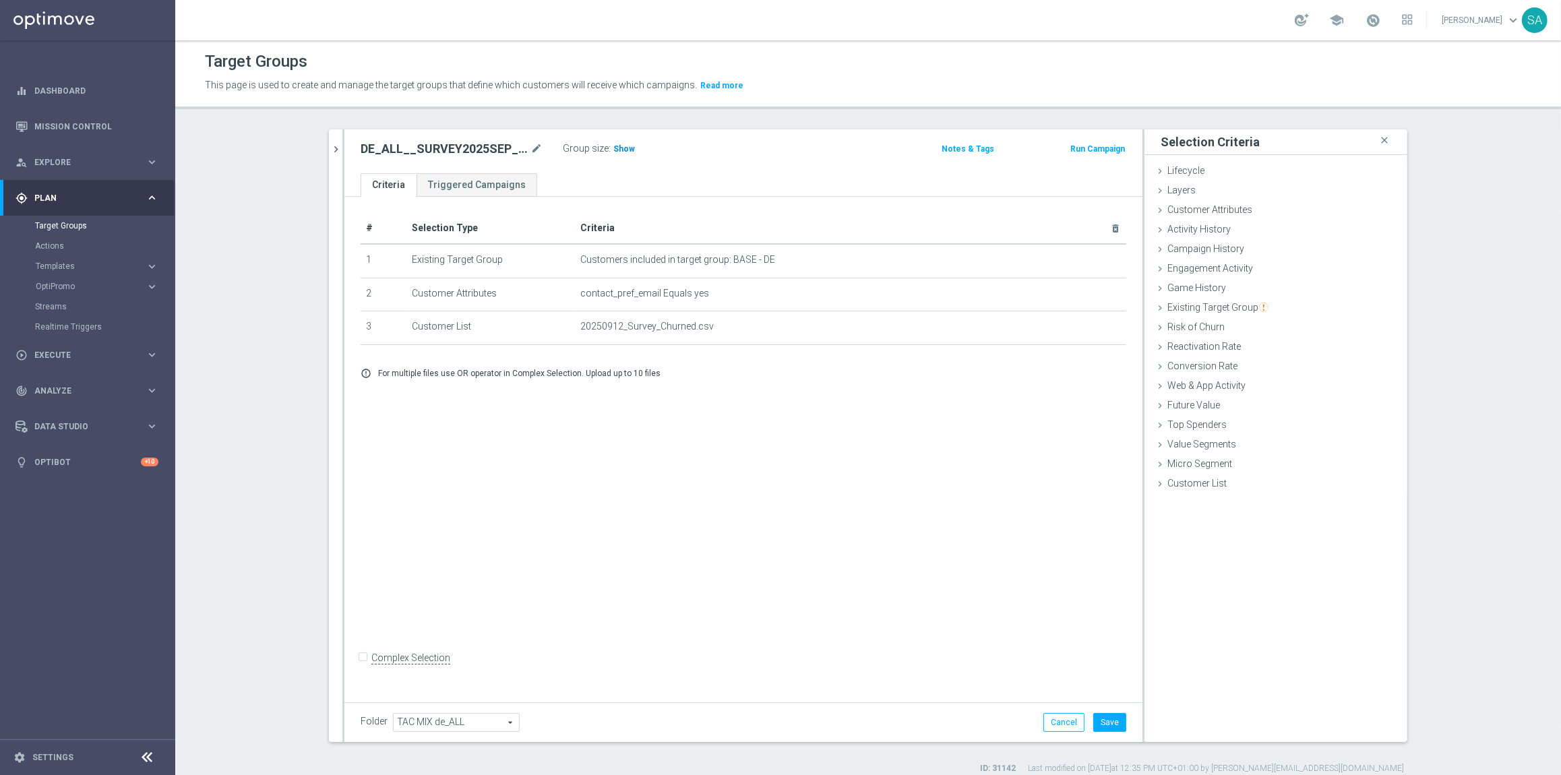
click at [619, 146] on span "Show" at bounding box center [624, 148] width 22 height 9
click at [1119, 725] on button "Save" at bounding box center [1109, 722] width 33 height 19
click at [1243, 271] on span "Engagement Activity" at bounding box center [1210, 268] width 86 height 11
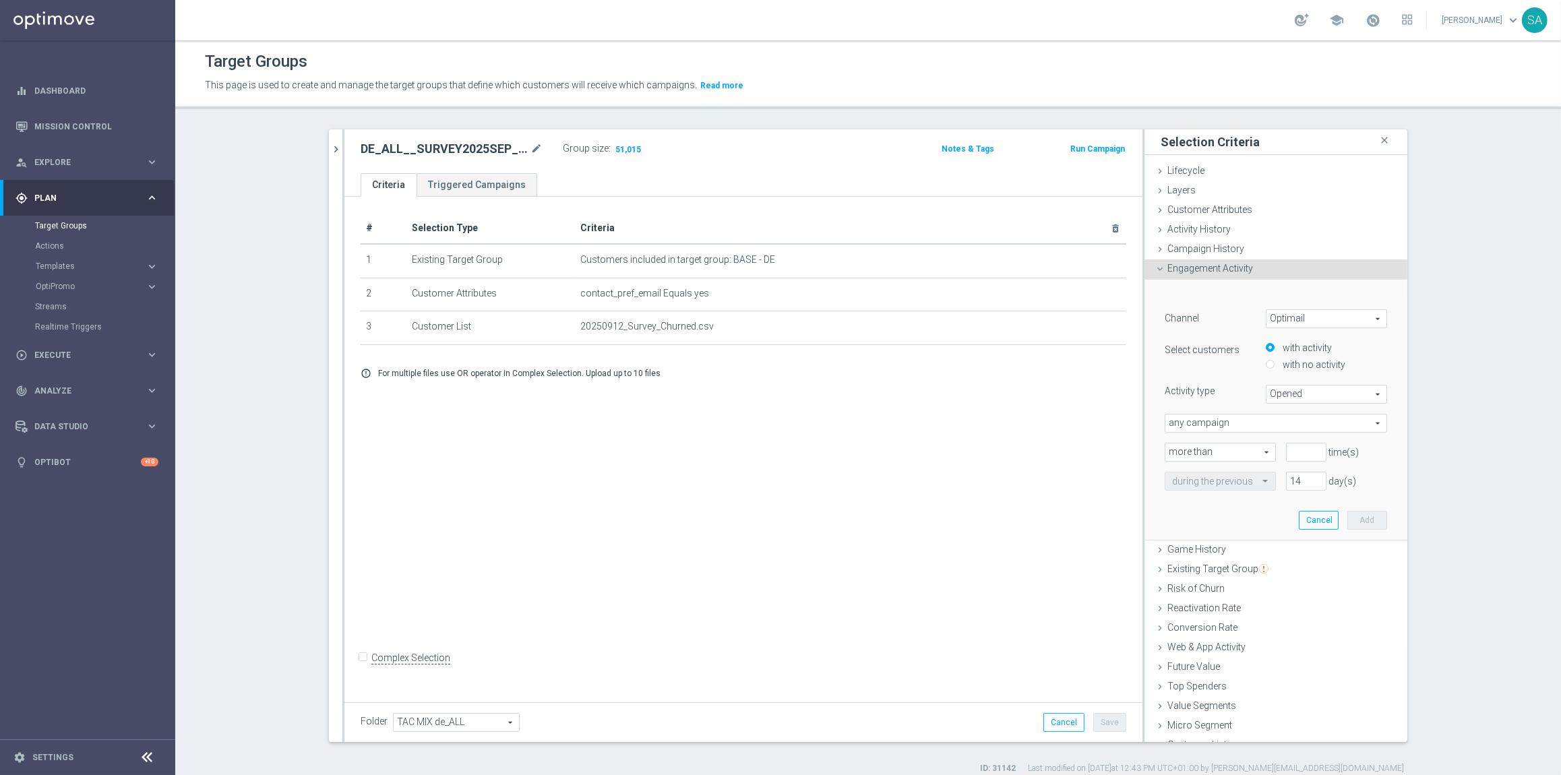
click at [1316, 359] on label "with no activity" at bounding box center [1312, 365] width 66 height 12
click at [1274, 361] on input "with no activity" at bounding box center [1270, 365] width 9 height 9
radio input "true"
click at [1310, 390] on span "Opened" at bounding box center [1326, 395] width 120 height 18
click at [1310, 426] on span "Clicked" at bounding box center [1326, 431] width 106 height 11
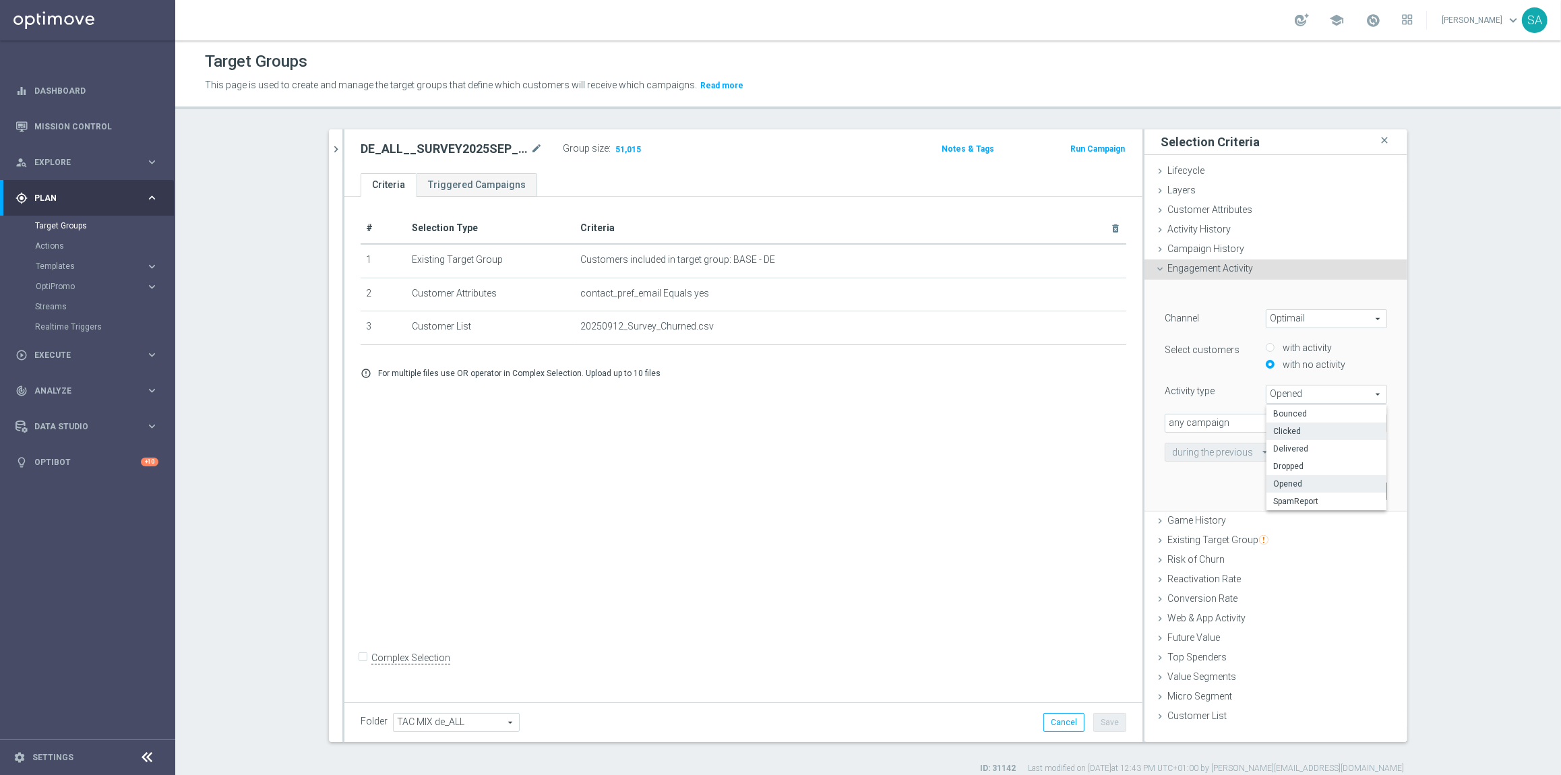
type input "Clicked"
click at [1287, 419] on span "any campaign" at bounding box center [1275, 423] width 221 height 18
click at [1279, 475] on span "one or more actions" at bounding box center [1276, 477] width 208 height 11
type input "one or more actions"
click at [1231, 448] on span at bounding box center [1275, 452] width 221 height 18
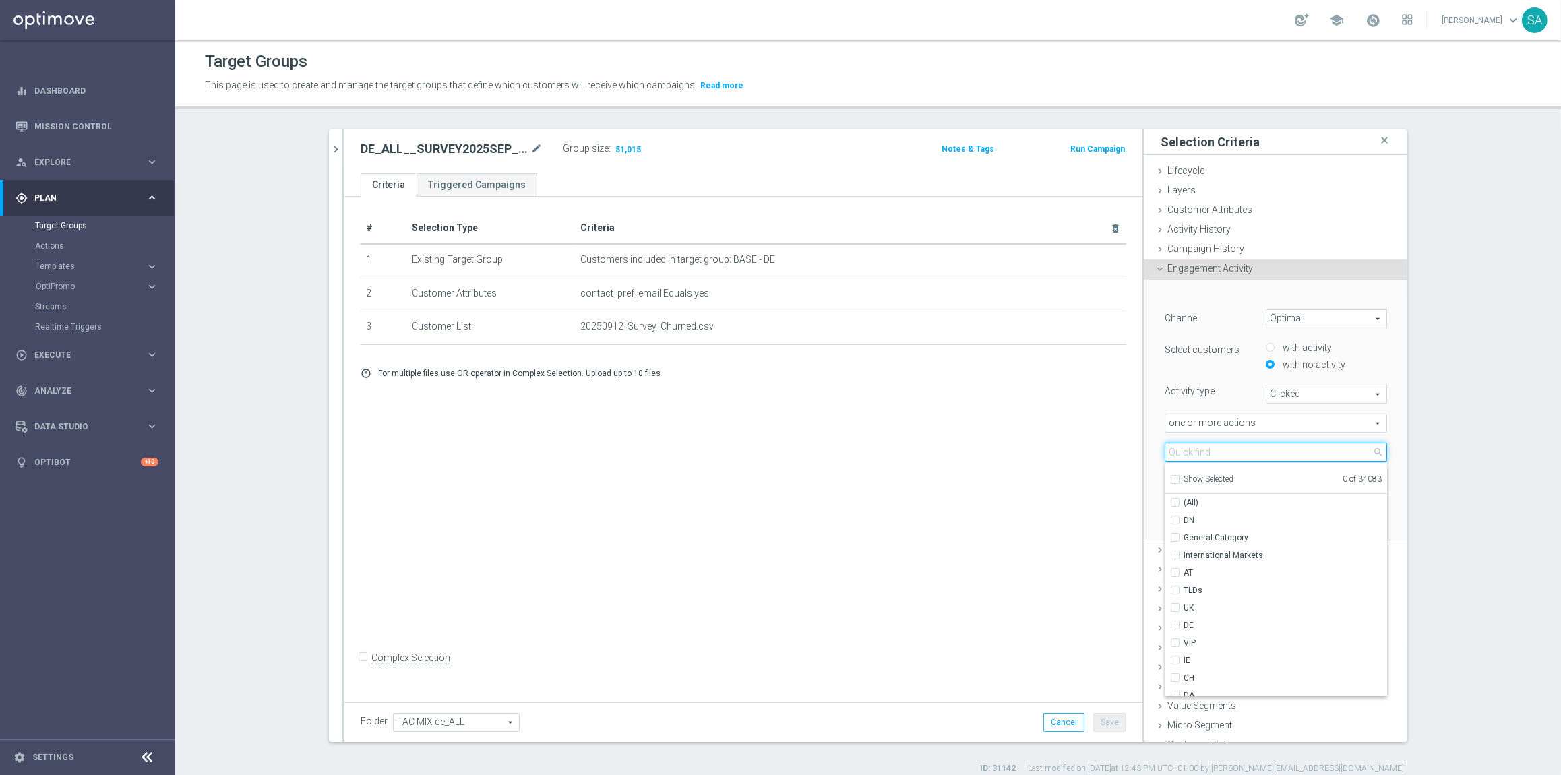
click at [1231, 448] on input "search" at bounding box center [1276, 452] width 222 height 19
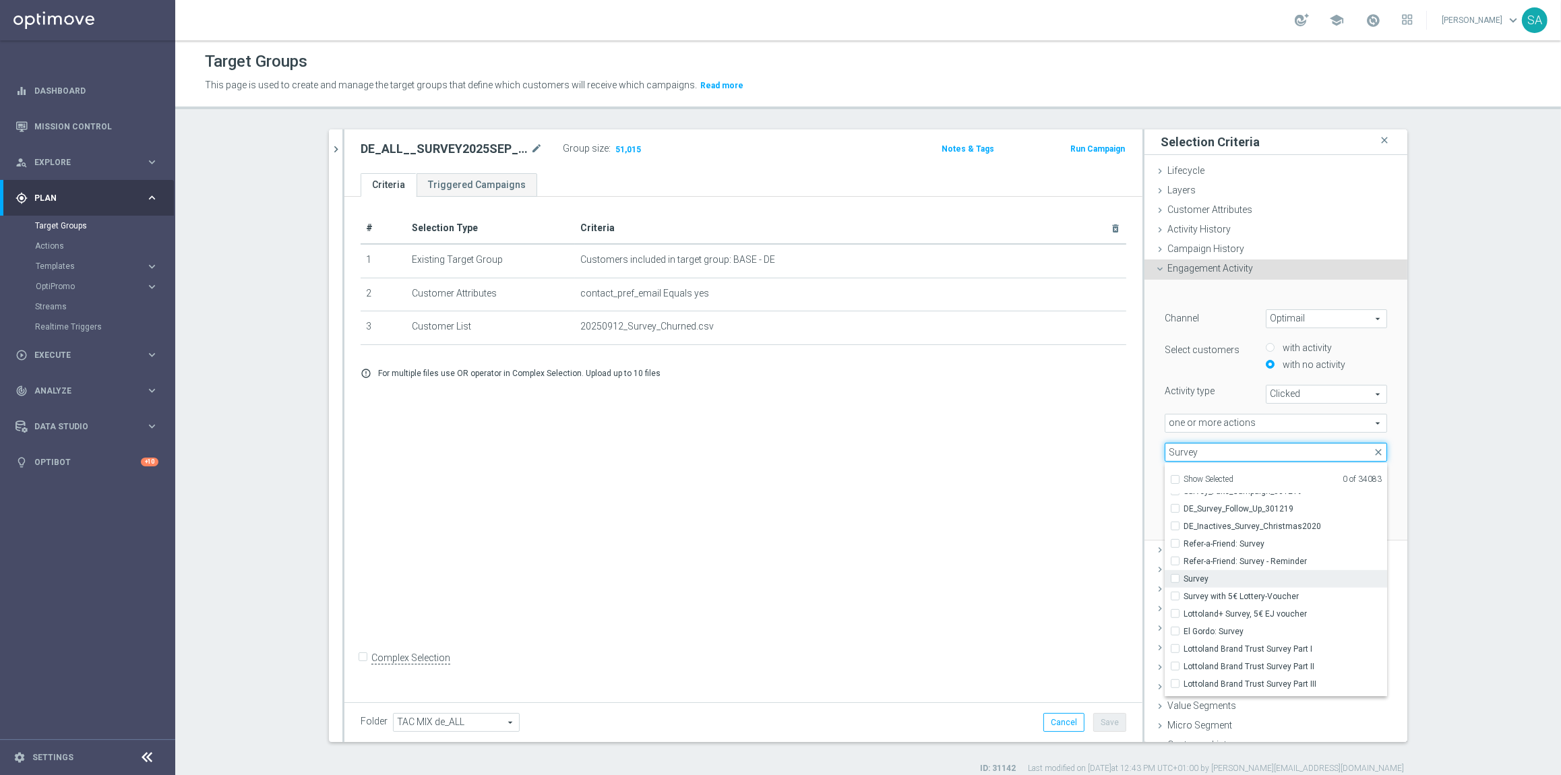
type input "Survey"
click at [1250, 580] on span "Survey" at bounding box center [1286, 579] width 204 height 11
click at [1184, 580] on input "Survey" at bounding box center [1179, 578] width 9 height 9
checkbox input "true"
type input "Survey"
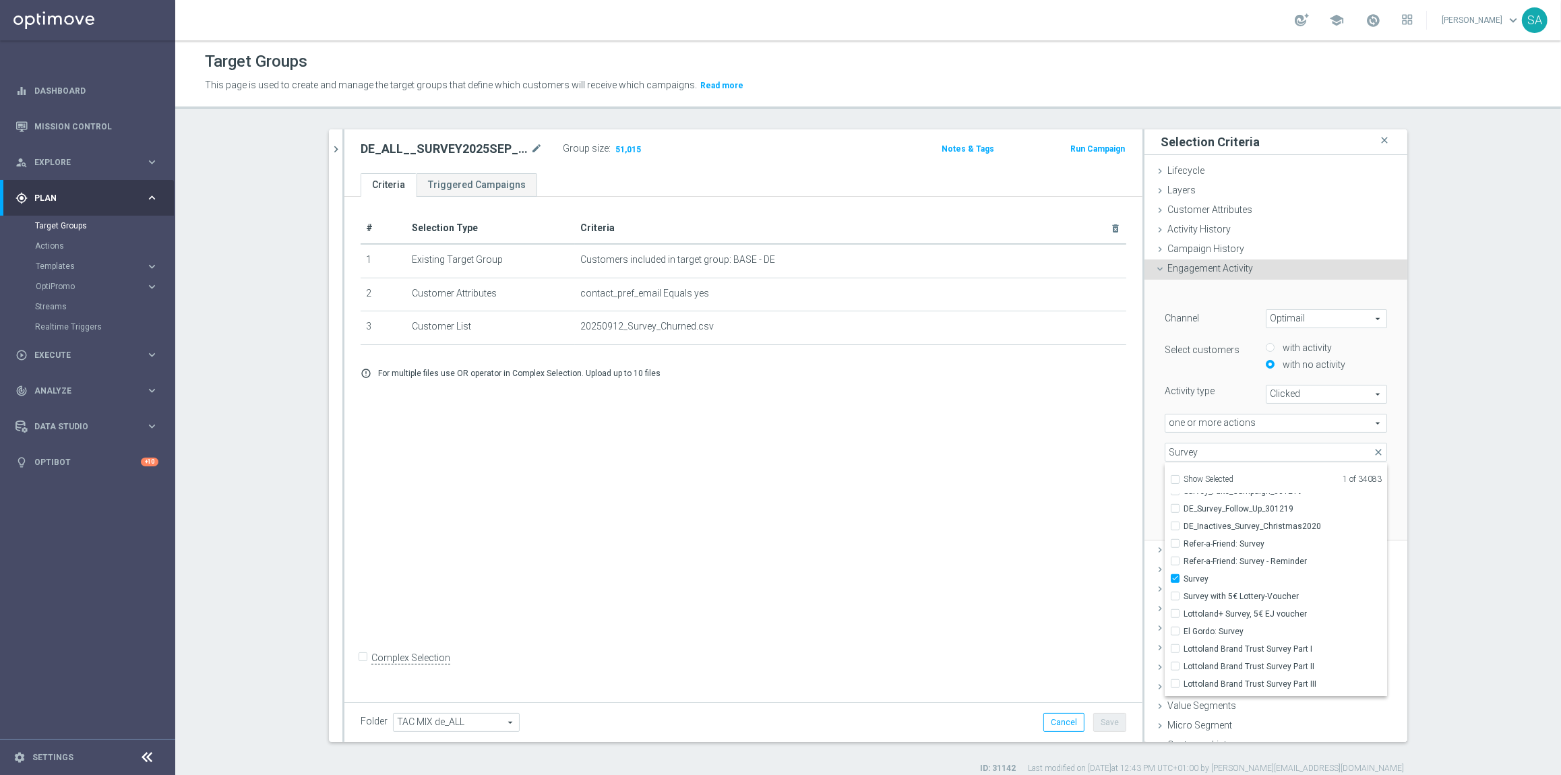
click at [1399, 375] on div "﻿ Channel Optimail Optimail arrow_drop_down search Select customers with activi…" at bounding box center [1275, 411] width 263 height 262
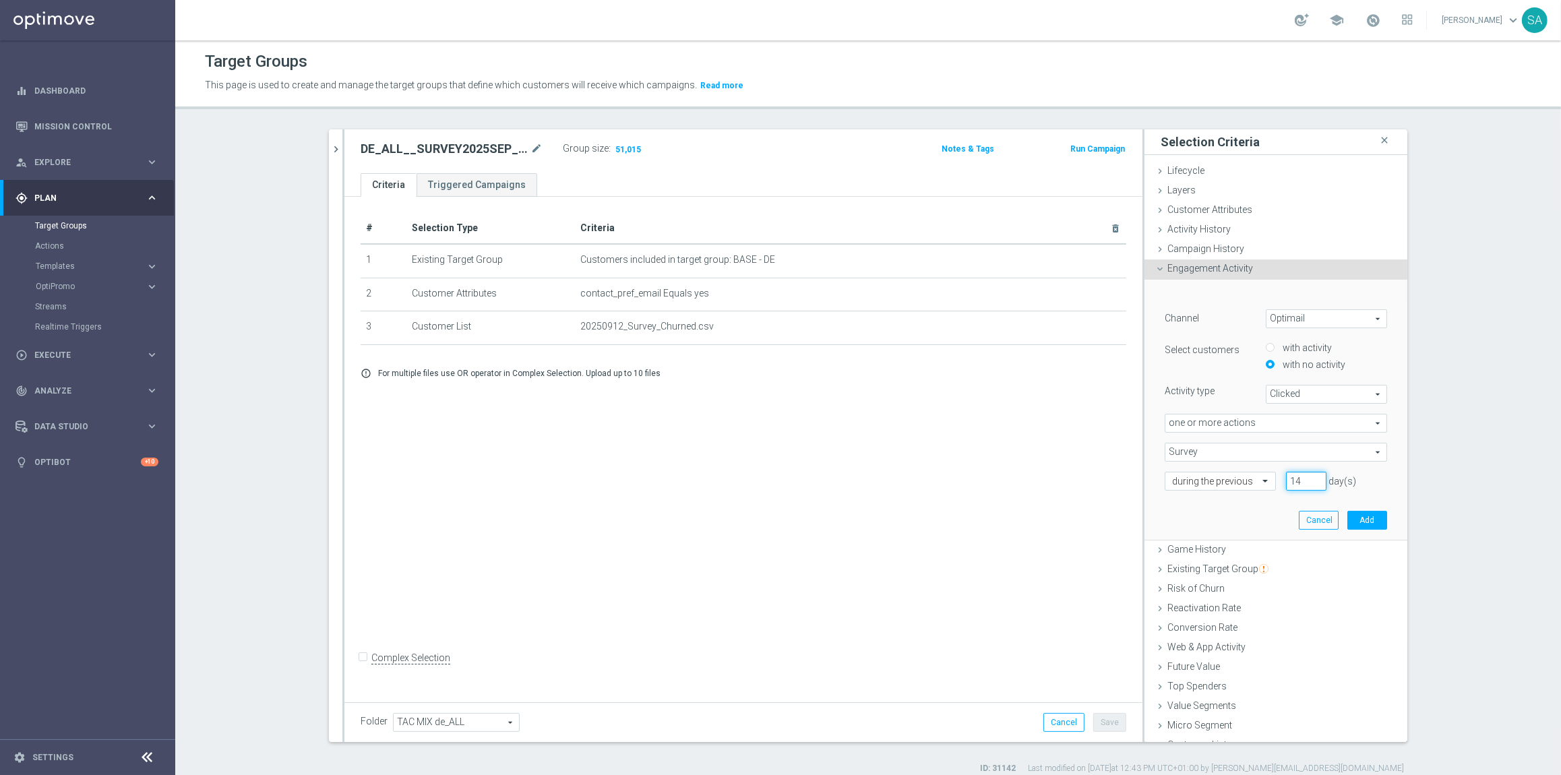
click at [1294, 480] on input "14" at bounding box center [1306, 481] width 40 height 19
type input "90"
click at [1377, 516] on button "Add" at bounding box center [1367, 520] width 40 height 19
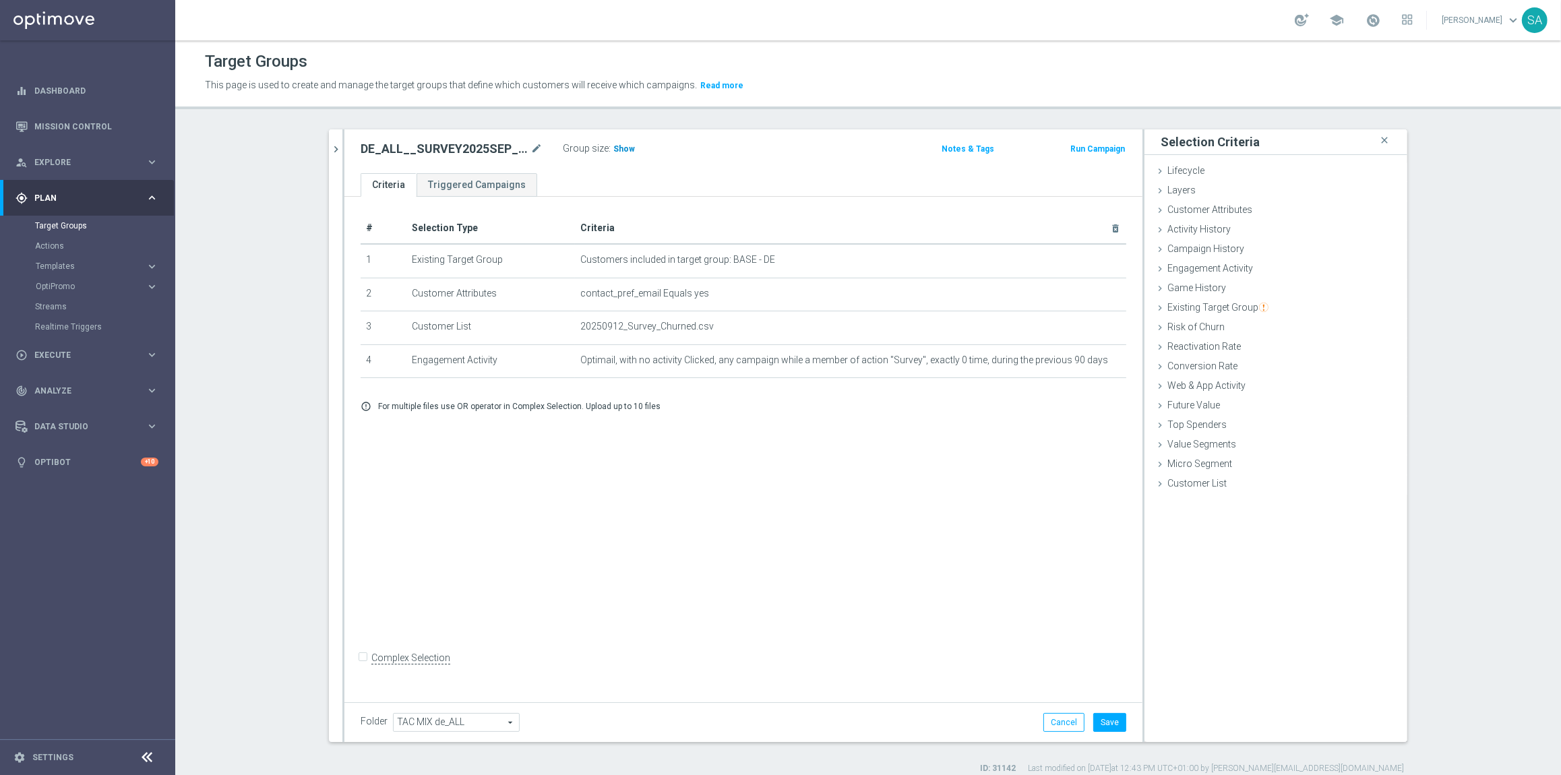
click at [619, 144] on span "Show" at bounding box center [624, 148] width 22 height 9
click at [1081, 359] on icon "mode_edit" at bounding box center [1083, 360] width 11 height 11
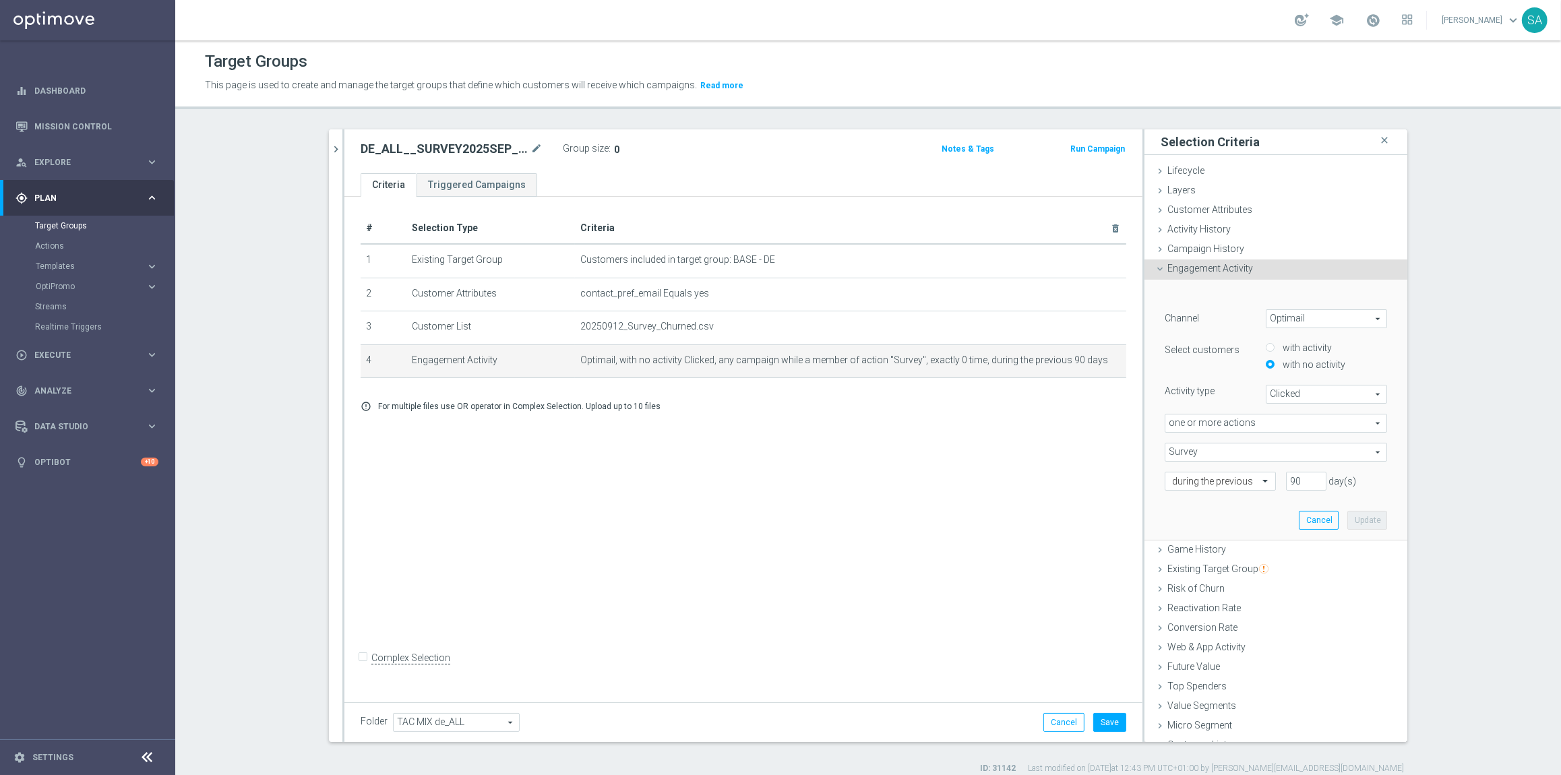
click at [1317, 451] on span "Survey" at bounding box center [1275, 452] width 221 height 18
click at [1172, 474] on div "Show Selected" at bounding box center [1201, 478] width 63 height 17
click at [1184, 476] on label "Show Selected" at bounding box center [1209, 480] width 50 height 12
click at [1175, 477] on input "Show Selected" at bounding box center [1174, 481] width 9 height 9
checkbox input "true"
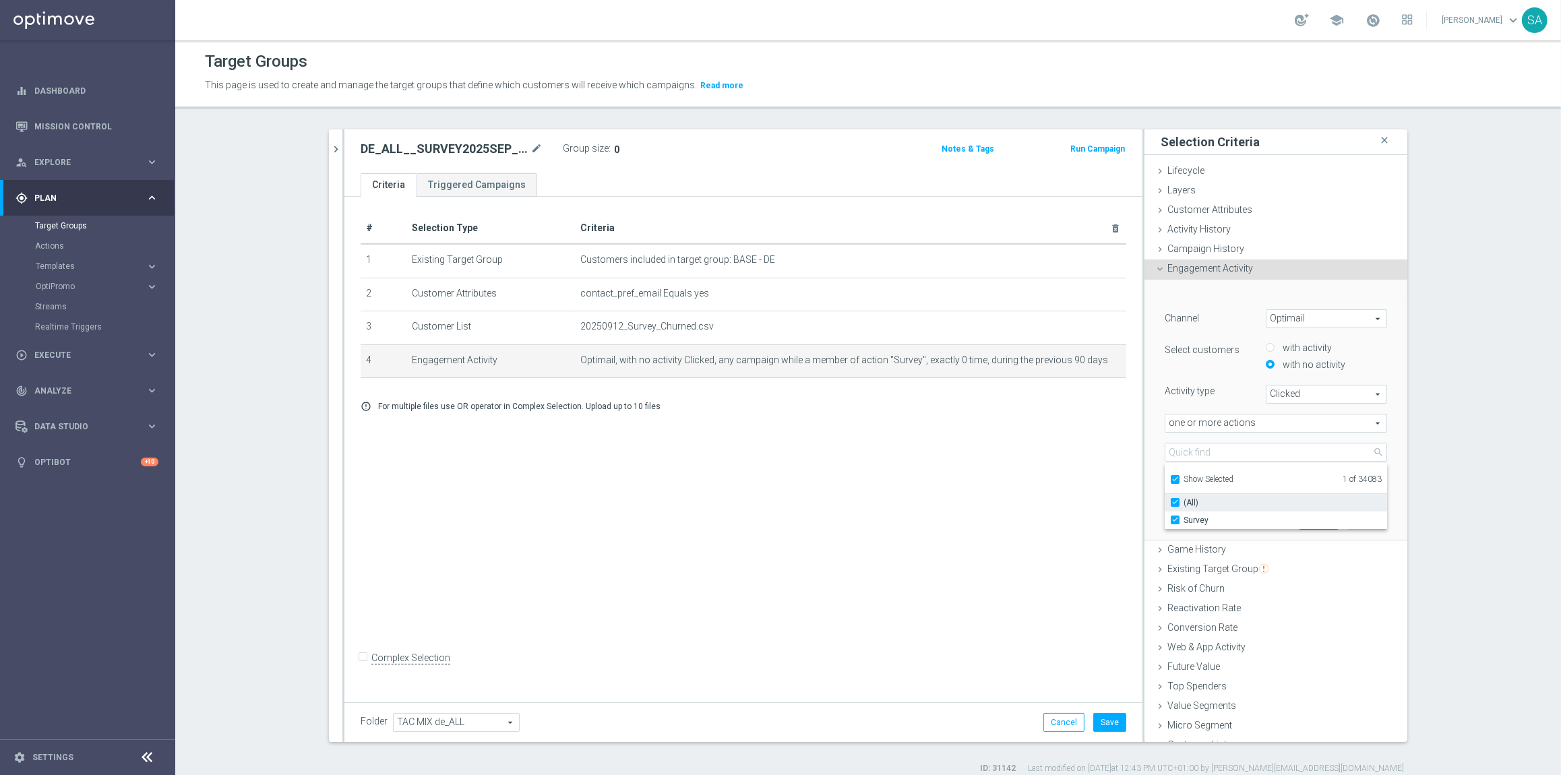
click at [1177, 500] on input "(All)" at bounding box center [1179, 502] width 9 height 9
checkbox input "false"
type input "Select Action"
checkbox input "false"
click at [1409, 424] on div "DE_ALL__SURVEY2025AUG_CHURN_Reminder__ALL_EMA_TAC_MIX close more_vert Prioritiz…" at bounding box center [868, 451] width 1132 height 645
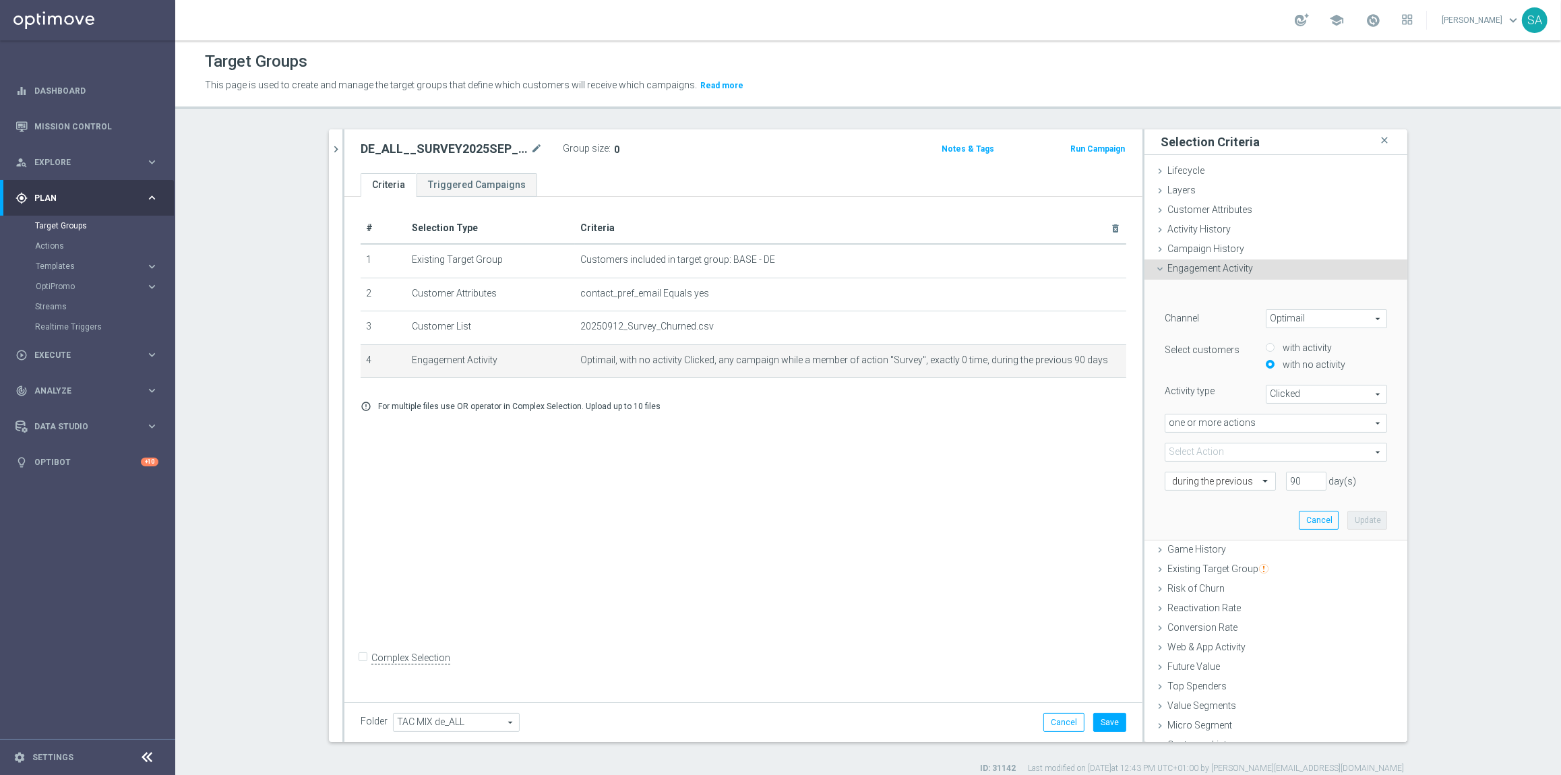
click at [1224, 452] on span at bounding box center [1275, 452] width 221 height 18
click at [1224, 452] on input "search" at bounding box center [1276, 452] width 222 height 19
paste input "Survey with 5€ Lottery-Voucher"
type input "Survey with 5€ Lottery-Voucher"
click at [1175, 477] on input "Show Selected" at bounding box center [1174, 481] width 9 height 9
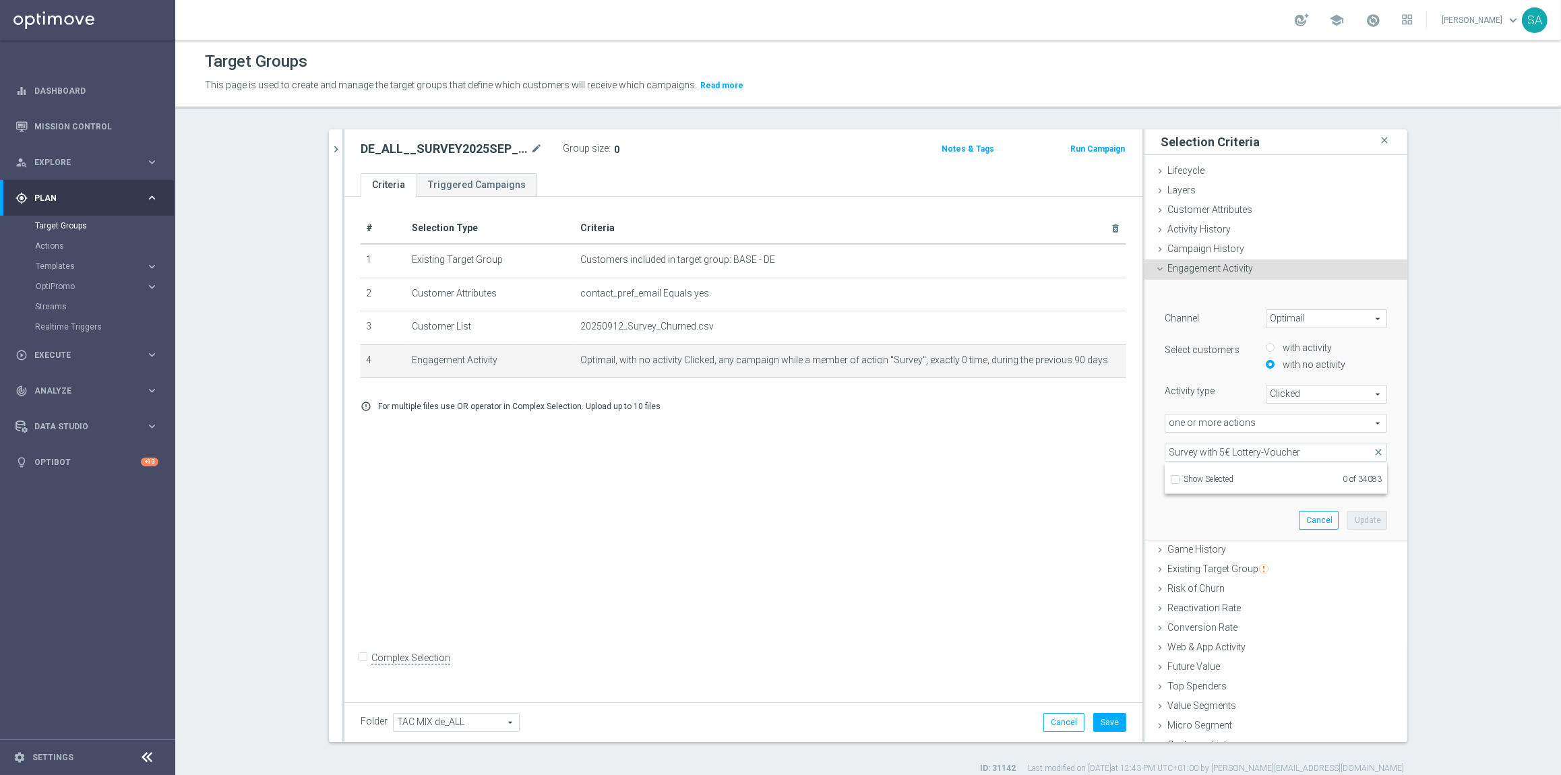
checkbox input "false"
click at [1177, 518] on input "Survey with 5€ Lottery-Voucher" at bounding box center [1179, 520] width 9 height 9
checkbox input "true"
type input "Survey with 5€ Lottery-Voucher"
checkbox input "true"
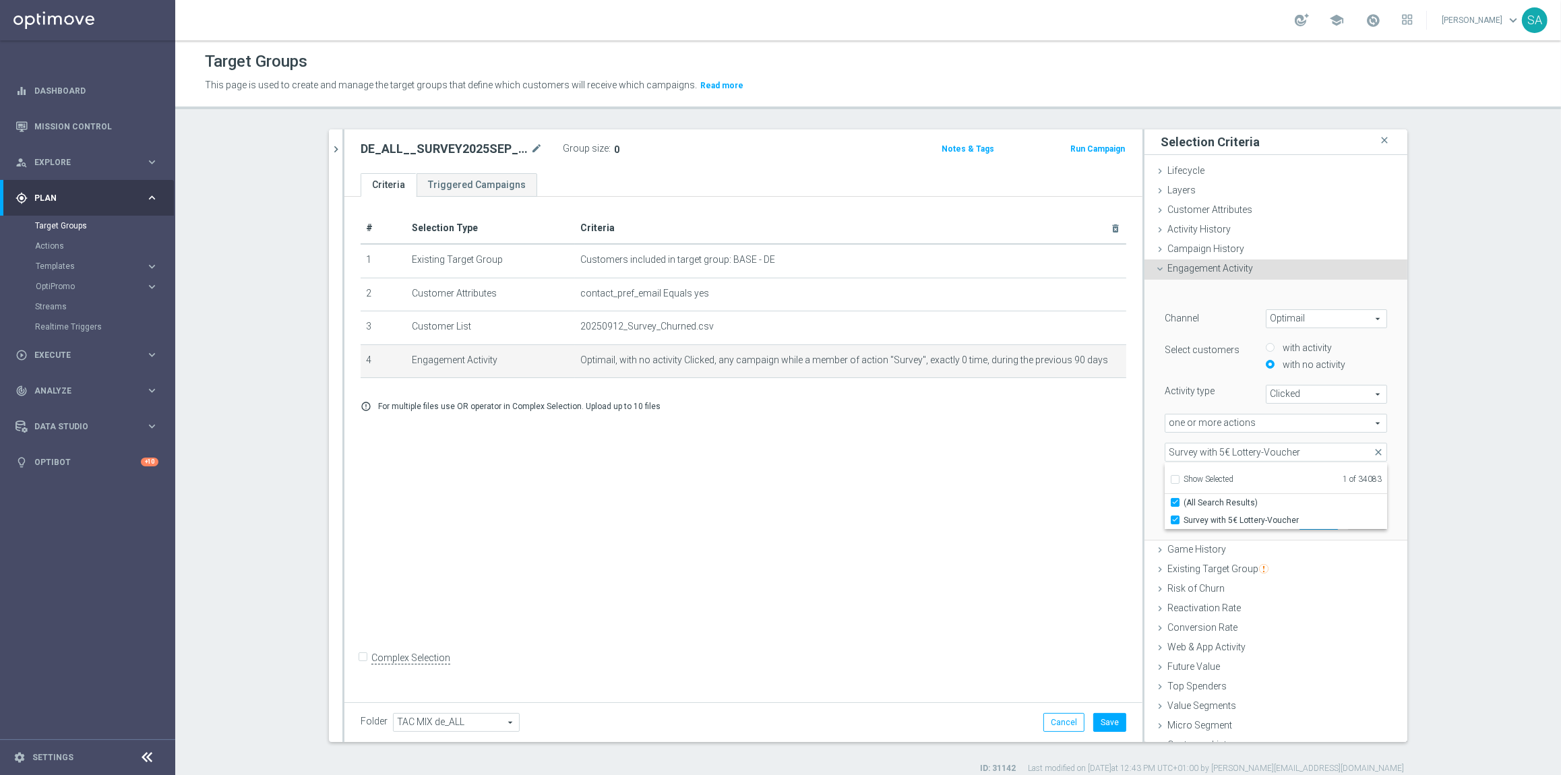
click at [1419, 375] on div "DE_ALL__SURVEY2025AUG_CHURN_Reminder__ALL_EMA_TAC_MIX close more_vert Prioritiz…" at bounding box center [868, 451] width 1132 height 645
click at [1370, 518] on button "Update" at bounding box center [1367, 520] width 40 height 19
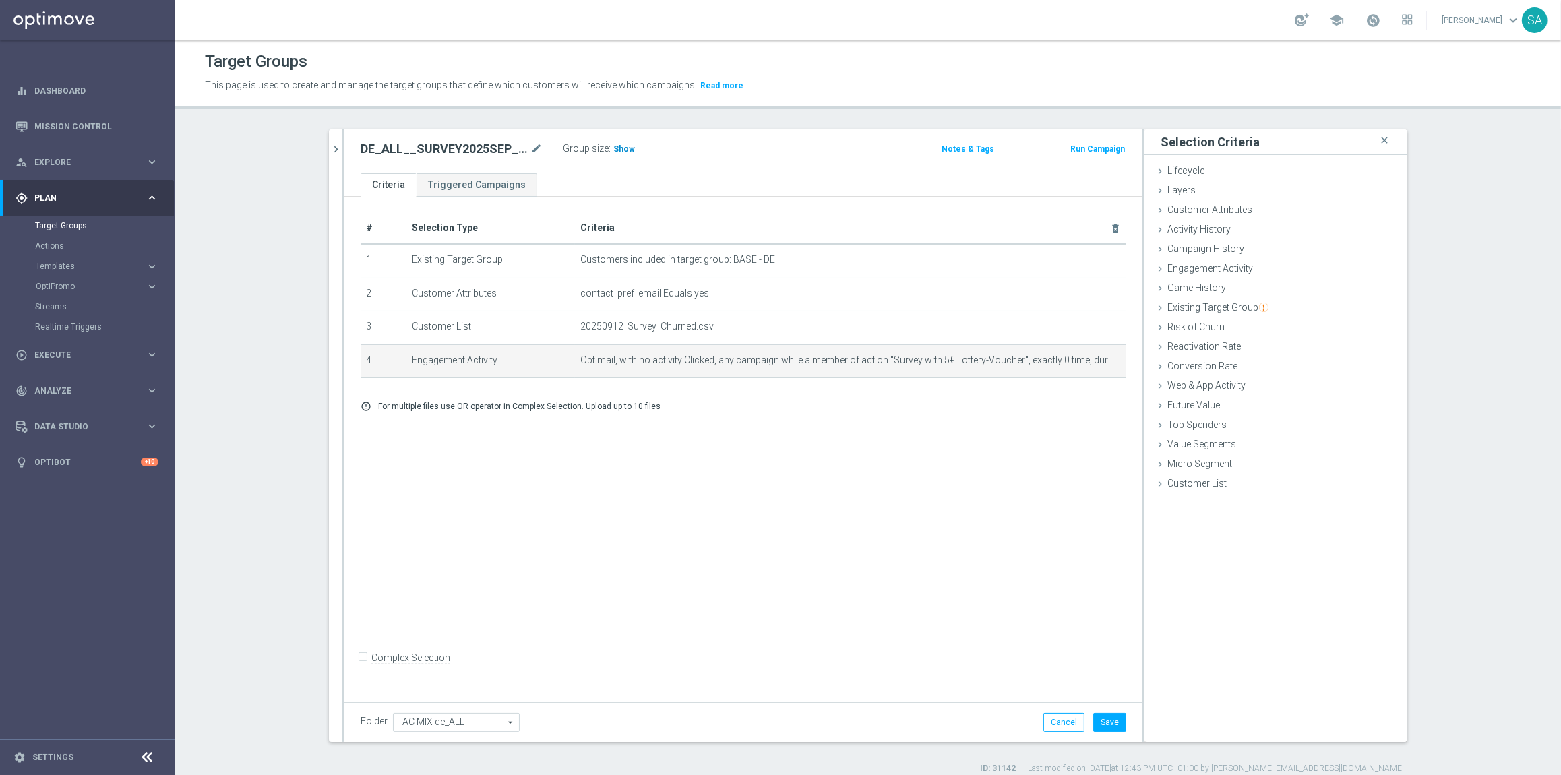
click at [627, 142] on h3 "Show" at bounding box center [624, 149] width 24 height 15
click at [1099, 364] on icon "delete_forever" at bounding box center [1099, 360] width 11 height 11
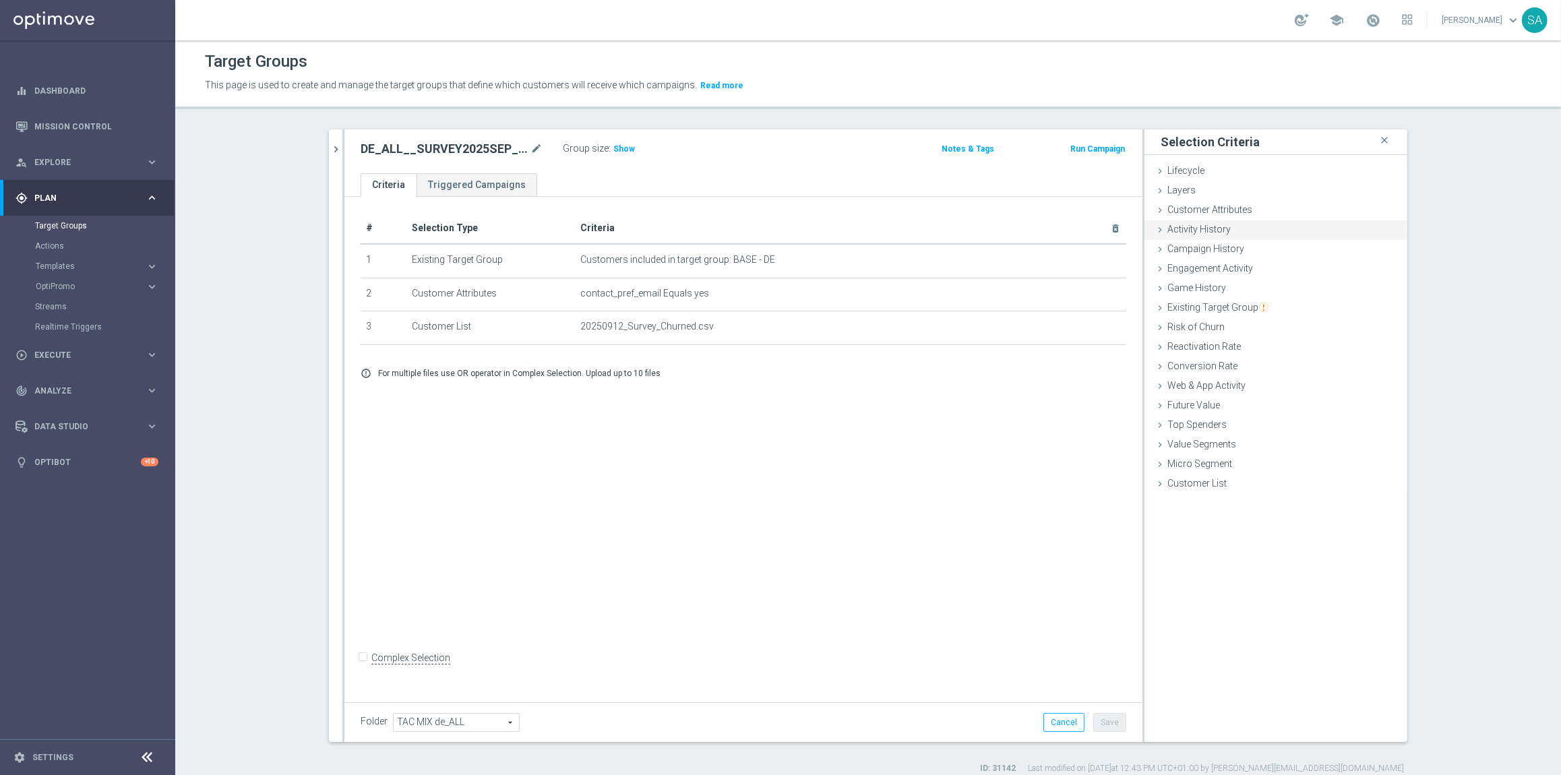
click at [1235, 226] on div "Activity History done" at bounding box center [1275, 230] width 263 height 20
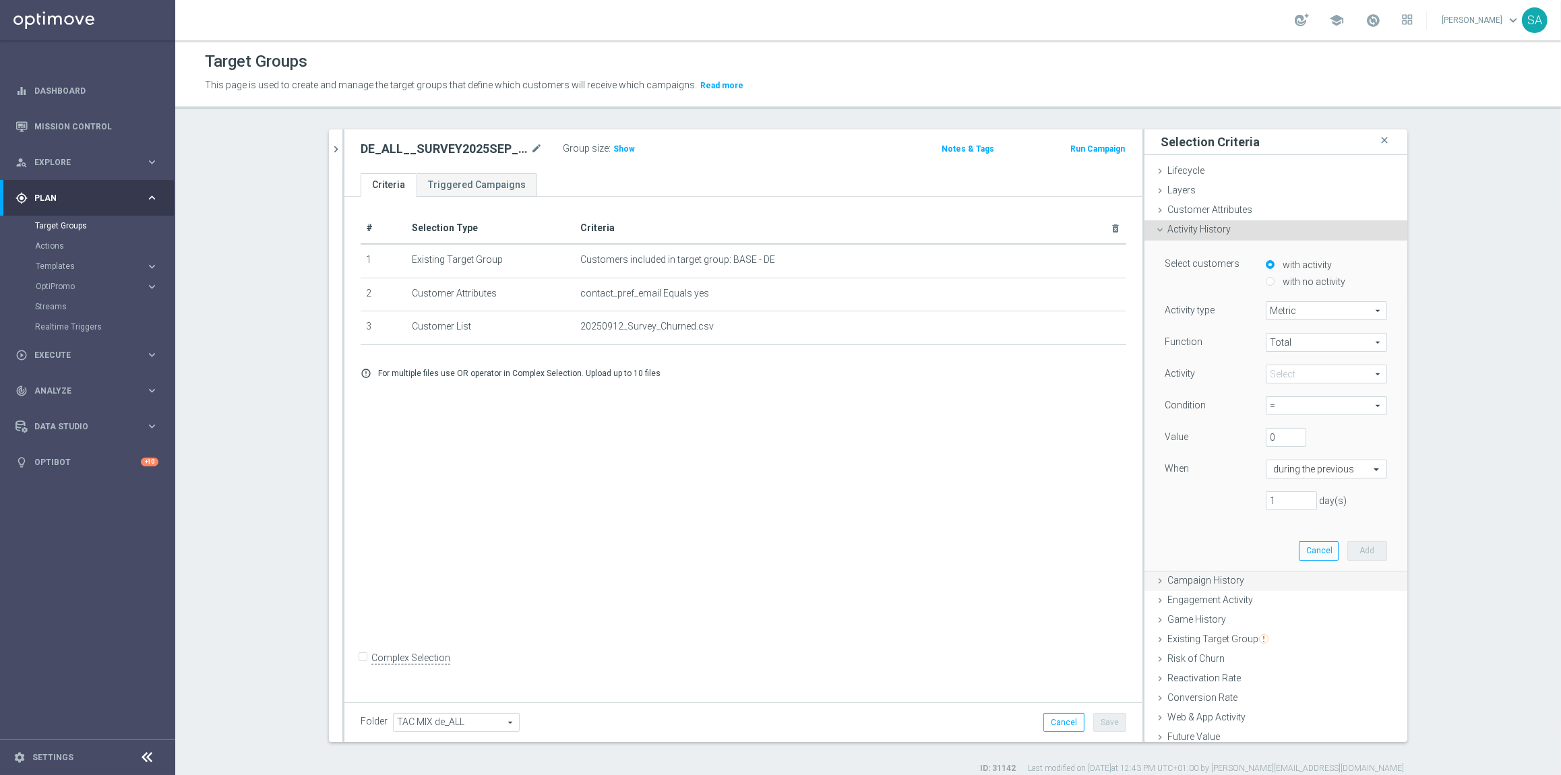
click at [1210, 578] on span "Campaign History" at bounding box center [1205, 580] width 77 height 11
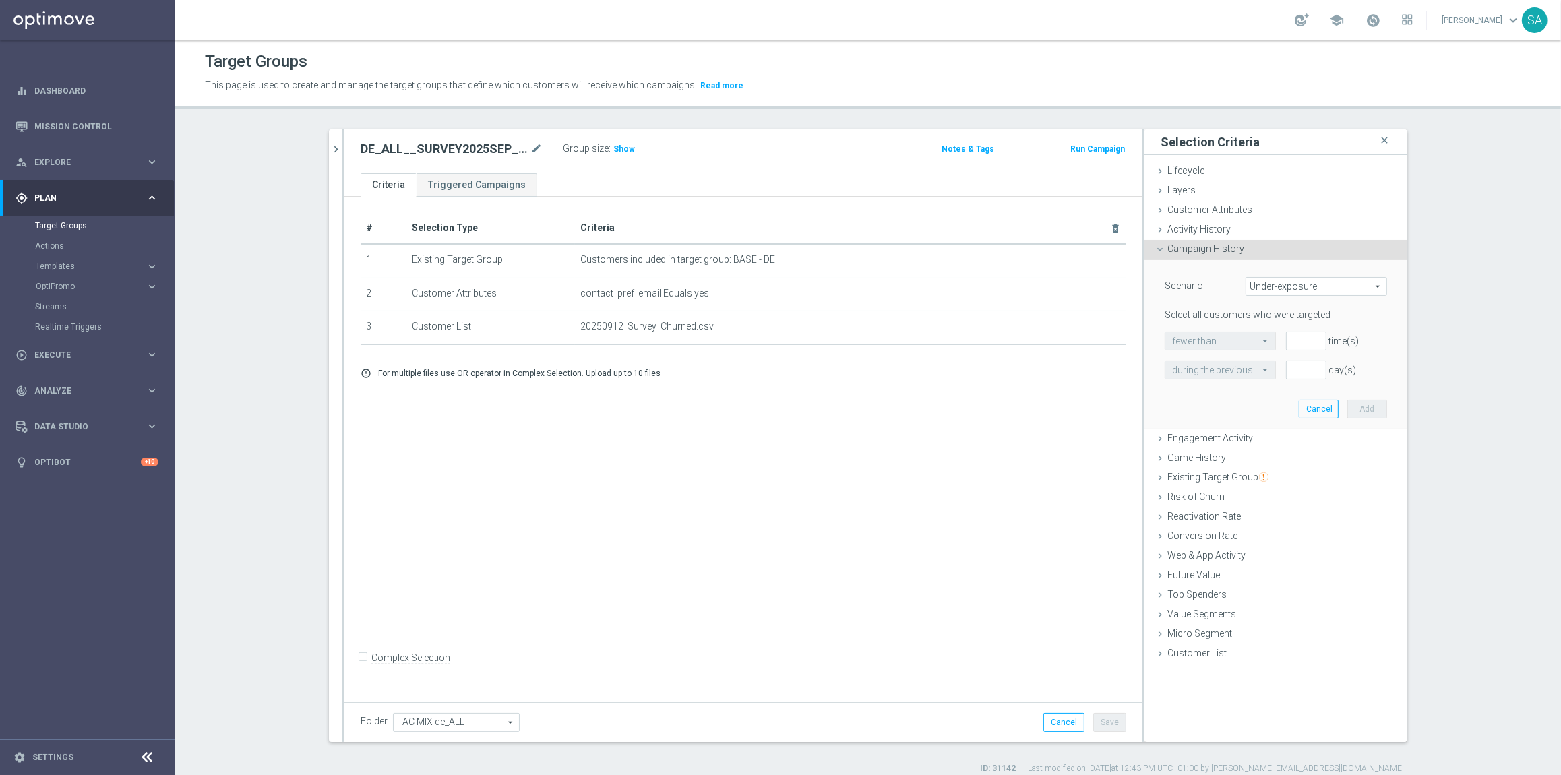
click at [1275, 282] on span "Under-exposure" at bounding box center [1316, 287] width 140 height 18
click at [1330, 378] on span "Custom" at bounding box center [1316, 376] width 127 height 11
type input "Custom"
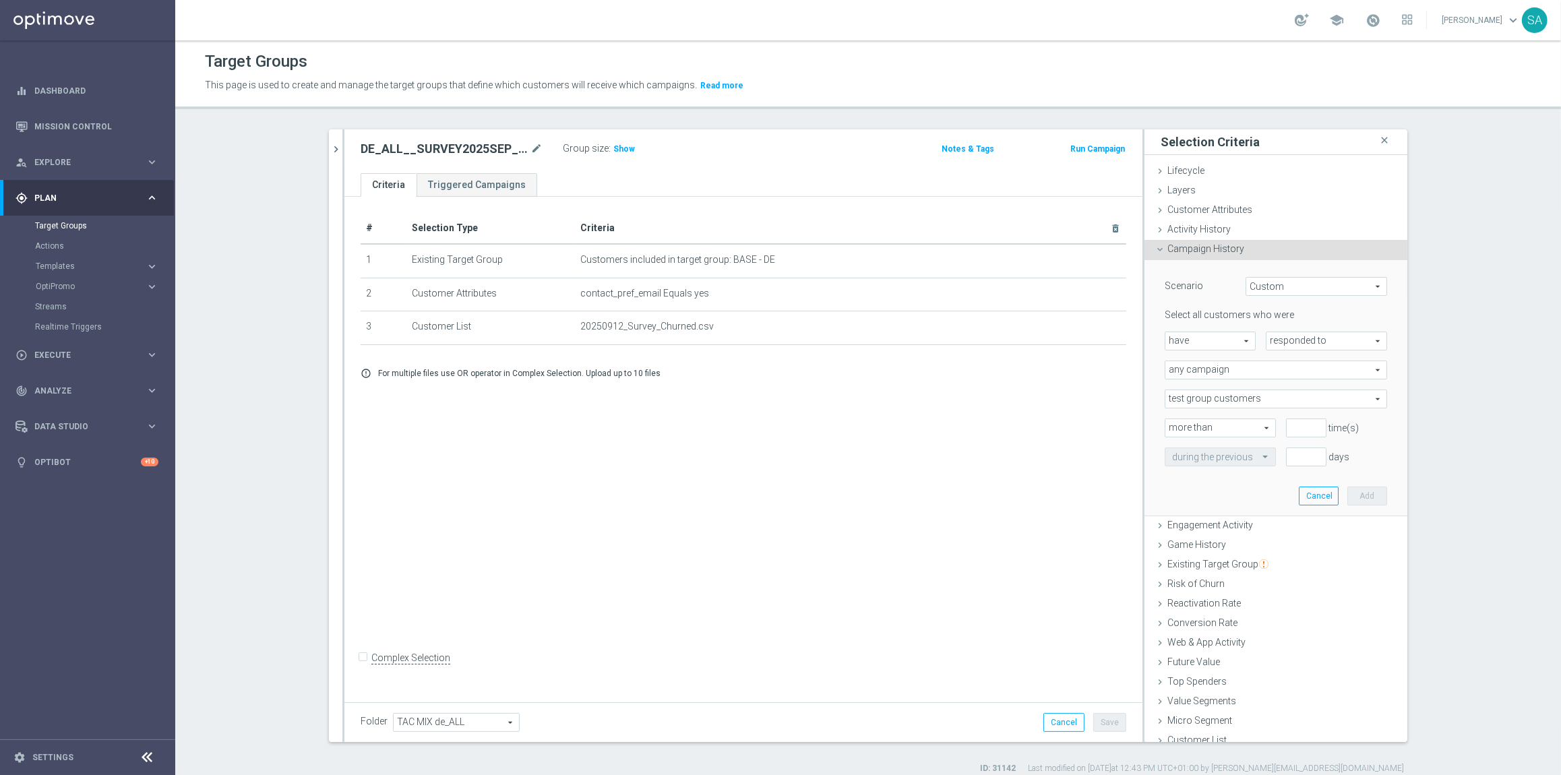
click at [1248, 339] on span "have" at bounding box center [1210, 341] width 90 height 18
click at [1232, 370] on label "have not" at bounding box center [1210, 378] width 90 height 18
type input "have not"
click at [1296, 342] on span "responded to" at bounding box center [1326, 341] width 120 height 18
click at [1299, 376] on span "been targeted with" at bounding box center [1326, 378] width 106 height 11
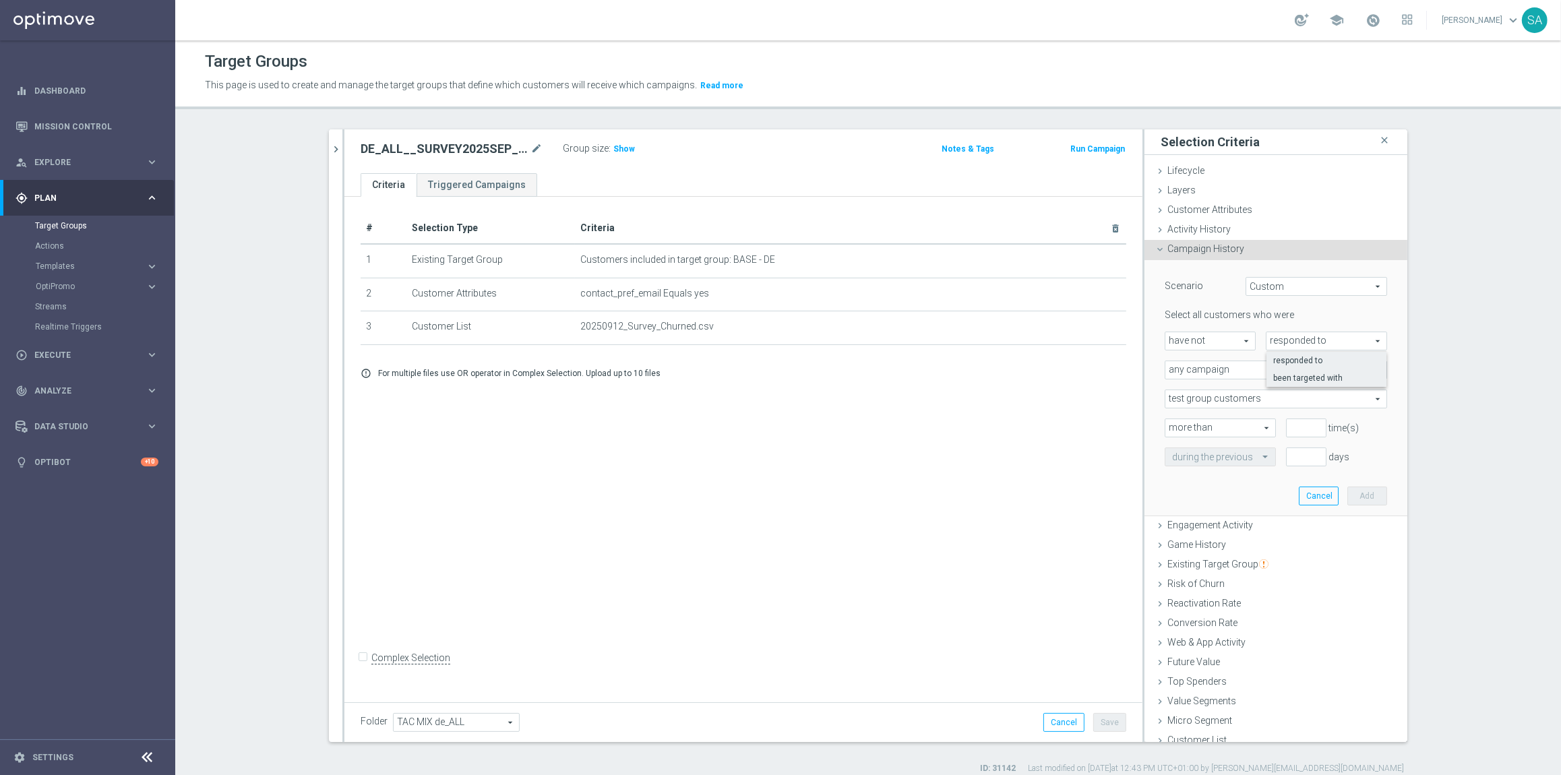
type input "been targeted with"
click at [1263, 369] on span "any campaign" at bounding box center [1275, 370] width 221 height 18
click at [1243, 419] on span "one or more actions" at bounding box center [1276, 424] width 208 height 11
type input "one or more actions"
click at [1231, 397] on span at bounding box center [1275, 399] width 221 height 18
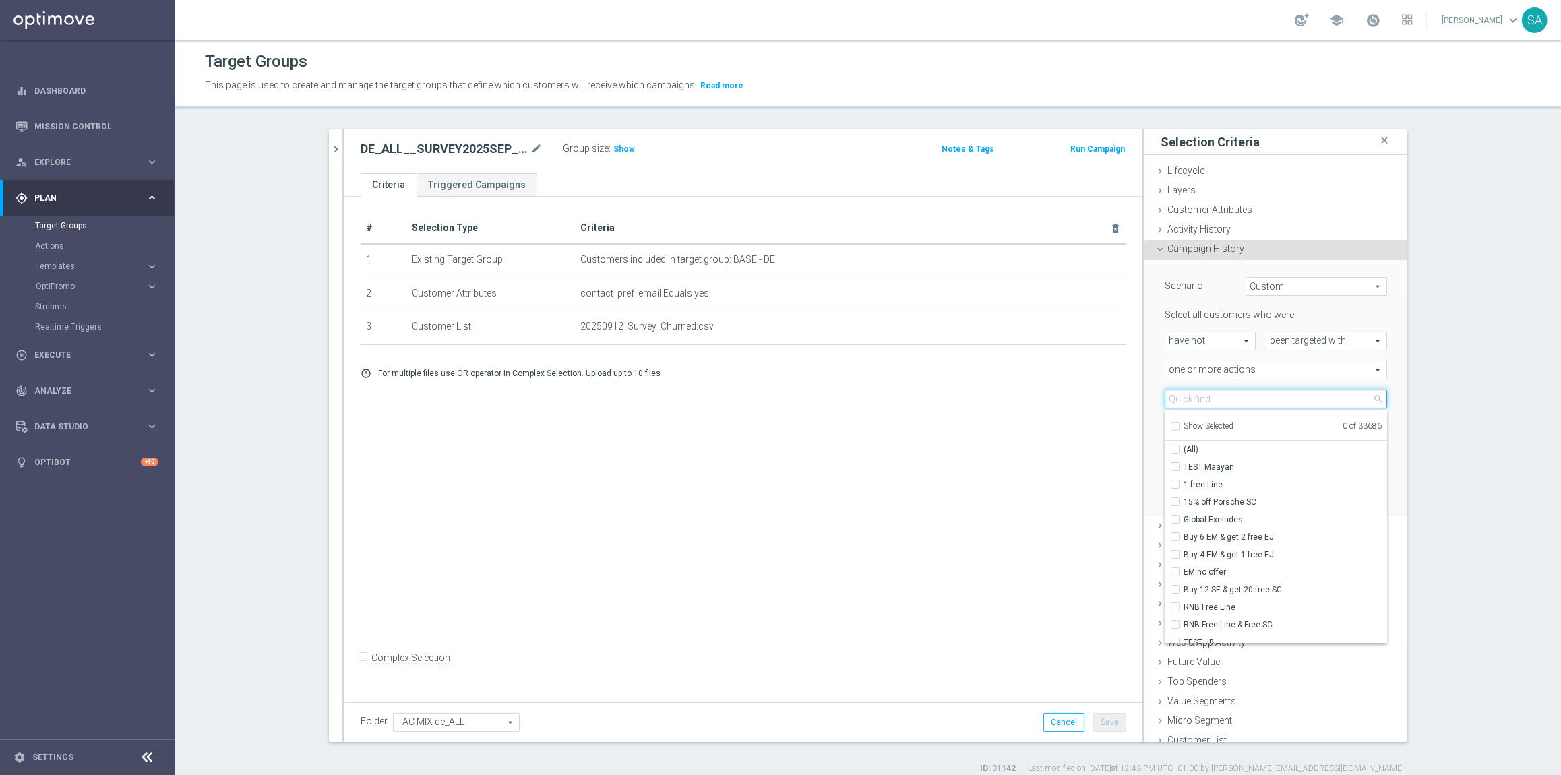
click at [1231, 397] on input "search" at bounding box center [1276, 399] width 222 height 19
paste input "Survey with 5€ Lottery-Voucher"
type input "Survey with 5€ Lottery-Voucher"
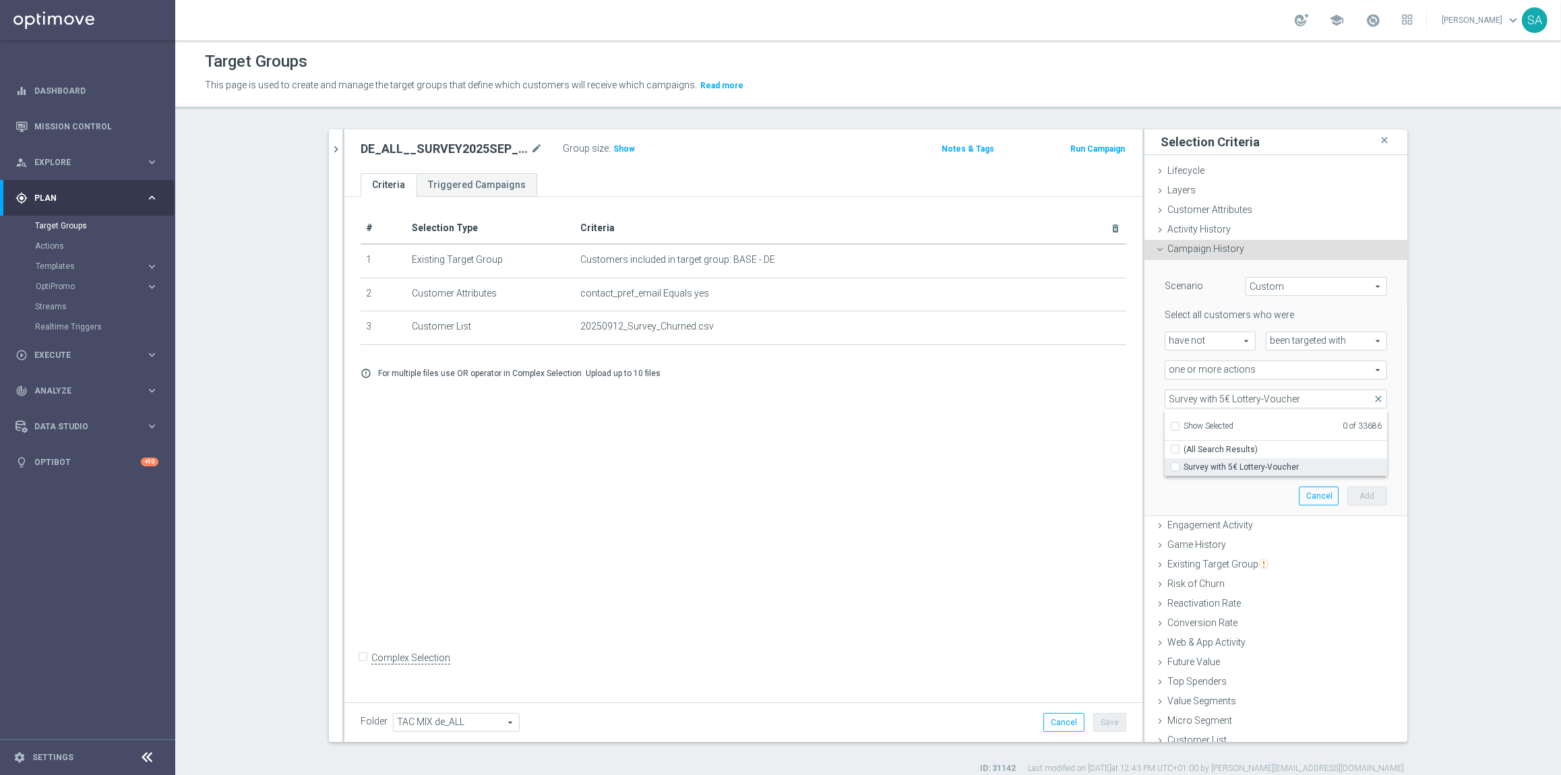
click at [1242, 462] on span "Survey with 5€ Lottery-Voucher" at bounding box center [1286, 467] width 204 height 11
click at [1184, 462] on input "Survey with 5€ Lottery-Voucher" at bounding box center [1179, 466] width 9 height 9
checkbox input "true"
type input "Survey with 5€ Lottery-Voucher"
checkbox input "true"
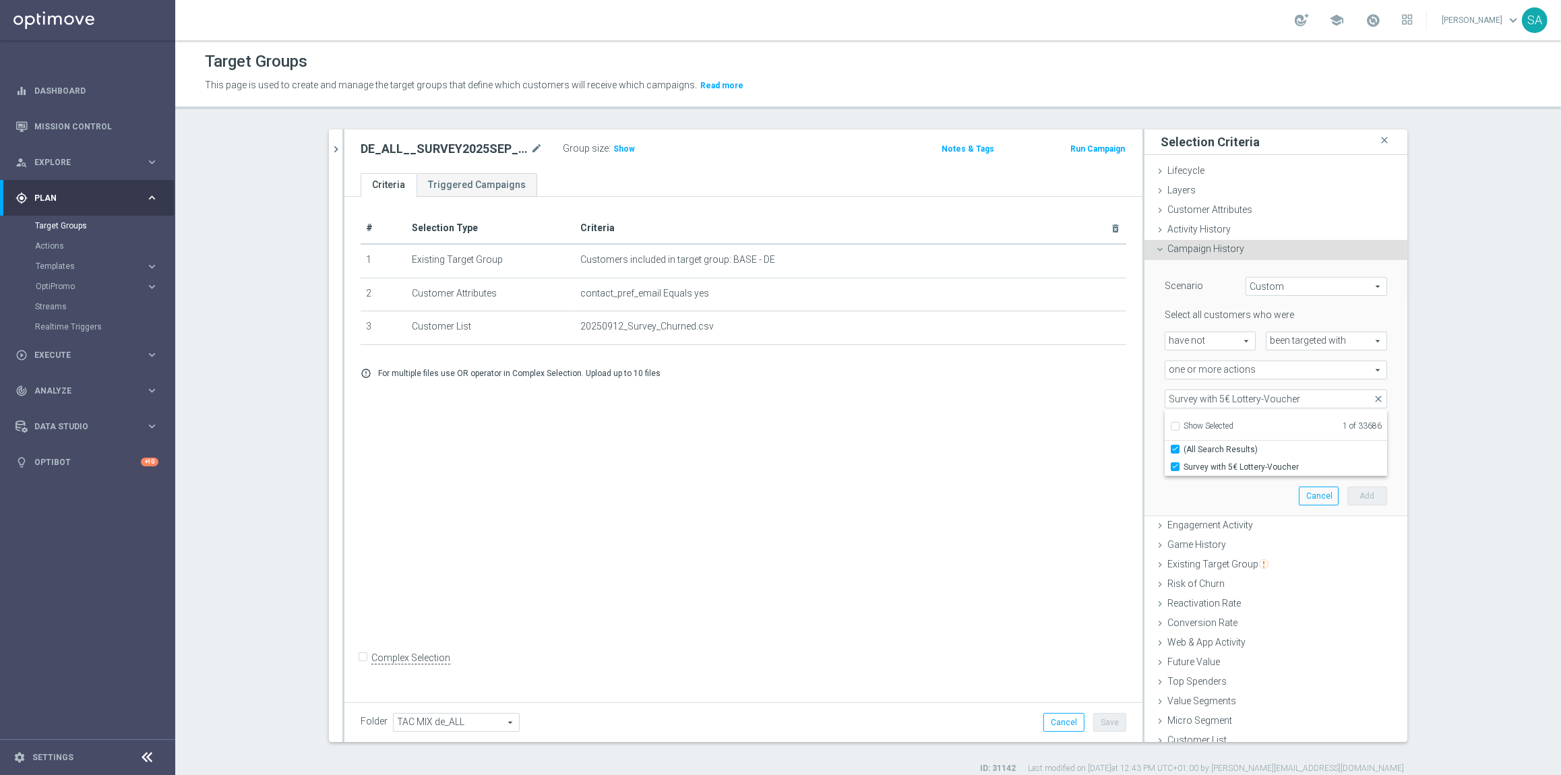
click at [1396, 348] on div "been targeted with been targeted with arrow_drop_down search" at bounding box center [1327, 341] width 142 height 19
click at [1298, 433] on input "number" at bounding box center [1306, 428] width 40 height 19
type input "0"
drag, startPoint x: 1301, startPoint y: 456, endPoint x: 1202, endPoint y: 455, distance: 99.8
click at [1202, 455] on div "during the previous 1 day(s)" at bounding box center [1276, 457] width 243 height 19
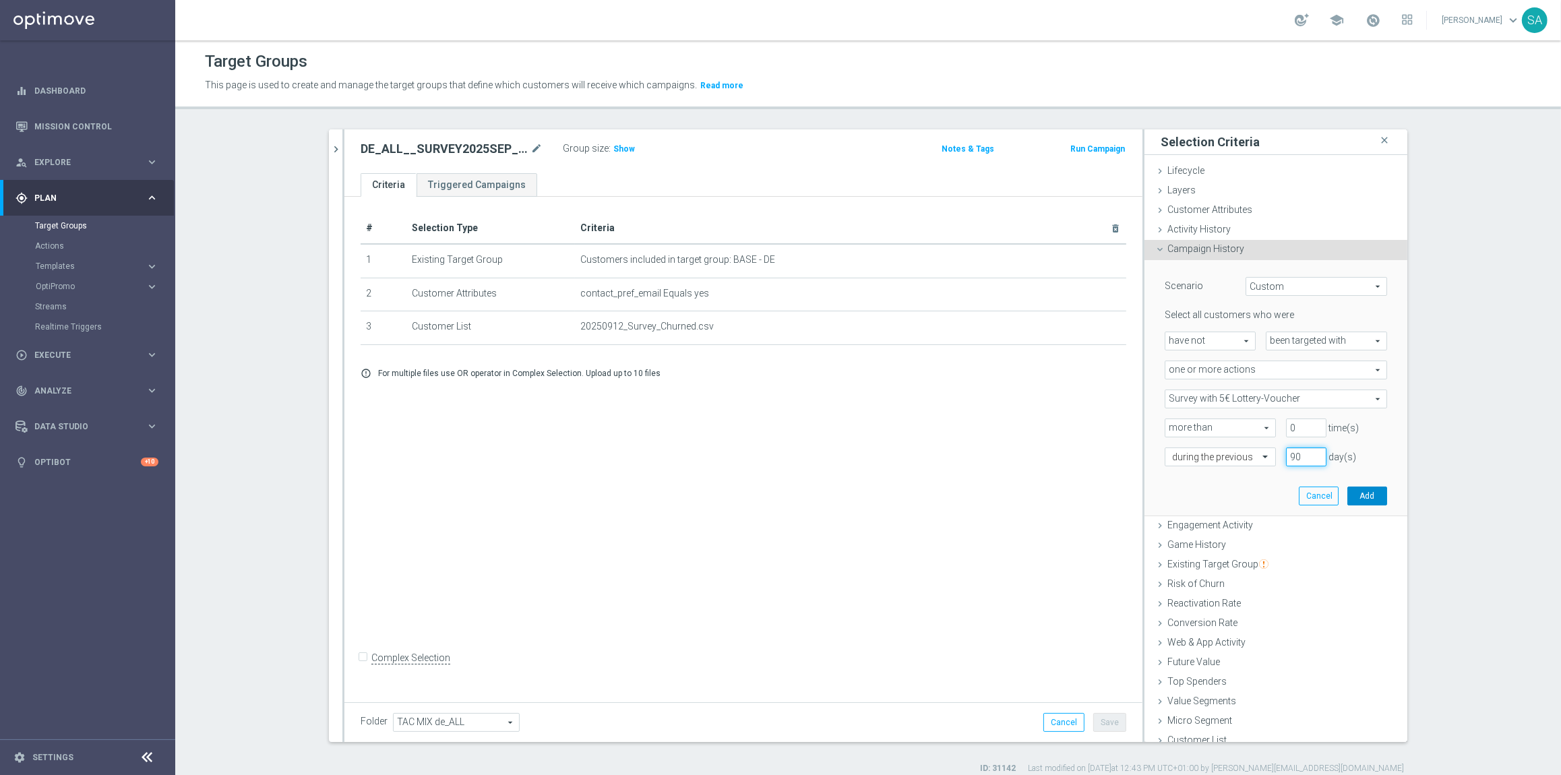
type input "90"
click at [1366, 491] on button "Add" at bounding box center [1367, 496] width 40 height 19
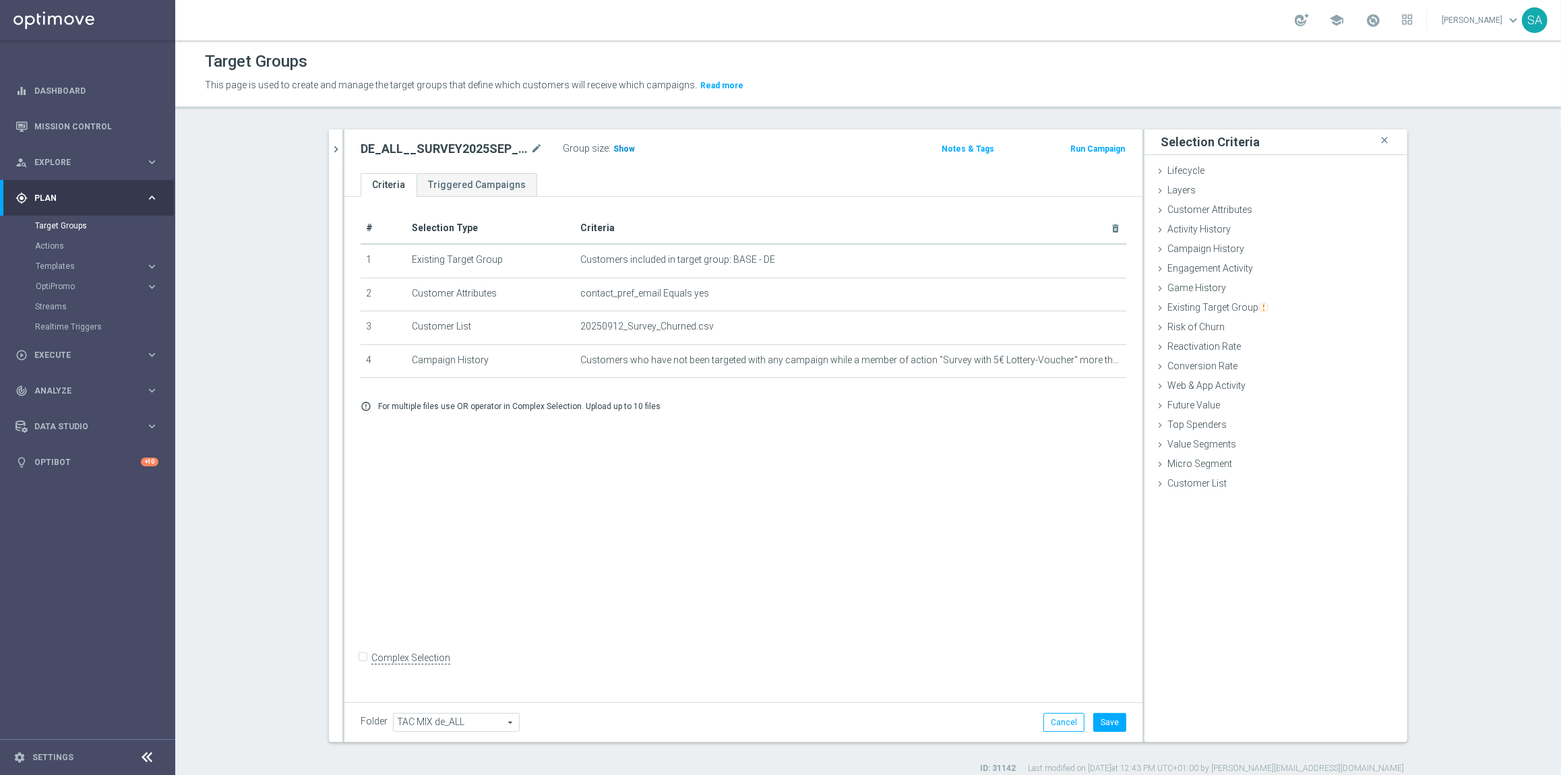
click at [615, 151] on span "Show" at bounding box center [624, 148] width 22 height 9
click at [1125, 718] on button "Save" at bounding box center [1109, 722] width 33 height 19
click at [443, 148] on h2 "DE_ALL__SURVEY2025SEP_CHURN_Reminder__ALL_EMA_TAC_MIX" at bounding box center [444, 149] width 167 height 16
copy h2 "DE_ALL__SURVEY2025SEP_CHURN_Reminder__ALL_EMA_TAC_MIX"
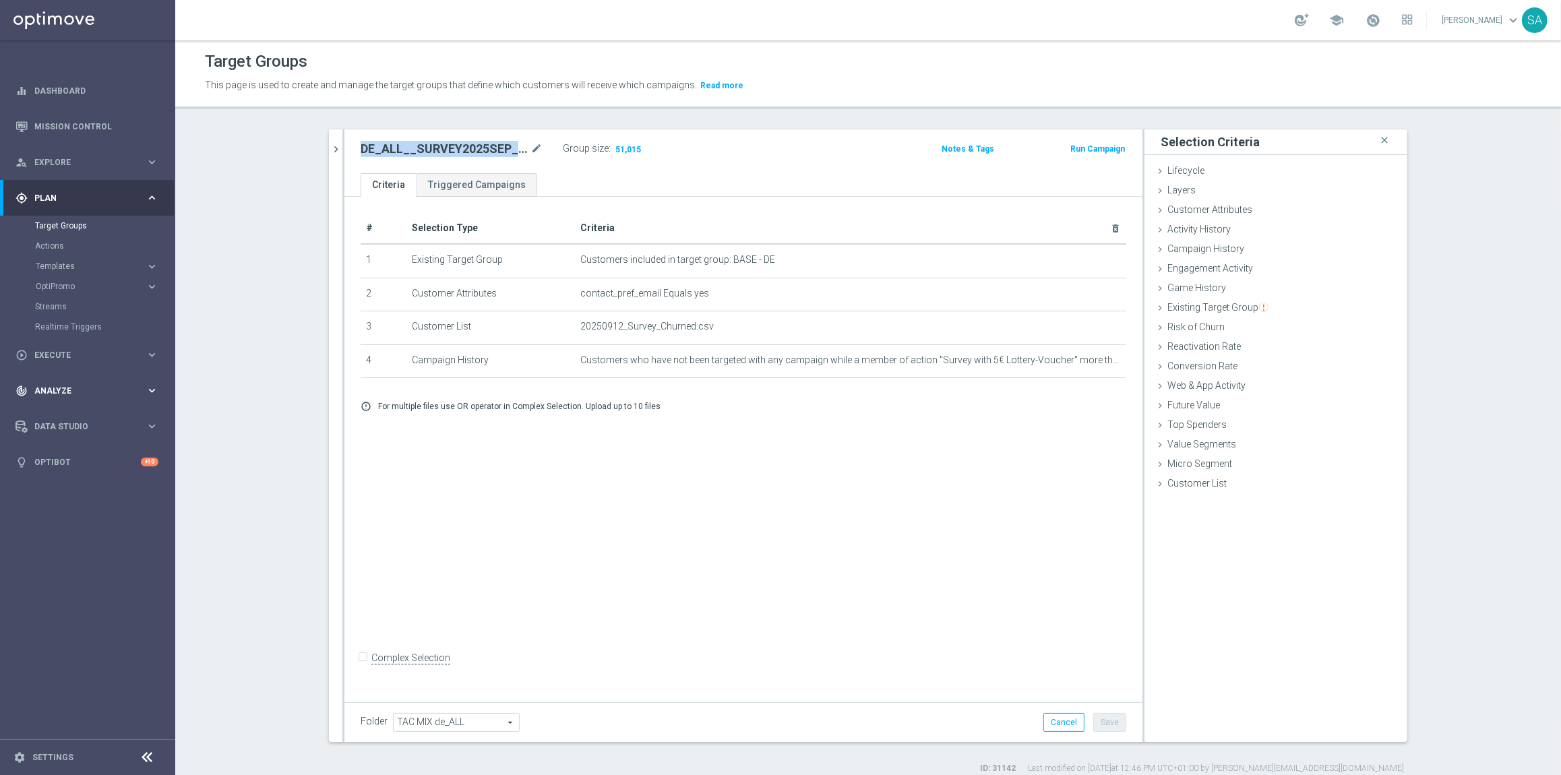
click at [63, 387] on span "Analyze" at bounding box center [89, 391] width 111 height 8
click at [65, 295] on link "Customer 360" at bounding box center [87, 297] width 105 height 11
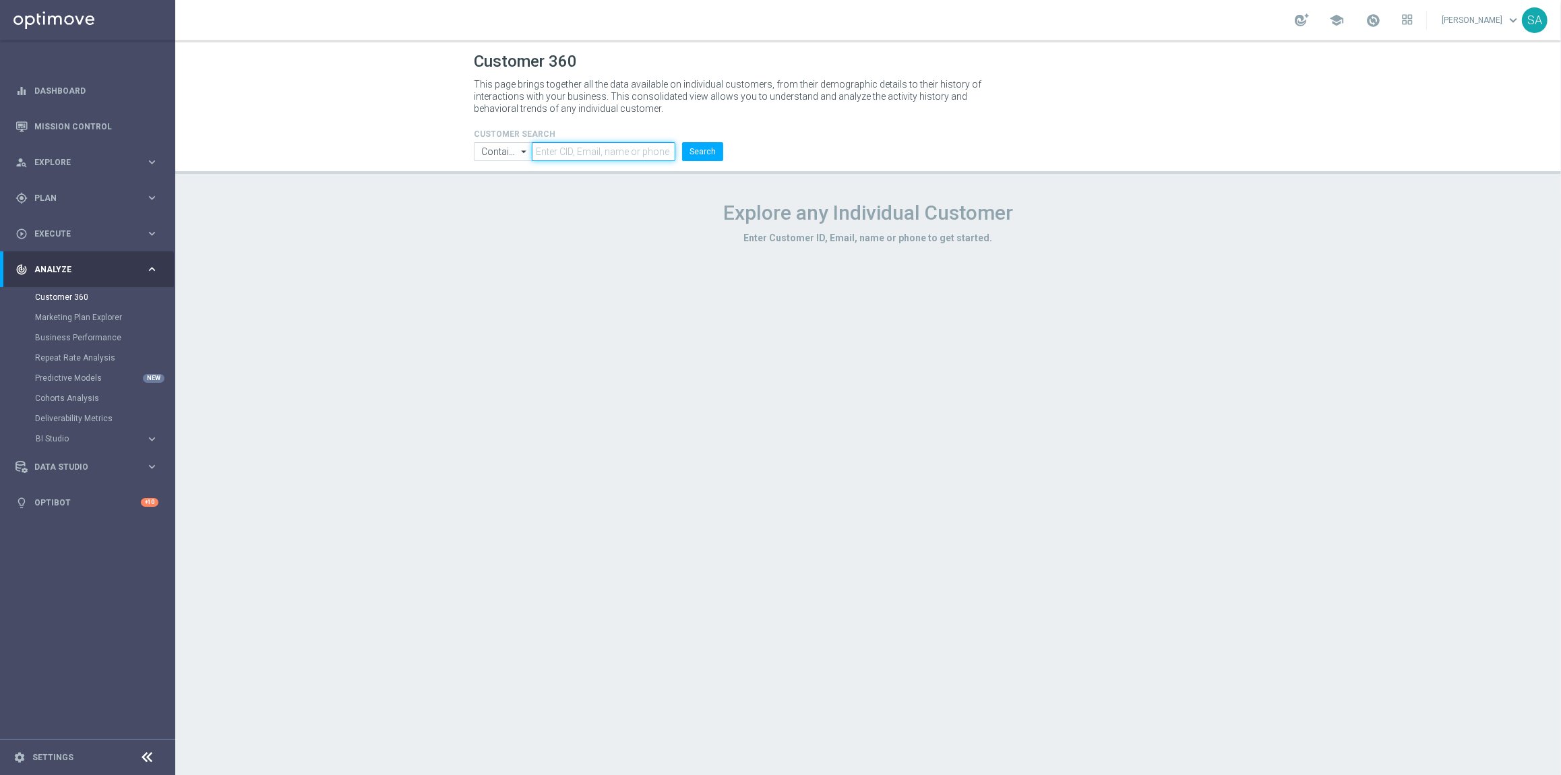
click at [560, 144] on input "text" at bounding box center [604, 151] width 144 height 19
paste input "223652869"
type input "223652869"
click at [682, 142] on button "Search" at bounding box center [702, 151] width 41 height 19
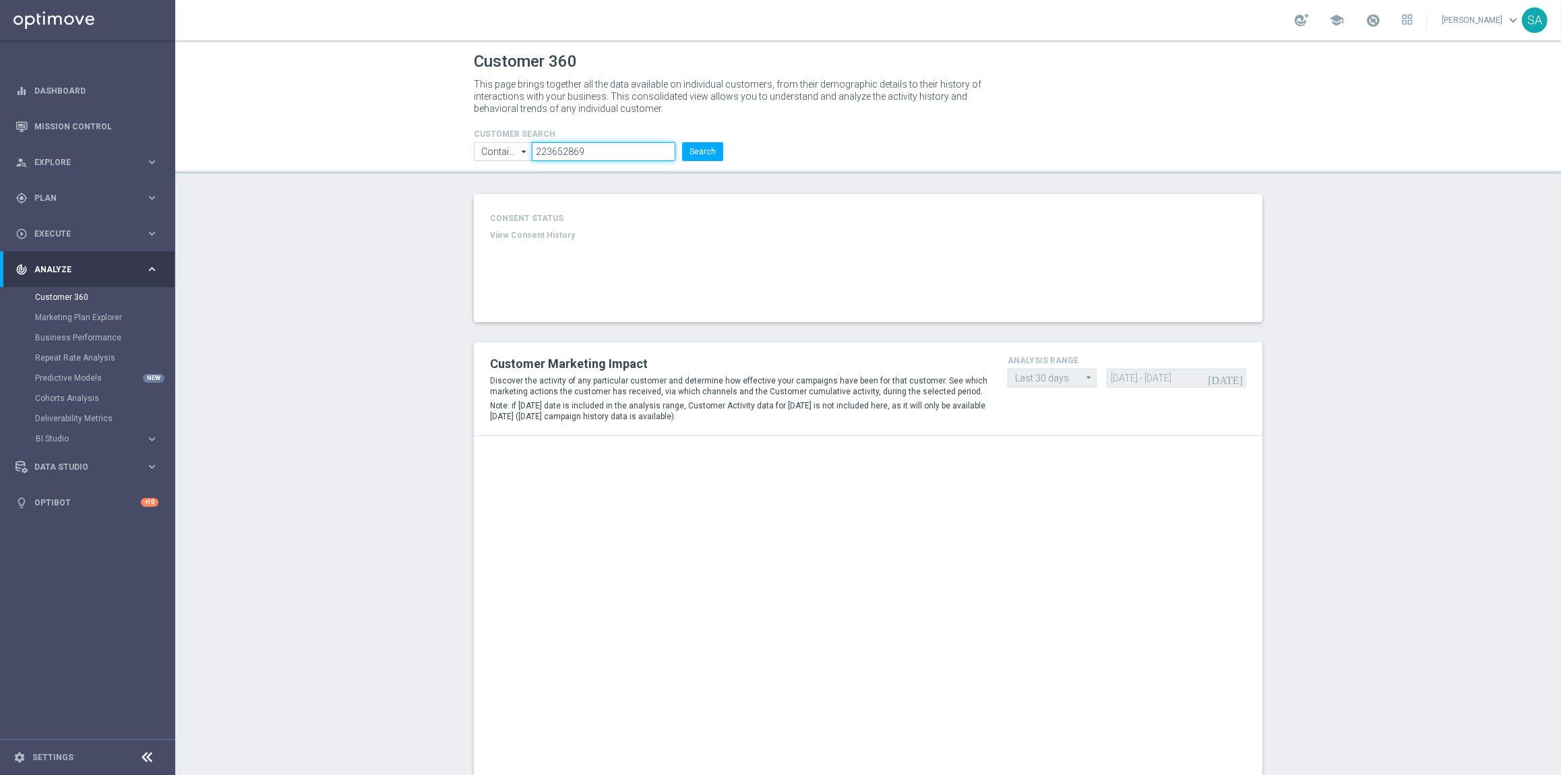
type input "Deposit Amount"
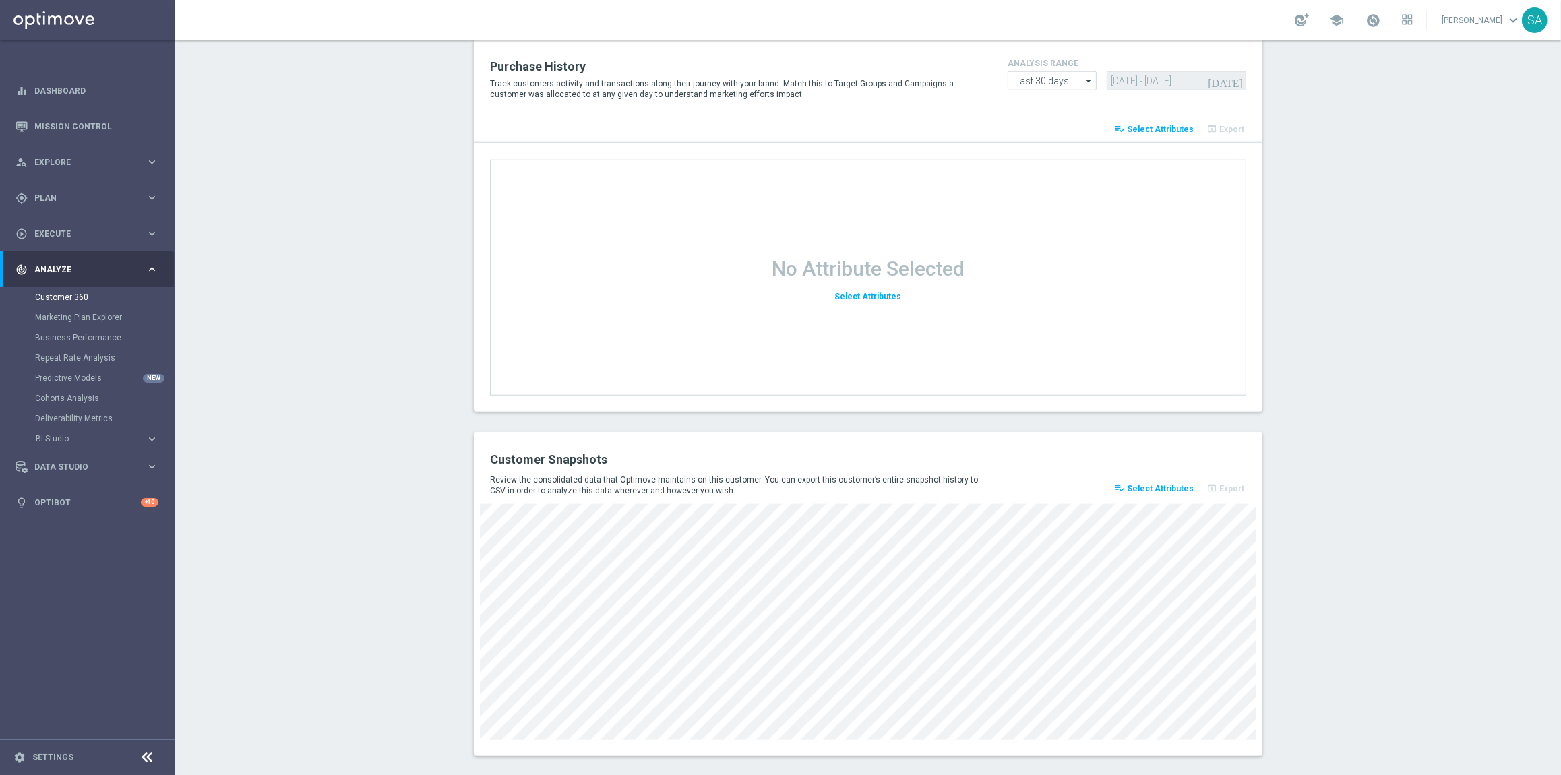
scroll to position [1564, 0]
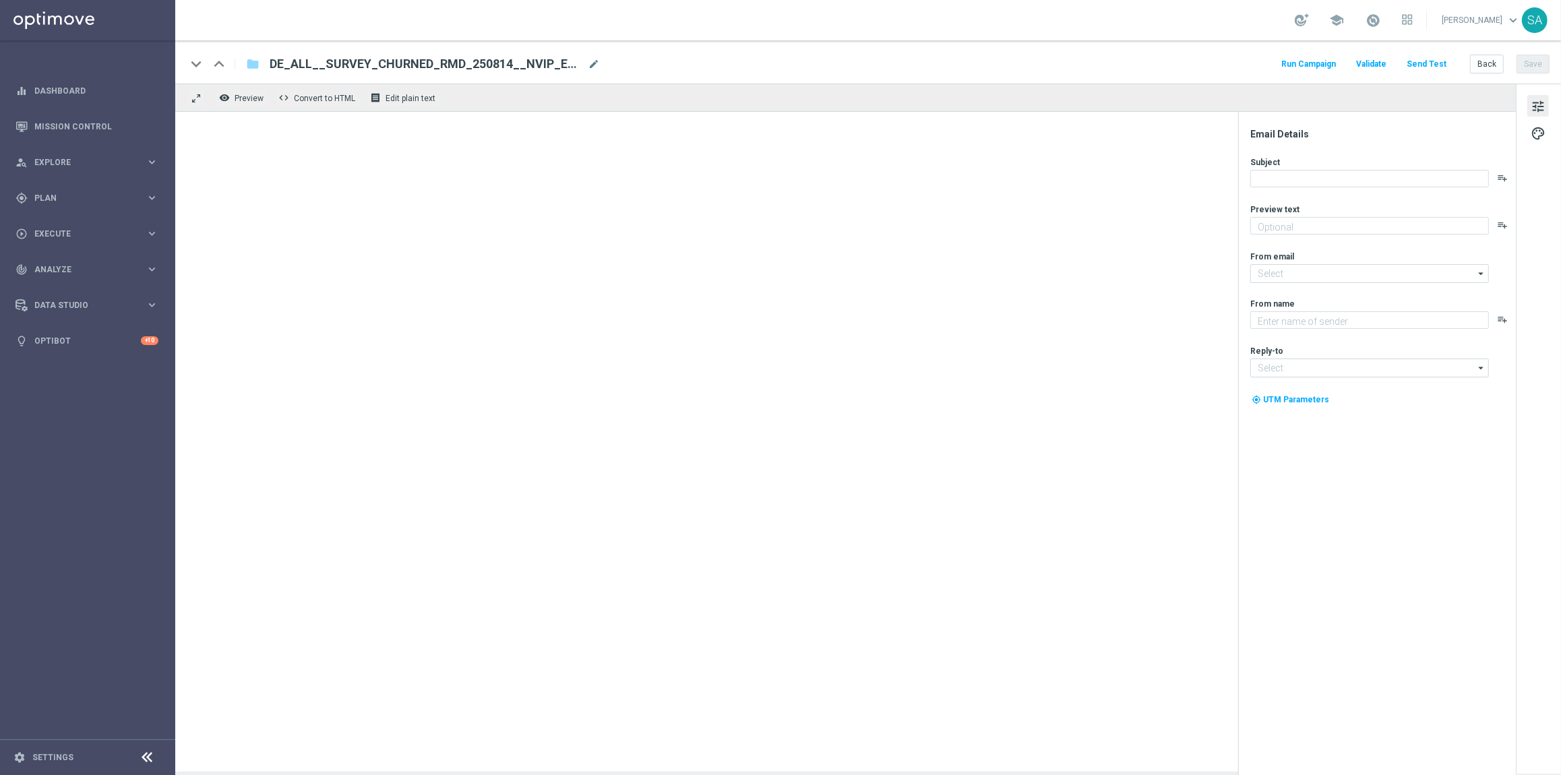
type textarea "Jetzt an der Lottoland-Befragung teilnehmen."
type textarea "Lottoland"
type input "[EMAIL_ADDRESS][DOMAIN_NAME]"
